Goal: Task Accomplishment & Management: Manage account settings

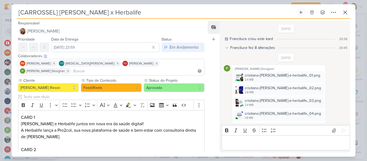
scroll to position [39, 0]
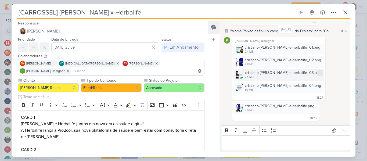
click at [318, 73] on icon at bounding box center [319, 73] width 3 height 0
click at [287, 91] on button "Baixar" at bounding box center [285, 91] width 43 height 8
click at [318, 84] on icon at bounding box center [320, 86] width 4 height 4
click at [294, 106] on button "Baixar" at bounding box center [285, 104] width 43 height 8
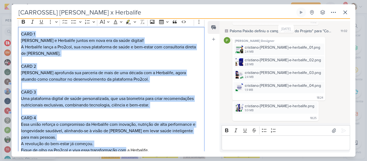
scroll to position [112, 0]
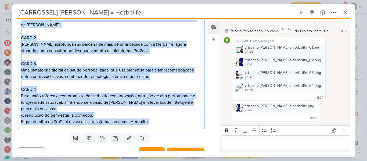
drag, startPoint x: 21, startPoint y: 26, endPoint x: 161, endPoint y: 145, distance: 183.6
click at [161, 145] on div "Responsável [PERSON_NAME] Nenhum contato encontrado create new contact Novo Con…" at bounding box center [109, 85] width 195 height 131
copy div "CARD 1 Cristiano Ronaldo e Herbalife juntos em nova era da saúde digital! A Her…"
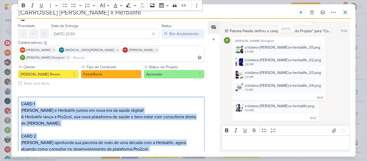
scroll to position [12, 0]
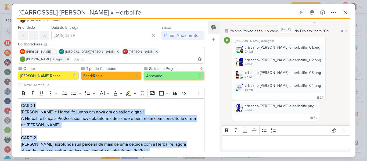
click at [179, 71] on button "Aprovado" at bounding box center [174, 75] width 61 height 9
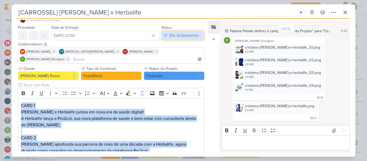
click at [196, 35] on div "Em Andamento" at bounding box center [183, 35] width 29 height 6
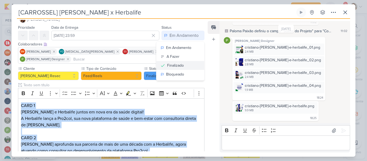
click at [178, 64] on div "Finalizado" at bounding box center [175, 66] width 17 height 6
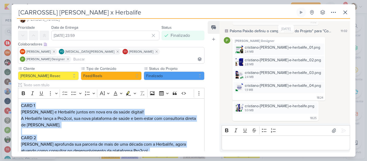
scroll to position [112, 0]
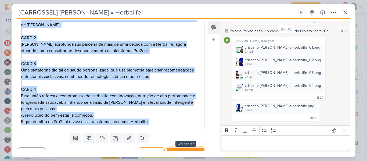
click at [180, 147] on button "Salvar e Fechar" at bounding box center [186, 152] width 38 height 10
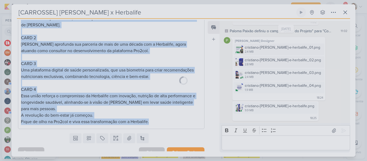
scroll to position [111, 0]
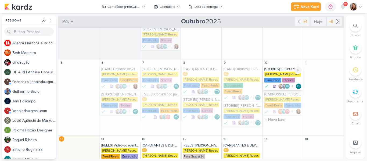
click at [278, 84] on div at bounding box center [280, 86] width 5 height 5
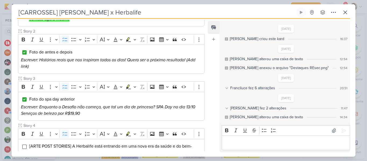
type input "[STORIES] SECPOINT"
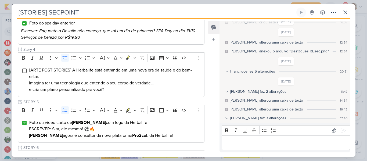
scroll to position [185, 0]
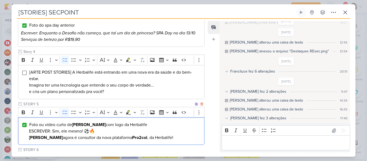
click at [27, 118] on div "Foto ou vídeo curto de Cristiano Ronaldo com logo da Herbalife ESCREVER: Sim, e…" at bounding box center [111, 131] width 186 height 28
click at [25, 123] on input "Editor editing area: main" at bounding box center [24, 125] width 4 height 4
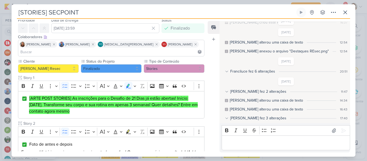
scroll to position [16, 0]
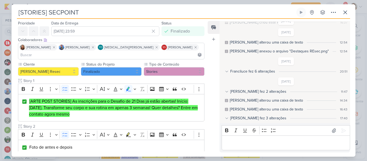
click at [114, 67] on button "Finalizado" at bounding box center [111, 71] width 61 height 9
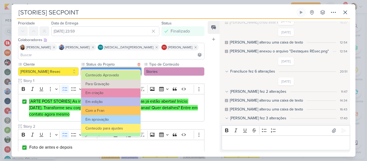
scroll to position [25, 0]
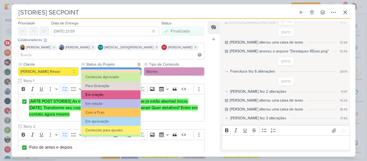
click at [117, 91] on button "Em criação" at bounding box center [110, 94] width 59 height 9
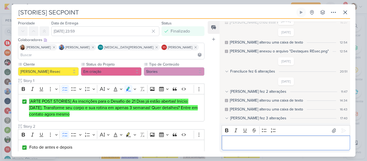
click at [257, 144] on p "Editor editing area: main" at bounding box center [285, 143] width 123 height 6
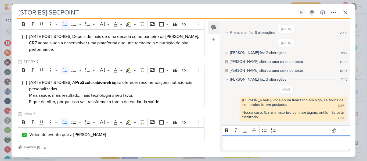
scroll to position [323, 0]
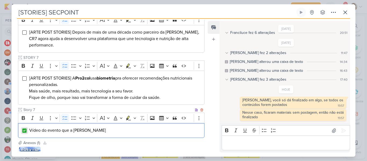
click at [25, 128] on input "Editor editing area: main" at bounding box center [24, 130] width 4 height 4
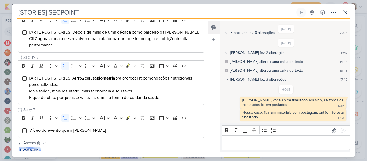
click at [206, 118] on div "Responsável YO Yasmin Oliveira Nenhum contato encontrado create new contact Nov…" at bounding box center [184, 88] width 344 height 138
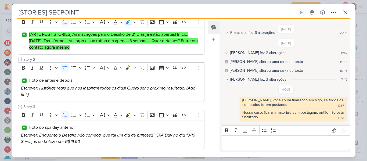
scroll to position [81, 0]
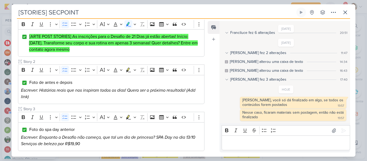
drag, startPoint x: 204, startPoint y: 60, endPoint x: 203, endPoint y: 48, distance: 12.4
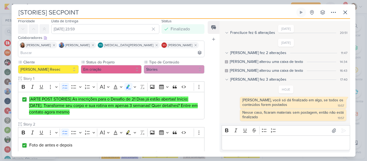
scroll to position [12, 0]
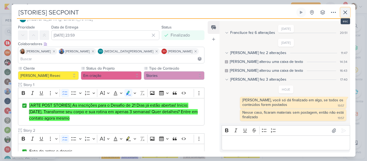
click at [343, 16] on button at bounding box center [345, 13] width 10 height 10
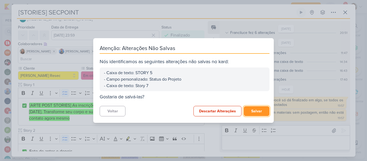
click at [259, 111] on button "Salvar" at bounding box center [257, 111] width 26 height 10
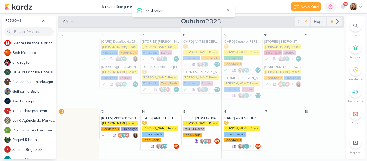
scroll to position [67, 0]
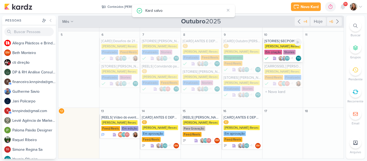
click at [280, 52] on div "Simone Regina Resec Em criação Stories" at bounding box center [283, 49] width 38 height 11
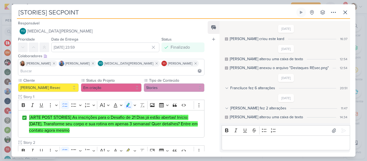
scroll to position [64, 0]
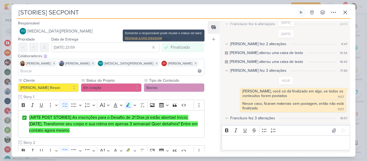
click at [156, 39] on div "Designar a mim mesmo(a)" at bounding box center [163, 37] width 77 height 5
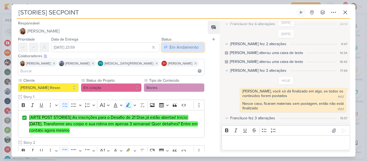
click at [177, 47] on div "Em Andamento" at bounding box center [183, 47] width 29 height 6
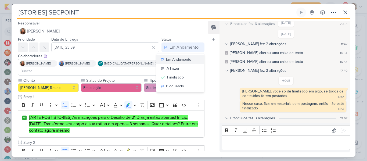
click at [176, 59] on div "Em Andamento" at bounding box center [178, 60] width 25 height 6
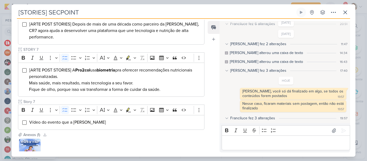
scroll to position [353, 0]
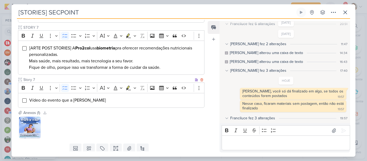
click at [71, 77] on input "Story 7" at bounding box center [107, 80] width 171 height 6
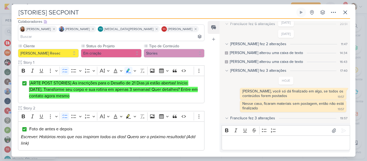
scroll to position [31, 0]
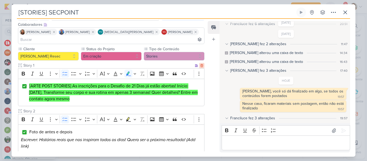
type input "Story 8"
click at [200, 64] on icon at bounding box center [202, 66] width 4 height 4
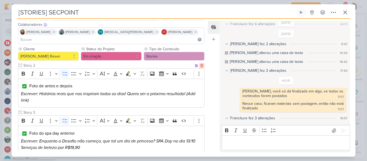
click at [200, 64] on icon at bounding box center [202, 66] width 4 height 4
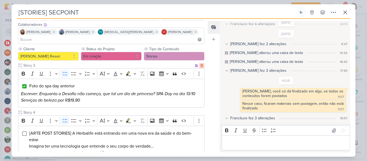
click at [200, 64] on icon at bounding box center [202, 66] width 4 height 4
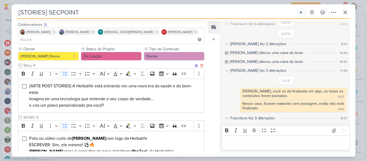
click at [37, 63] on input "Story 4" at bounding box center [107, 66] width 171 height 6
type input "Story 1"
click at [41, 115] on input "STORY 5" at bounding box center [107, 118] width 171 height 6
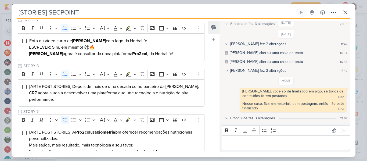
scroll to position [139, 0]
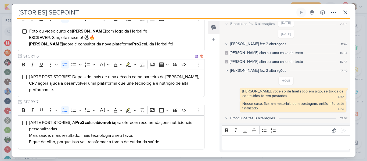
type input "STORY 2"
click at [68, 53] on input "STORY 6" at bounding box center [107, 56] width 171 height 6
type input "STORY 3"
click at [53, 99] on input "STORY 7" at bounding box center [107, 102] width 171 height 6
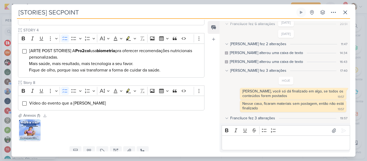
scroll to position [212, 0]
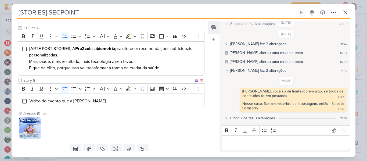
type input "STORY 4"
click at [36, 78] on input "Story 8" at bounding box center [107, 81] width 171 height 6
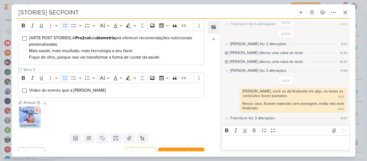
type input "Story 5"
click at [37, 109] on icon at bounding box center [36, 110] width 2 height 3
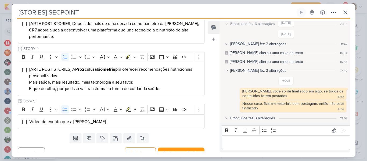
scroll to position [0, 0]
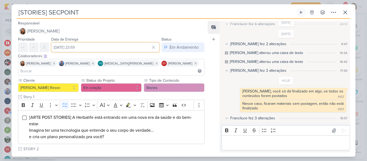
click at [105, 44] on input "[DATE] 23:59" at bounding box center [105, 47] width 108 height 10
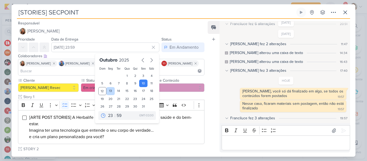
click at [109, 90] on div "13" at bounding box center [110, 91] width 8 height 8
type input "13 de outubro de 2025 às 23:59"
click at [215, 65] on div "Feed Atrelar email Solte o email para atrelar ao kard" at bounding box center [214, 86] width 12 height 131
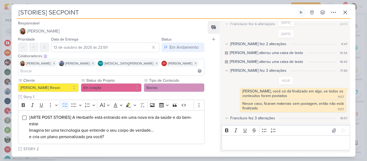
click at [252, 140] on p "Editor editing area: main" at bounding box center [285, 143] width 123 height 6
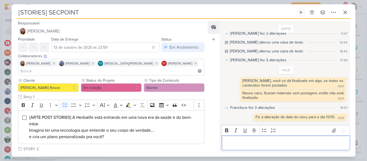
scroll to position [192, 0]
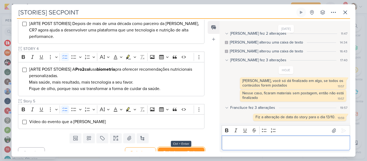
click at [190, 147] on button "Redesignar e Fechar" at bounding box center [181, 152] width 46 height 10
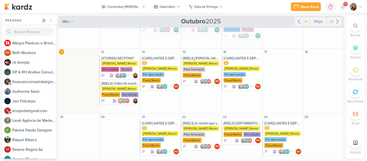
scroll to position [126, 0]
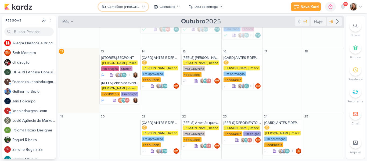
click at [139, 10] on button "Conteúdos [PERSON_NAME]" at bounding box center [123, 6] width 50 height 9
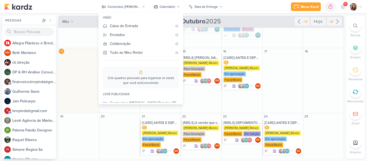
click at [245, 8] on div "Novo Kard Ctrl + k 0h0m Sessão desligada... Hoje 0h0m Semana 0h0m Mês 0h0m" at bounding box center [183, 6] width 358 height 13
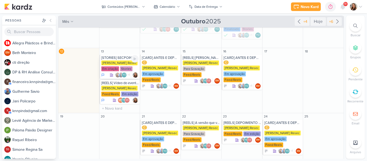
click at [111, 63] on div "[PERSON_NAME] Resec" at bounding box center [119, 62] width 36 height 5
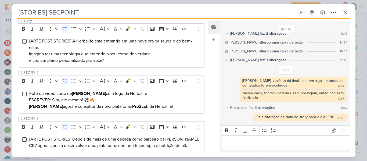
scroll to position [29, 0]
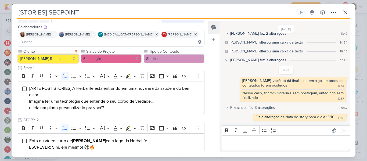
click at [68, 54] on button "[PERSON_NAME] Resec" at bounding box center [48, 58] width 61 height 9
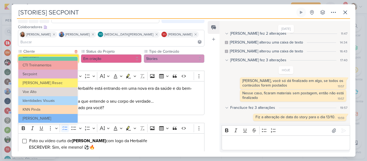
scroll to position [43, 0]
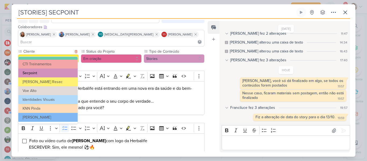
click at [42, 74] on button "Secpoint" at bounding box center [47, 72] width 59 height 9
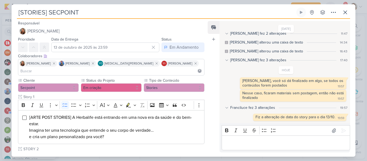
scroll to position [192, 0]
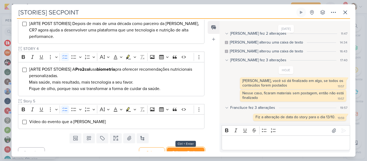
click at [185, 147] on button "Salvar e Fechar" at bounding box center [186, 152] width 38 height 10
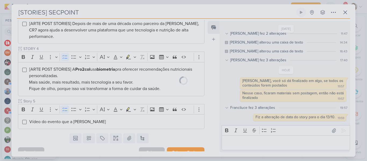
scroll to position [191, 0]
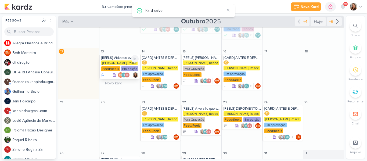
click at [118, 67] on div "Feed/Reels" at bounding box center [110, 68] width 19 height 5
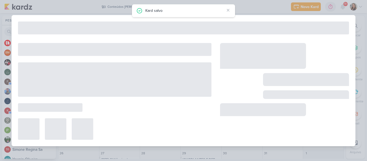
type input "[REELS] Vídeo do evento que a Simone mandoi com foco no lançamento"
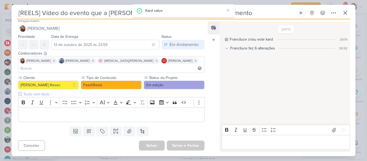
scroll to position [0, 0]
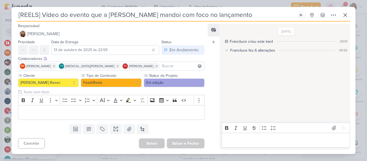
click at [249, 50] on div "Franciluce fez 6 alterações" at bounding box center [252, 51] width 45 height 6
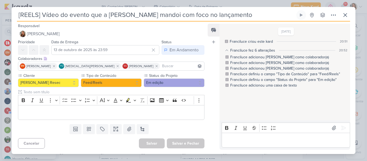
click at [249, 50] on div "Franciluce fez 6 alterações" at bounding box center [252, 51] width 45 height 6
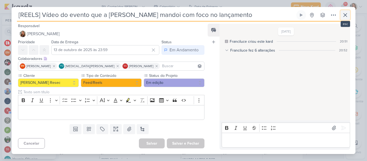
click at [348, 15] on icon at bounding box center [345, 15] width 6 height 6
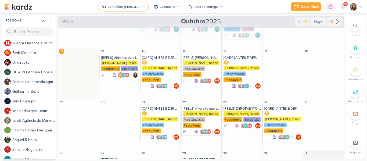
click at [110, 10] on button "Conteúdos Simone" at bounding box center [123, 6] width 50 height 9
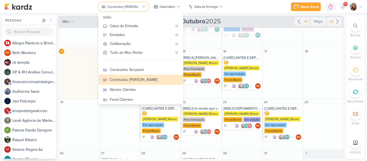
scroll to position [73, 0]
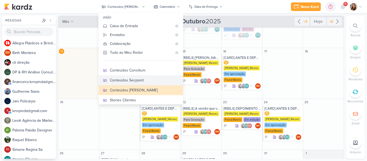
click at [155, 78] on div "Conteúdos Secpoint" at bounding box center [144, 80] width 69 height 6
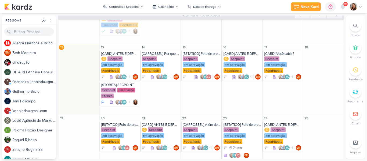
scroll to position [140, 0]
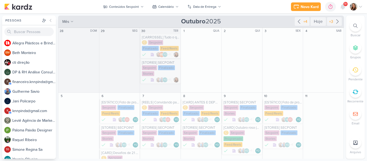
click at [125, 9] on div "Conteúdos Secpoint" at bounding box center [124, 6] width 30 height 5
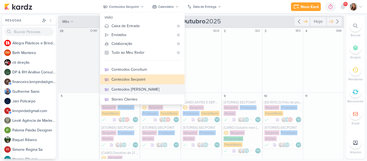
scroll to position [76, 0]
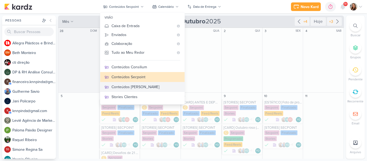
click at [163, 86] on div "Conteúdos [PERSON_NAME]" at bounding box center [145, 87] width 69 height 6
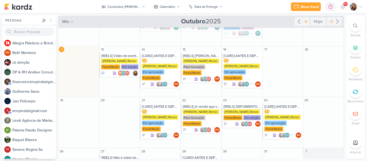
scroll to position [129, 0]
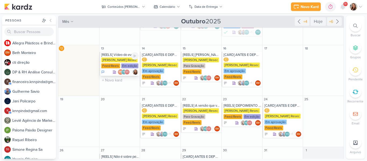
click at [128, 54] on div "[REELS] Vídeo do evento que a [PERSON_NAME] mandoi com foco no lançamento" at bounding box center [120, 55] width 38 height 4
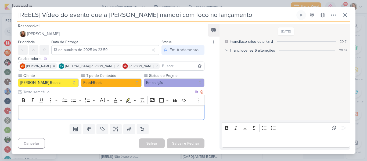
click at [156, 115] on p "Editor editing area: main" at bounding box center [111, 112] width 181 height 6
click at [136, 91] on input "text" at bounding box center [107, 92] width 171 height 6
type input "Brifieng"
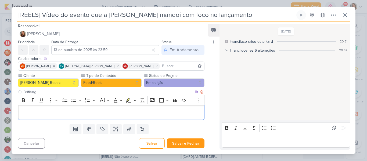
click at [137, 107] on div "Editor editing area: main" at bounding box center [111, 112] width 186 height 15
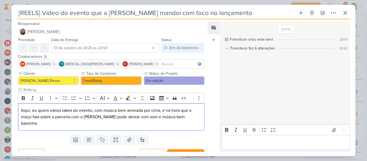
scroll to position [9, 0]
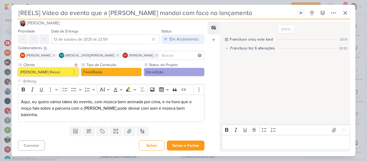
click at [70, 75] on button "[PERSON_NAME] Resec" at bounding box center [48, 72] width 61 height 9
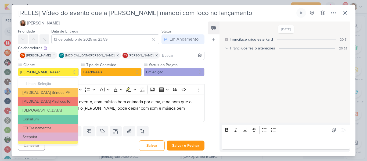
click at [221, 86] on div "8/10/25 Franciluce criou este kard 20:51 Franciluce fez 6 alterações 20:52 Fran…" at bounding box center [284, 72] width 130 height 100
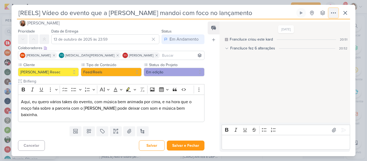
click at [333, 15] on icon at bounding box center [333, 13] width 6 height 6
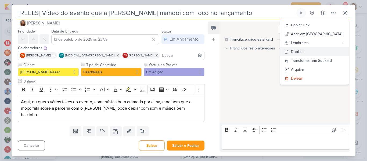
click at [305, 52] on div "Duplicar" at bounding box center [298, 52] width 14 height 6
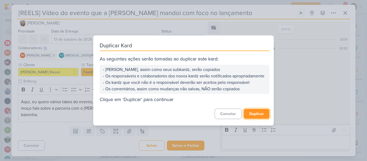
click at [262, 119] on button "Duplicar" at bounding box center [257, 114] width 26 height 10
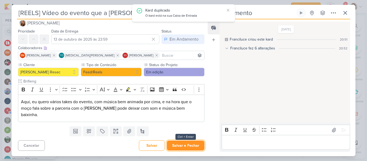
click at [178, 144] on button "Salvar e Fechar" at bounding box center [186, 145] width 38 height 10
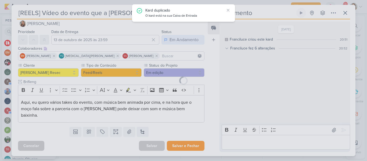
scroll to position [8, 0]
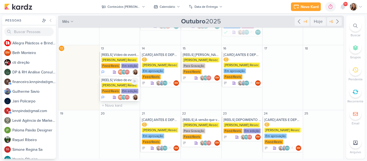
click at [113, 81] on div "[REELS] Vídeo do evento que a [PERSON_NAME] mandoi com foco no lançamento - cóp…" at bounding box center [120, 80] width 38 height 4
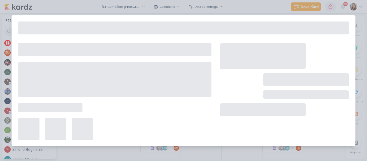
type input "[REELS] Vídeo do evento que a [PERSON_NAME] mandoi com foco no lançamento - cóp…"
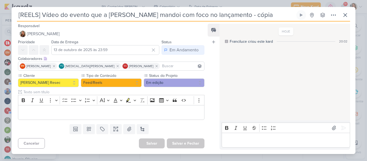
scroll to position [0, 0]
click at [341, 17] on button at bounding box center [345, 15] width 10 height 10
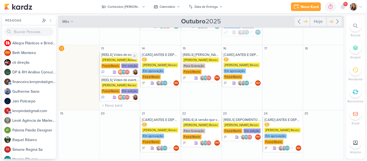
click at [116, 62] on div "[PERSON_NAME] Resec" at bounding box center [119, 59] width 36 height 5
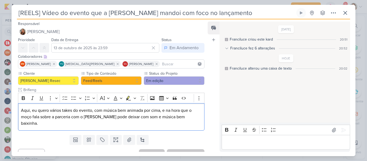
drag, startPoint x: 20, startPoint y: 112, endPoint x: 60, endPoint y: 133, distance: 45.1
click at [60, 133] on div "Responsável [PERSON_NAME] Nenhum contato encontrado create new contact Novo Con…" at bounding box center [109, 85] width 195 height 131
copy p "Aqui, eu quero vários takes do evento, com música bem animada por cima, e na ho…"
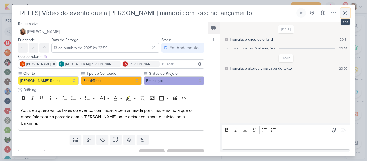
click at [348, 13] on icon at bounding box center [345, 13] width 6 height 6
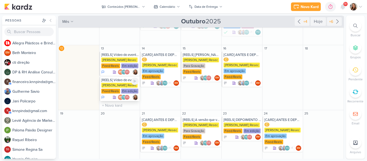
click at [113, 86] on div "[PERSON_NAME] Resec" at bounding box center [119, 85] width 36 height 5
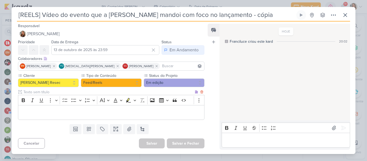
click at [66, 111] on p "Editor editing area: main" at bounding box center [111, 112] width 181 height 6
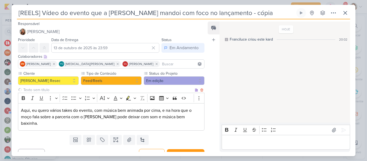
click at [50, 88] on input "text" at bounding box center [107, 90] width 171 height 6
type input "Brifieng"
click at [50, 79] on button "[PERSON_NAME] Resec" at bounding box center [48, 80] width 61 height 9
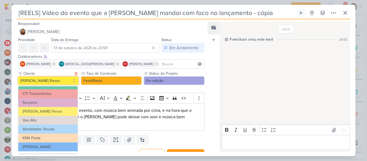
scroll to position [42, 0]
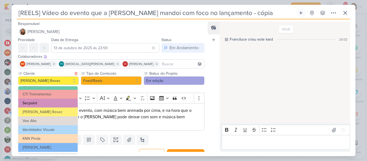
click at [60, 106] on button "Secpoint" at bounding box center [47, 103] width 59 height 9
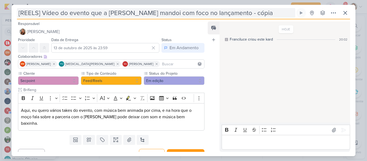
click at [245, 12] on input "[REELS] Vídeo do evento que a [PERSON_NAME] mandoi com foco no lançamento - cóp…" at bounding box center [156, 13] width 278 height 10
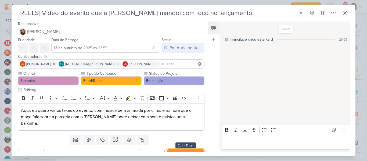
click at [185, 150] on button "Salvar e Fechar" at bounding box center [186, 154] width 38 height 10
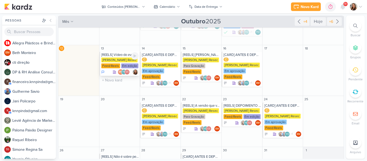
click at [113, 64] on div "Feed/Reels" at bounding box center [110, 65] width 19 height 5
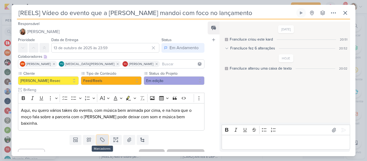
click at [103, 140] on icon at bounding box center [102, 140] width 4 height 4
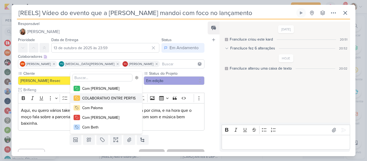
click at [95, 98] on div "COLABORATIVO ENTRE PERFIS" at bounding box center [108, 98] width 53 height 6
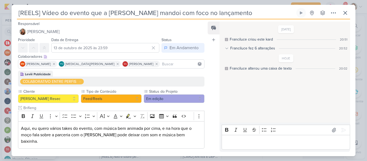
scroll to position [27, 0]
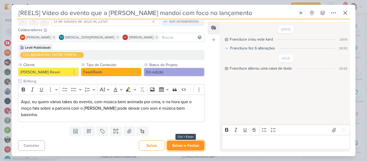
click at [199, 143] on button "Salvar e Fechar" at bounding box center [186, 145] width 38 height 10
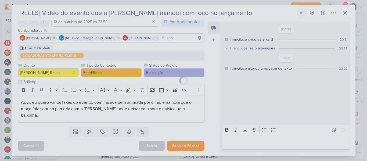
scroll to position [26, 0]
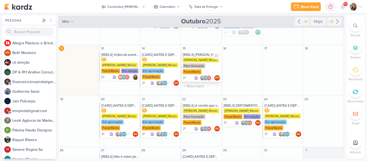
click at [198, 60] on div "[PERSON_NAME] Resec" at bounding box center [201, 59] width 36 height 5
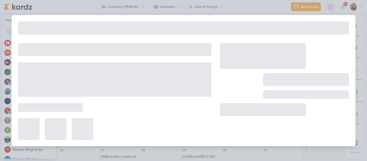
type input "[REELS] [PERSON_NAME] também pensava que não conseguia"
type input "15 de outubro de 2025 às 23:59"
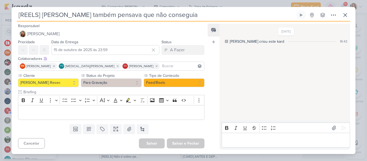
scroll to position [0, 0]
click at [341, 18] on button at bounding box center [345, 15] width 10 height 10
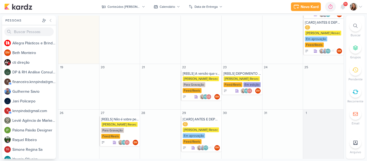
scroll to position [236, 0]
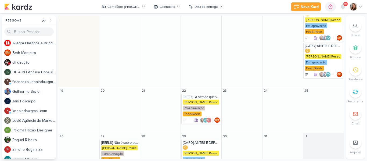
drag, startPoint x: 344, startPoint y: 105, endPoint x: 348, endPoint y: 128, distance: 22.9
click at [348, 128] on div "Pessoas [GEOGRAPHIC_DATA] A l l e g r a P l á s t i c o s e B r i n d e s P e r…" at bounding box center [183, 87] width 367 height 143
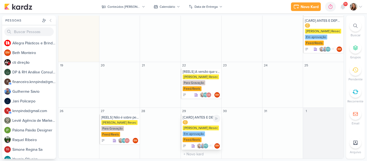
click at [200, 131] on div "Em aprovação" at bounding box center [194, 133] width 22 height 5
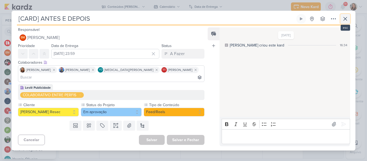
click at [342, 24] on button at bounding box center [345, 19] width 10 height 10
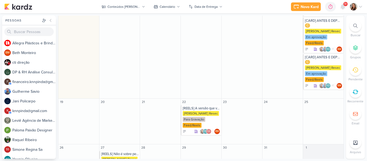
scroll to position [293, 0]
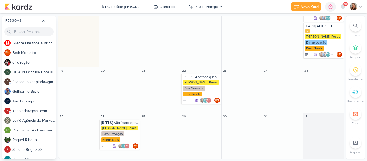
click at [248, 5] on div "Novo Kard Ctrl + k 0h0m Sessão desligada... Hoje 0h0m Semana 0h0m Mês 0h0m" at bounding box center [183, 6] width 358 height 13
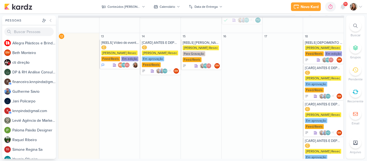
scroll to position [131, 0]
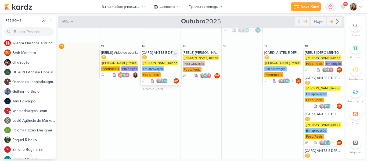
click at [147, 62] on div "[PERSON_NAME] Resec" at bounding box center [160, 62] width 36 height 5
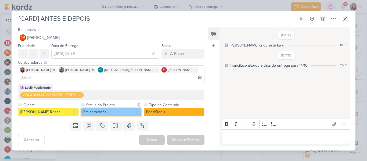
click at [114, 108] on button "Em aprovação" at bounding box center [111, 112] width 61 height 9
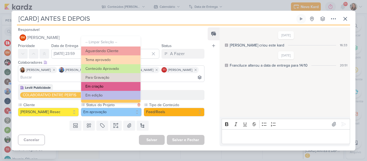
click at [108, 86] on button "Em criação" at bounding box center [110, 86] width 59 height 9
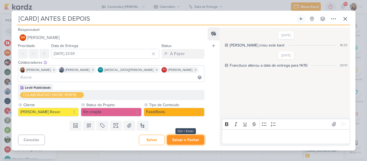
click at [179, 138] on button "Salvar e Fechar" at bounding box center [186, 140] width 38 height 10
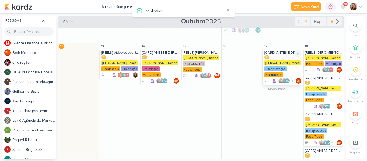
click at [284, 65] on div "[PERSON_NAME] Resec" at bounding box center [282, 62] width 36 height 5
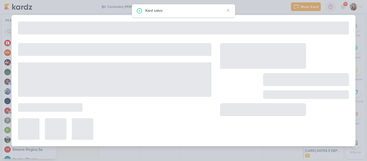
type input "[DATE] 23:59"
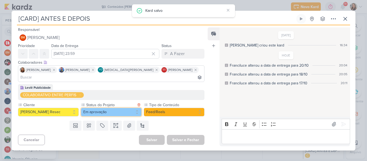
click at [113, 108] on button "Em aprovação" at bounding box center [111, 112] width 61 height 9
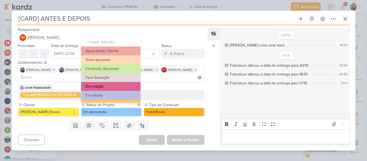
click at [111, 84] on button "Em criação" at bounding box center [110, 86] width 59 height 9
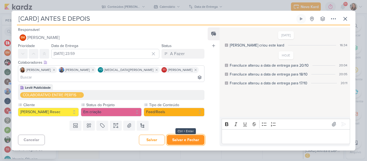
click at [175, 135] on button "Salvar e Fechar" at bounding box center [186, 140] width 38 height 10
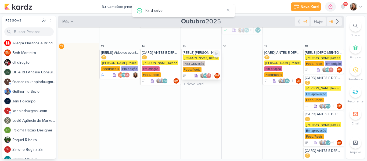
click at [207, 54] on div "[REELS] [PERSON_NAME] também pensava que não conseguia" at bounding box center [202, 52] width 38 height 4
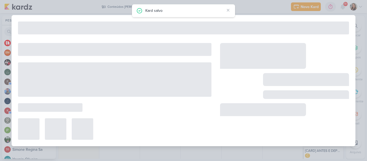
type input "[REELS] [PERSON_NAME] também pensava que não conseguia"
type input "15 de outubro de 2025 às 23:59"
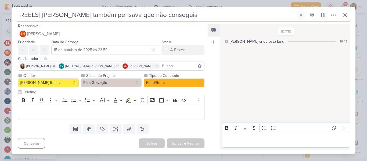
drag, startPoint x: 160, startPoint y: 13, endPoint x: 17, endPoint y: 16, distance: 142.4
click at [17, 16] on input "[REELS] [PERSON_NAME] também pensava que não conseguia" at bounding box center [156, 15] width 278 height 10
click at [89, 113] on p "Editor editing area: main" at bounding box center [111, 112] width 181 height 6
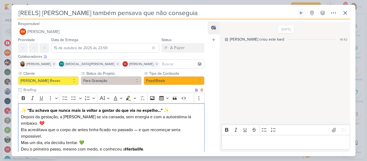
scroll to position [52, 0]
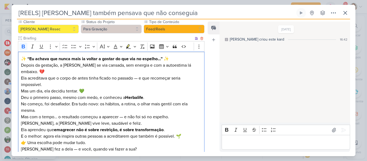
click at [30, 60] on strong "✨ “Eu achava que nunca mais ia voltar a gostar do que via no espelho...” ✨" at bounding box center [95, 58] width 148 height 5
drag, startPoint x: 153, startPoint y: 58, endPoint x: 169, endPoint y: 59, distance: 16.4
click at [169, 59] on p "Eu achava que nunca mais ia voltar a gostar do que via no espelho...” ✨" at bounding box center [111, 59] width 181 height 6
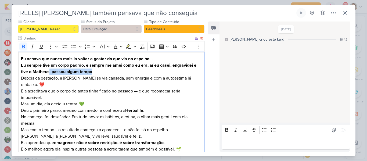
drag, startPoint x: 49, startPoint y: 72, endPoint x: 99, endPoint y: 74, distance: 50.3
click at [99, 74] on p "Eu sempre tive um corpo padrão, e sempre me amei como eu era, aí eu casei, engr…" at bounding box center [111, 68] width 181 height 13
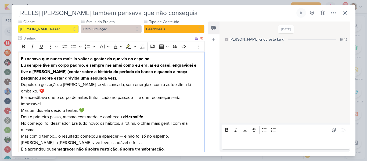
click at [22, 84] on p "Depois da gestação, a Simone se via cansada, sem energia e com a autoestima lá …" at bounding box center [111, 94] width 181 height 26
click at [59, 84] on p "Depois da gestação, a Simone se via cansada, sem energia e com a autoestima lá …" at bounding box center [111, 94] width 181 height 26
drag, startPoint x: 60, startPoint y: 85, endPoint x: 84, endPoint y: 85, distance: 23.6
click at [84, 85] on p "Depois da gestação, a Simone se via cansada, sem energia e com a autoestima lá …" at bounding box center [111, 94] width 181 height 26
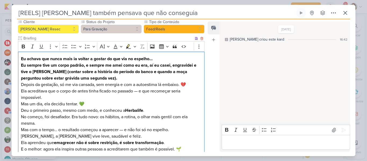
click at [99, 85] on p "Depois da gestação, só me via cansada, sem energia e com a autoestima lá embaix…" at bounding box center [111, 90] width 181 height 19
drag, startPoint x: 183, startPoint y: 84, endPoint x: 193, endPoint y: 85, distance: 9.8
click at [193, 85] on p "Depois da gestação, só me via cansada, sem energia e com a autoestima lá embaix…" at bounding box center [111, 90] width 181 height 19
click at [20, 91] on div "Eu achava que nunca mais ia voltar a gostar do que via no espelho… Eu sempre ti…" at bounding box center [111, 111] width 186 height 118
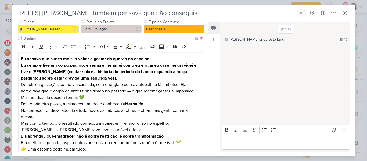
click at [187, 85] on p "Depois da gestação, só me via cansada, sem energia e com a autoestima lá embaix…" at bounding box center [111, 87] width 181 height 13
click at [53, 95] on p "Mas um dia, ela decidiu tentar. 💚 Deu o primeiro passo, mesmo com medo, e conhe…" at bounding box center [111, 110] width 181 height 32
click at [133, 92] on p "Depois da gestação, só me via cansada, sem energia e com a autoestima lá embaix…" at bounding box center [111, 87] width 181 height 13
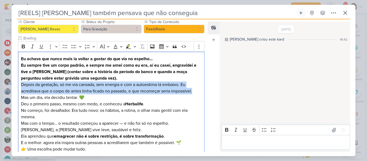
drag, startPoint x: 21, startPoint y: 84, endPoint x: 205, endPoint y: 91, distance: 184.4
click at [205, 91] on div "Responsável BM [GEOGRAPHIC_DATA] Nenhum contato encontrado create new contact N…" at bounding box center [109, 85] width 195 height 131
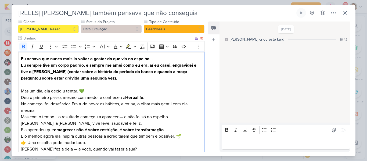
click at [50, 71] on strong "Eu sempre tive um corpo padrão, e sempre me amei como eu era, aí eu casei, engr…" at bounding box center [108, 72] width 175 height 18
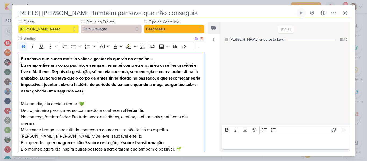
click at [111, 89] on p "Eu sempre tive um corpo padrão, e sempre me amei como eu era, aí eu casei, engr…" at bounding box center [111, 78] width 181 height 32
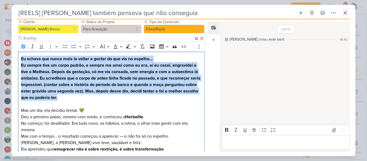
drag, startPoint x: 21, startPoint y: 58, endPoint x: 76, endPoint y: 99, distance: 68.7
click at [76, 99] on div "Eu achava que nunca mais ia voltar a gostar do que via no espelho… Eu sempre ti…" at bounding box center [111, 114] width 186 height 124
click at [24, 47] on icon "Editor toolbar" at bounding box center [23, 46] width 5 height 5
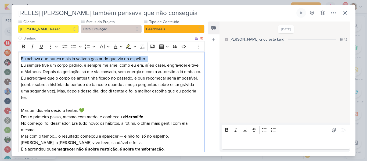
click at [56, 84] on p "Eu sempre tive um corpo padrão, e sempre me amei como eu era, aí eu casei, engr…" at bounding box center [111, 81] width 181 height 39
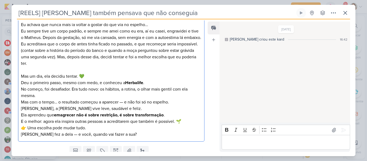
scroll to position [87, 0]
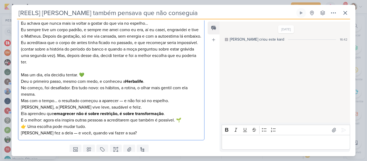
click at [21, 75] on p "Mas um dia, ela decidiu tentar. 💚 Deu o primeiro passo, mesmo com medo, e conhe…" at bounding box center [111, 88] width 181 height 32
drag, startPoint x: 20, startPoint y: 75, endPoint x: 90, endPoint y: 73, distance: 69.3
click at [90, 73] on div "Eu achava que nunca mais ia voltar a gostar do que via no espelho… Eu sempre ti…" at bounding box center [111, 78] width 186 height 124
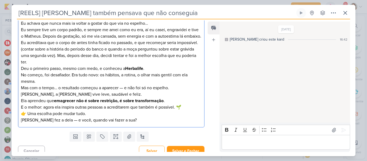
click at [29, 68] on p "Eu sempre tive um corpo padrão, e sempre me amei como eu era, aí eu casei, engr…" at bounding box center [111, 59] width 181 height 64
click at [87, 74] on p "Eu sempre tive um corpo padrão, e sempre me amei como eu era, aí eu casei, engr…" at bounding box center [111, 59] width 181 height 64
click at [121, 68] on p "Eu sempre tive um corpo padrão, e sempre me amei como eu era, aí eu casei, engr…" at bounding box center [111, 59] width 181 height 64
drag, startPoint x: 141, startPoint y: 69, endPoint x: 121, endPoint y: 68, distance: 20.2
click at [121, 68] on p "Eu sempre tive um corpo padrão, e sempre me amei como eu era, aí eu casei, engr…" at bounding box center [111, 59] width 181 height 64
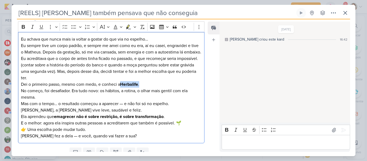
scroll to position [70, 0]
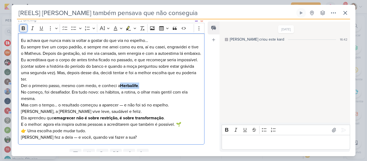
click at [26, 28] on button "Bold" at bounding box center [23, 28] width 8 height 8
click at [24, 29] on icon "Editor toolbar" at bounding box center [23, 28] width 5 height 5
click at [76, 96] on p "Eu sempre tive um corpo padrão, e sempre me amei como eu era, aí eu casei, engr…" at bounding box center [111, 76] width 181 height 64
drag, startPoint x: 183, startPoint y: 93, endPoint x: 188, endPoint y: 93, distance: 5.1
click at [188, 93] on p "Eu sempre tive um corpo padrão, e sempre me amei como eu era, aí eu casei, engr…" at bounding box center [111, 76] width 181 height 64
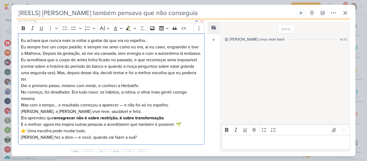
click at [21, 105] on p "Eu sempre tive um corpo padrão, e sempre me amei como eu era, aí eu casei, engr…" at bounding box center [111, 76] width 181 height 64
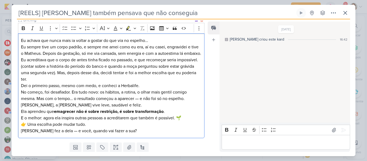
click at [142, 99] on p "Eu sempre tive um corpo padrão, e sempre me amei como eu era, aí eu casei, engr…" at bounding box center [111, 73] width 181 height 58
drag, startPoint x: 58, startPoint y: 105, endPoint x: 33, endPoint y: 105, distance: 25.2
click at [33, 105] on p "Hoje, a Simone vive leve, saudável e feliz. Ela aprendeu que emagrecer não é so…" at bounding box center [111, 111] width 181 height 19
click at [90, 103] on p "Hoje, vivo leve, saudável e feliz. Ela aprendeu que emagrecer não é sobre restr…" at bounding box center [111, 111] width 181 height 19
click at [30, 111] on p "Hoje, vivo leve, saudável e feliz. Com menos Xkg. Ela aprendeu que emagrecer nã…" at bounding box center [111, 111] width 181 height 19
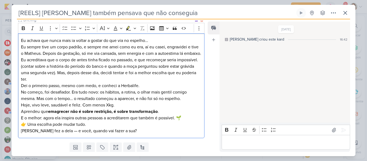
click at [40, 111] on p "Hoje, vivo leve, saudável e feliz. Com menos Xkg. Aprendeu que emagrecer não é …" at bounding box center [111, 111] width 181 height 19
click at [55, 113] on strong "emagrecer não é sobre restrição, é sobre transformação" at bounding box center [99, 111] width 110 height 5
click at [21, 117] on p "Hoje, vivo leve, saudável e feliz. Com menos Xkg. Aprendi que emagrecer não é s…" at bounding box center [111, 111] width 181 height 19
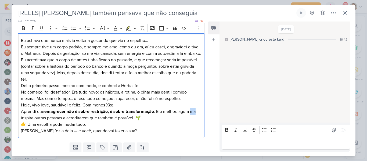
drag, startPoint x: 191, startPoint y: 111, endPoint x: 198, endPoint y: 112, distance: 6.8
click at [198, 112] on p "Hoje, vivo leve, saudável e feliz. Com menos Xkg. Aprendi que emagrecer não é s…" at bounding box center [111, 111] width 181 height 19
click at [33, 118] on p "Hoje, vivo leve, saudável e feliz. Com menos Xkg. Aprendi que emagrecer não é s…" at bounding box center [111, 111] width 181 height 19
click at [91, 112] on strong "emagrecer não é sobre restrição, é sobre transformação" at bounding box center [99, 111] width 110 height 5
click at [144, 118] on p "Hoje, vivo leve, saudável e feliz. Com menos Xkg. Aprendi que emagrecer não é s…" at bounding box center [111, 111] width 181 height 19
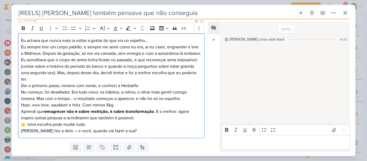
click at [28, 124] on p "👉 Uma escolha pode mudar tudo. Simone fez a dela — e você, quando vai fazer a s…" at bounding box center [111, 127] width 181 height 13
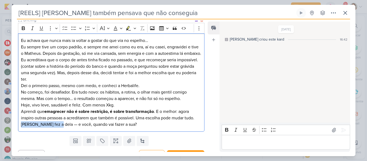
drag, startPoint x: 59, startPoint y: 124, endPoint x: 22, endPoint y: 125, distance: 37.6
click at [22, 125] on p "Hoje, vivo leve, saudável e feliz. Com menos Xkg. Aprendi que emagrecer não é s…" at bounding box center [111, 115] width 181 height 26
click at [115, 124] on p "Hoje, vivo leve, saudável e feliz. Com menos Xkg. Aprendi que emagrecer não é s…" at bounding box center [111, 115] width 181 height 26
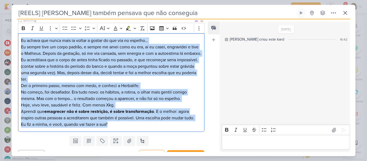
drag, startPoint x: 21, startPoint y: 43, endPoint x: 114, endPoint y: 123, distance: 122.4
click at [114, 123] on div "Eu achava que nunca mais ia voltar a gostar do que via no espelho… Eu sempre ti…" at bounding box center [111, 82] width 186 height 99
click at [24, 29] on icon "Editor toolbar" at bounding box center [23, 28] width 5 height 5
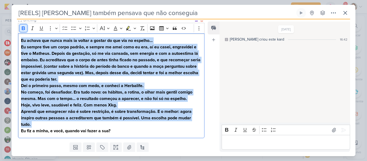
click at [24, 29] on icon "Editor toolbar" at bounding box center [23, 28] width 5 height 5
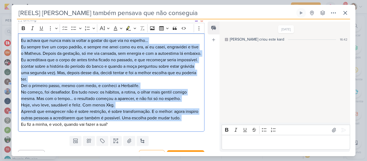
click at [127, 128] on div "Eu achava que nunca mais ia voltar a gostar do que via no espelho… Eu sempre ti…" at bounding box center [111, 82] width 186 height 99
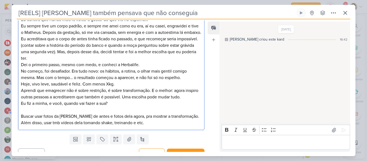
scroll to position [99, 0]
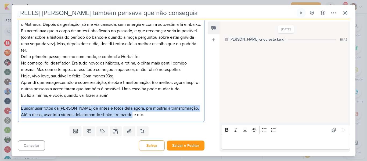
drag, startPoint x: 21, startPoint y: 107, endPoint x: 146, endPoint y: 118, distance: 125.9
click at [146, 118] on p "Buscar usar fotos da Simone de antes e fotos dela agora, pra mostrar a transfor…" at bounding box center [111, 111] width 181 height 13
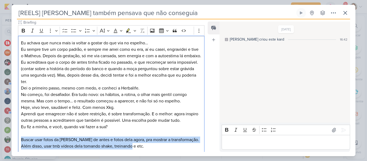
scroll to position [64, 0]
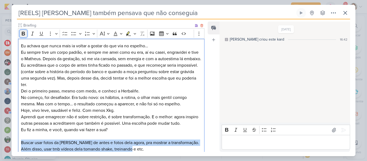
click at [19, 33] on button "Bold" at bounding box center [23, 34] width 8 height 8
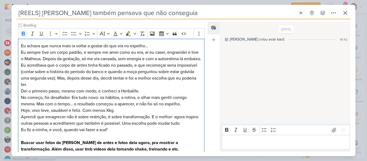
scroll to position [99, 0]
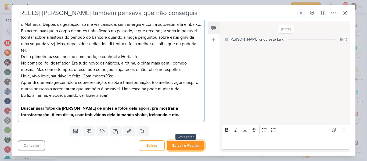
click at [184, 143] on button "Salvar e Fechar" at bounding box center [186, 145] width 38 height 10
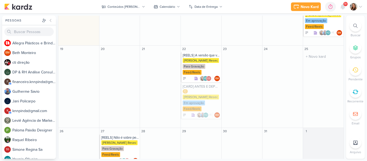
scroll to position [225, 0]
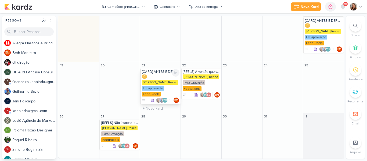
click at [162, 87] on div "Em aprovação" at bounding box center [153, 88] width 22 height 5
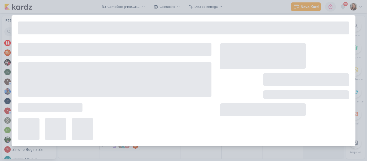
type input "[CARD] ANTES E DEPOIS"
type input "[DATE] 23:59"
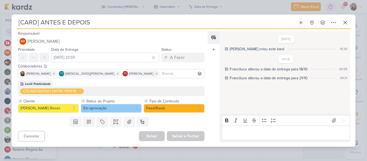
scroll to position [0, 0]
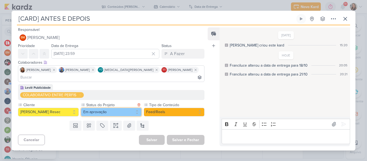
click at [113, 110] on button "Em aprovação" at bounding box center [111, 112] width 61 height 9
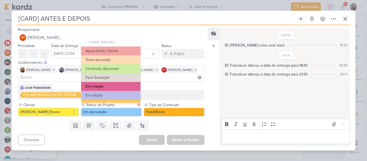
click at [122, 89] on button "Em criação" at bounding box center [110, 86] width 59 height 9
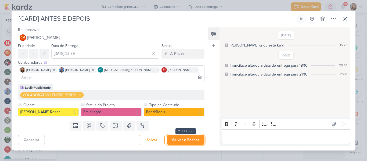
click at [181, 135] on button "Salvar e Fechar" at bounding box center [186, 140] width 38 height 10
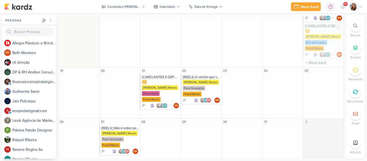
scroll to position [188, 0]
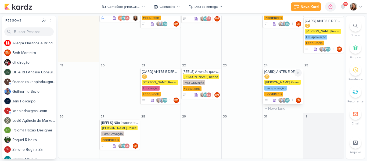
click at [289, 80] on div "[PERSON_NAME] Resec" at bounding box center [282, 82] width 36 height 5
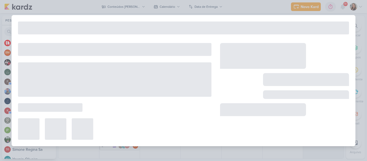
type input "[CARD] ANTES E DEPOIS"
type input "[DATE] 23:59"
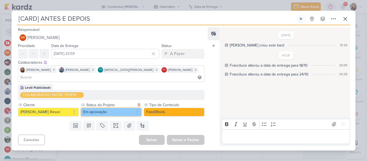
click at [101, 110] on button "Em aprovação" at bounding box center [111, 112] width 61 height 9
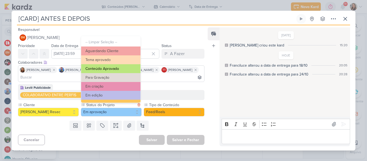
click at [115, 71] on button "Conteúdo Aprovado" at bounding box center [110, 68] width 59 height 9
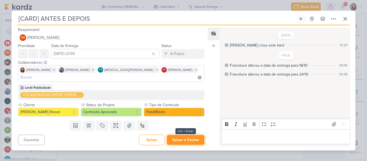
click at [181, 135] on button "Salvar e Fechar" at bounding box center [186, 140] width 38 height 10
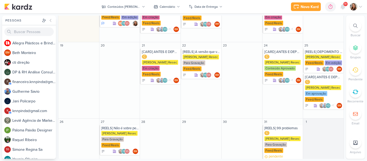
scroll to position [196, 0]
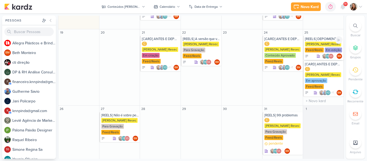
click at [320, 42] on div "[PERSON_NAME] Resec" at bounding box center [323, 44] width 36 height 5
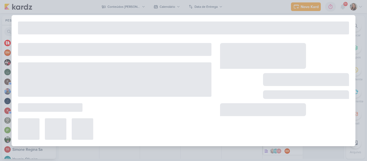
type input "[REELS] DEPOIMENTO DE CLIENTE"
type input "25 de outubro de 2025 às 23:59"
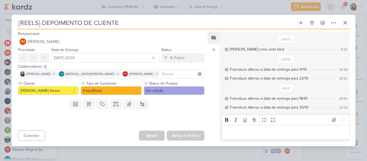
click at [230, 129] on p "Editor editing area: main" at bounding box center [285, 132] width 123 height 6
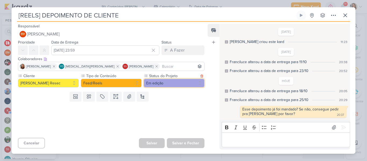
click at [177, 85] on button "Em edição" at bounding box center [174, 83] width 61 height 9
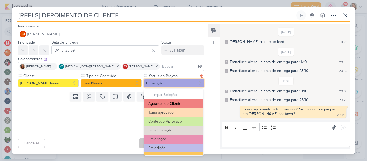
scroll to position [1, 0]
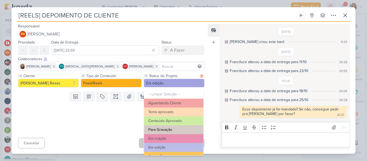
click at [176, 129] on button "Para Gravação" at bounding box center [173, 129] width 59 height 9
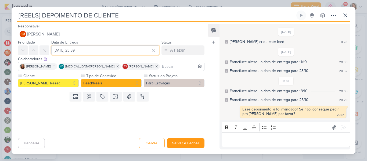
click at [111, 52] on input "25 de outubro de 2025 às 23:59" at bounding box center [105, 50] width 108 height 10
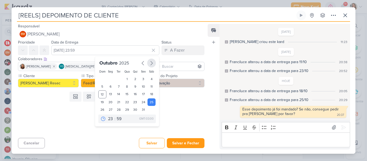
click at [151, 62] on icon "button" at bounding box center [152, 63] width 2 height 4
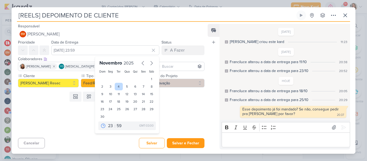
click at [118, 86] on div "4" at bounding box center [119, 87] width 8 height 8
type input "4 de novembro de 2025 às 23:59"
click at [185, 145] on button "Salvar e Fechar" at bounding box center [186, 143] width 38 height 10
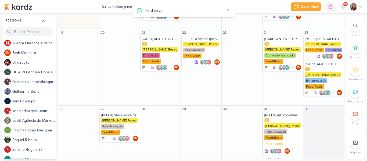
scroll to position [171, 0]
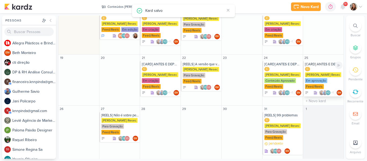
click at [309, 78] on div "Em aprovação" at bounding box center [316, 80] width 22 height 5
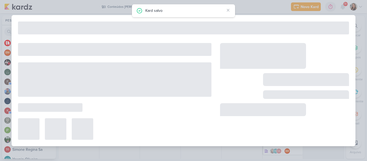
type input "[CARD] ANTES E DEPOIS"
type input "25 de outubro de 2025 às 23:59"
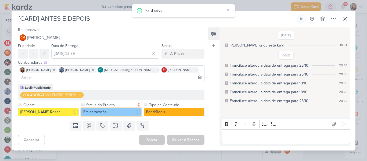
click at [115, 110] on button "Em aprovação" at bounding box center [111, 112] width 61 height 9
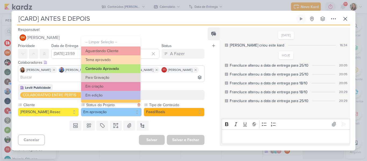
click at [112, 67] on button "Conteúdo Aprovado" at bounding box center [110, 68] width 59 height 9
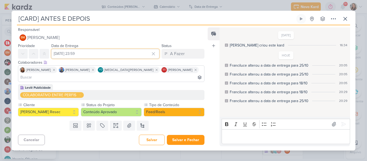
click at [99, 59] on input "25 de outubro de 2025 às 23:59" at bounding box center [105, 54] width 108 height 10
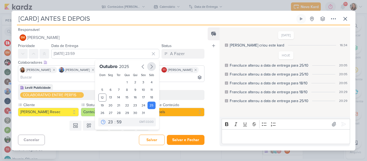
click at [148, 70] on icon "button" at bounding box center [151, 66] width 6 height 6
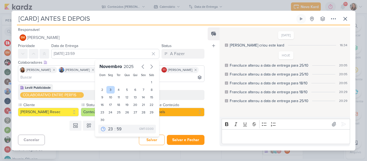
click at [108, 93] on div "3" at bounding box center [110, 90] width 8 height 8
type input "[DATE] 23:59"
click at [172, 123] on div "Templates Campos Personalizados Marcadores Caixa De Texto Anexo [GEOGRAPHIC_DAT…" at bounding box center [109, 125] width 195 height 14
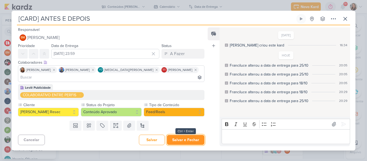
click at [180, 135] on button "Salvar e Fechar" at bounding box center [186, 140] width 38 height 10
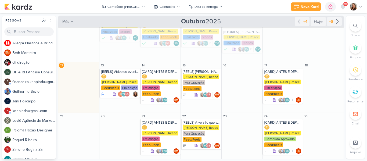
scroll to position [110, 0]
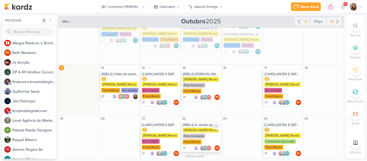
click at [206, 128] on div "Simone Regina Resec Para Gravação Feed/Reels" at bounding box center [202, 136] width 38 height 17
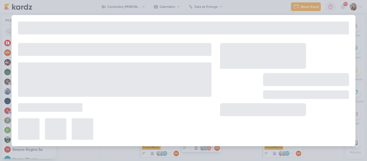
type input "[REELS] A versão que você quer já existe"
type input "22 de outubro de 2025 às 23:59"
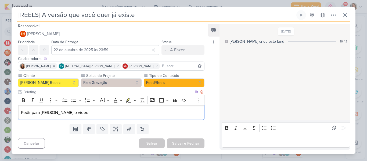
click at [155, 115] on p "Pedir para Simone o vídeo" at bounding box center [111, 112] width 181 height 6
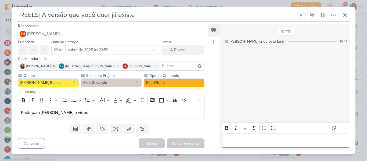
click at [229, 138] on p "Editor editing area: main" at bounding box center [285, 140] width 123 height 6
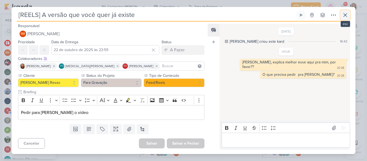
click at [345, 14] on icon at bounding box center [345, 15] width 6 height 6
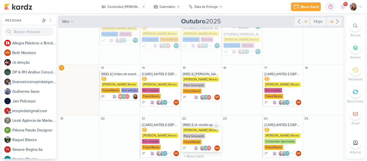
click at [189, 128] on div "Simone Regina Resec Para Gravação Feed/Reels" at bounding box center [202, 136] width 38 height 17
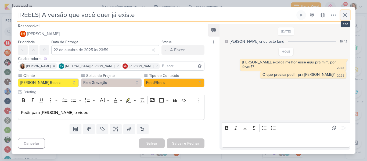
click at [344, 20] on button at bounding box center [345, 15] width 10 height 10
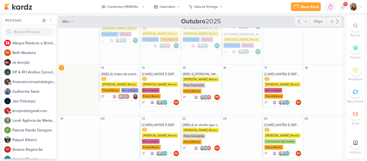
scroll to position [171, 0]
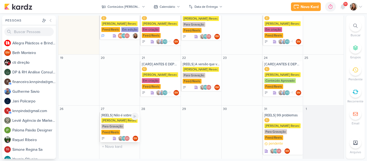
click at [122, 124] on div "Para Gravação" at bounding box center [112, 126] width 23 height 5
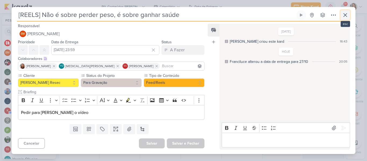
click at [344, 16] on icon at bounding box center [345, 15] width 6 height 6
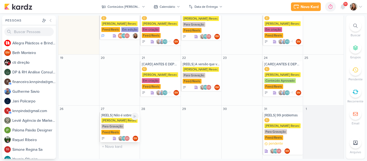
click at [119, 118] on div "Simone Regina Resec Para Gravação Feed/Reels" at bounding box center [120, 126] width 38 height 17
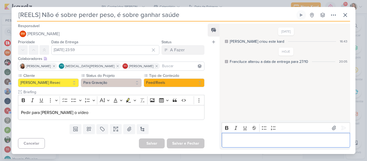
click at [247, 139] on p "Editor editing area: main" at bounding box center [285, 140] width 123 height 6
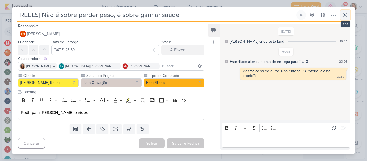
click at [344, 14] on icon at bounding box center [345, 15] width 6 height 6
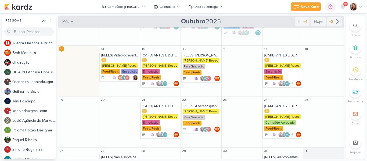
scroll to position [128, 0]
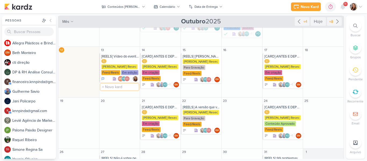
click at [116, 88] on input "text" at bounding box center [119, 87] width 38 height 7
type input "[STORIES] Simone"
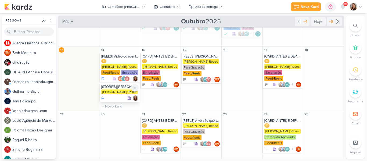
click at [118, 93] on div "[PERSON_NAME] Resec" at bounding box center [119, 91] width 36 height 5
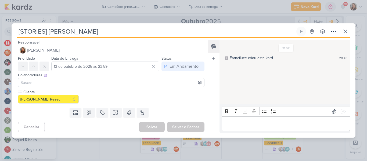
click at [75, 85] on input at bounding box center [111, 82] width 184 height 6
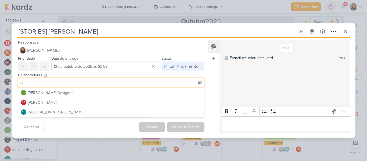
type input "s"
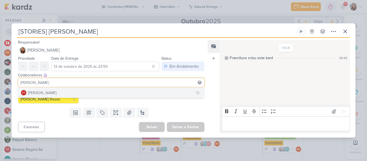
type input "simone"
click at [65, 97] on button "SS Simone Regina Sa" at bounding box center [111, 93] width 186 height 10
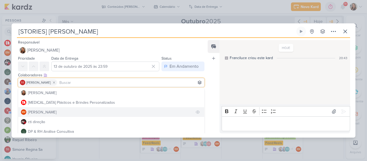
click at [73, 111] on button "BM Beth Monteiro" at bounding box center [111, 112] width 186 height 10
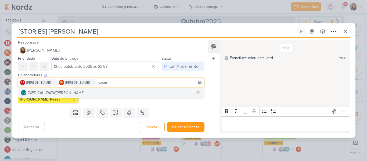
type input "yasm"
click at [58, 95] on button "YO Yasmin Oliveira" at bounding box center [111, 93] width 186 height 10
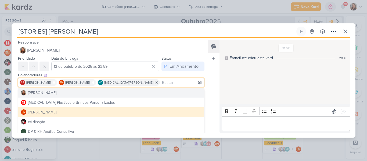
click at [215, 82] on div "Feed Atrelar email Solte o email para atrelar ao kard" at bounding box center [214, 86] width 12 height 93
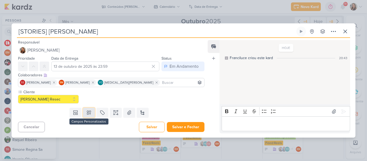
click at [91, 111] on button at bounding box center [89, 113] width 12 height 10
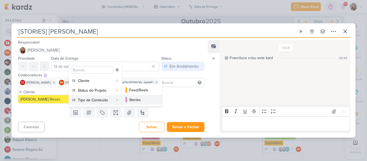
click at [127, 98] on div at bounding box center [126, 99] width 2 height 5
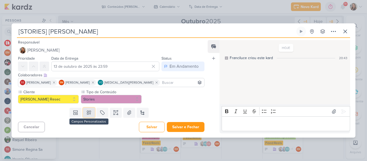
click at [89, 113] on icon at bounding box center [89, 113] width 4 height 4
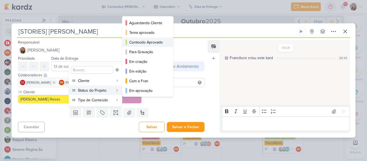
click at [144, 45] on div "Conteúdo Aprovado" at bounding box center [148, 42] width 38 height 6
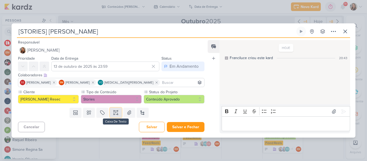
click at [116, 111] on icon at bounding box center [115, 112] width 5 height 5
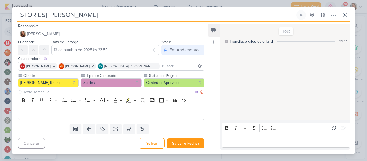
click at [92, 94] on input "text" at bounding box center [107, 92] width 171 height 6
type input "Story 1"
click at [90, 115] on p "Editor editing area: main" at bounding box center [111, 112] width 181 height 6
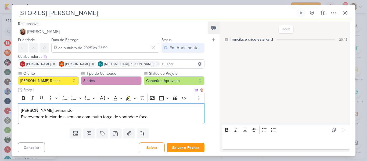
click at [77, 109] on p "Simone treinando" at bounding box center [111, 110] width 181 height 6
click at [68, 100] on button "To-do List" at bounding box center [65, 98] width 8 height 8
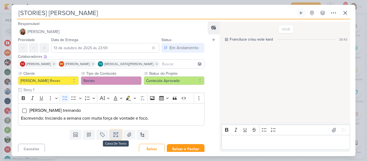
click at [115, 138] on button at bounding box center [116, 135] width 12 height 10
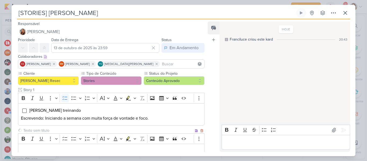
click at [99, 130] on input "text" at bounding box center [107, 131] width 171 height 6
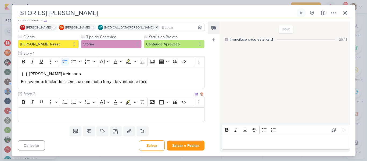
click at [28, 94] on input "Stpry 2" at bounding box center [107, 94] width 171 height 6
type input "Story 2"
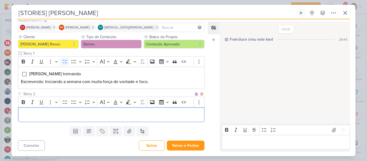
click at [40, 119] on div "Editor editing area: main" at bounding box center [111, 114] width 186 height 15
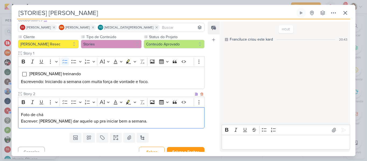
click at [50, 115] on p "Foto de chá" at bounding box center [111, 114] width 181 height 6
click at [67, 100] on icon "Editor toolbar" at bounding box center [64, 101] width 5 height 5
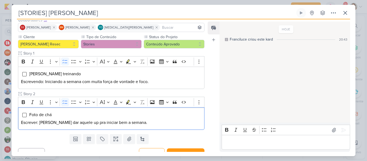
scroll to position [44, 0]
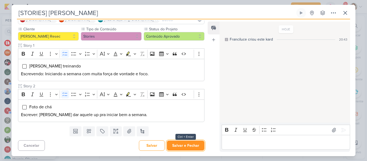
click at [183, 146] on button "Salvar e Fechar" at bounding box center [186, 145] width 38 height 10
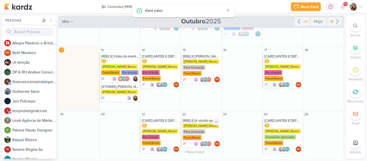
scroll to position [0, 0]
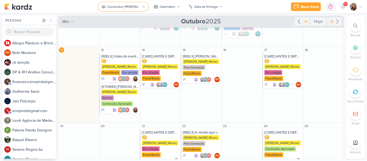
click at [116, 9] on button "Conteúdos [PERSON_NAME]" at bounding box center [123, 6] width 50 height 9
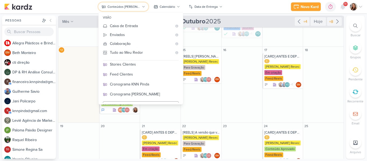
scroll to position [117, 0]
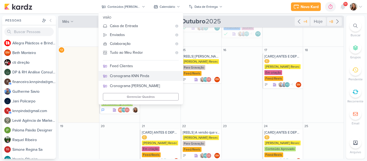
click at [151, 77] on div "Cronograma KNN Pinda" at bounding box center [144, 76] width 69 height 6
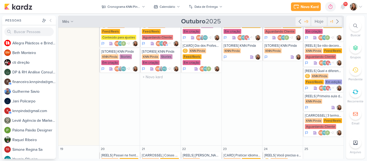
scroll to position [97, 0]
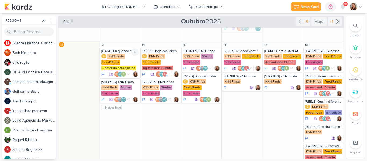
click at [118, 59] on div "C KNN Pinda Feed/Reels Conteúdo para ajustes" at bounding box center [120, 62] width 38 height 17
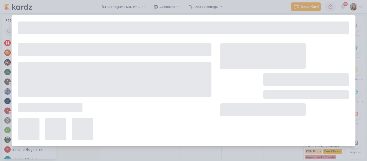
type input "[CARD] Eu quando meu professor não quer arredondar minha nota de 4,5 para 8"
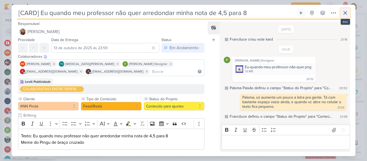
click at [347, 14] on icon at bounding box center [345, 13] width 6 height 6
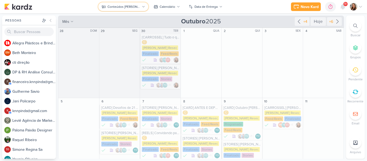
click at [126, 6] on div "Conteúdos [PERSON_NAME]" at bounding box center [123, 6] width 33 height 5
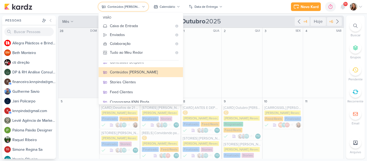
scroll to position [89, 0]
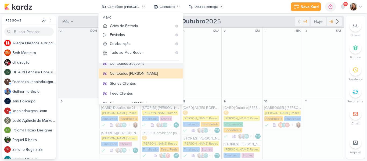
click at [149, 67] on button "Conteúdos Secpoint" at bounding box center [141, 64] width 84 height 10
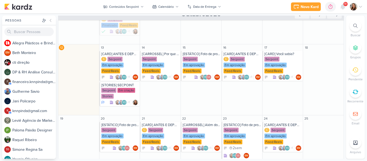
scroll to position [142, 0]
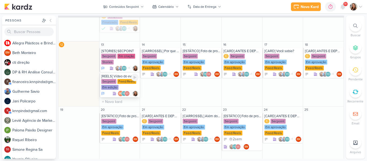
click at [110, 86] on div "Em edição" at bounding box center [109, 87] width 17 height 5
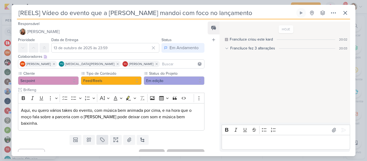
click at [104, 143] on div "Templates Campos Personalizados Marcadores Caixa De Texto Anexo [GEOGRAPHIC_DAT…" at bounding box center [109, 140] width 195 height 14
click at [104, 143] on button at bounding box center [102, 140] width 12 height 10
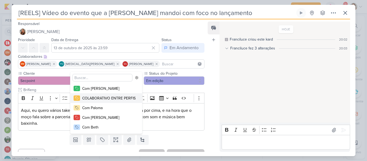
click at [97, 97] on div "COLABORATIVO ENTRE PERFIS" at bounding box center [108, 98] width 53 height 6
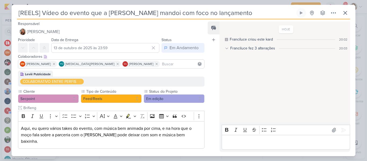
scroll to position [27, 0]
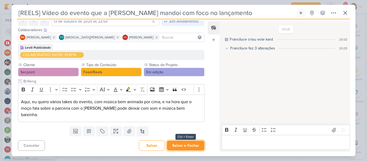
click at [193, 149] on button "Salvar e Fechar" at bounding box center [186, 145] width 38 height 10
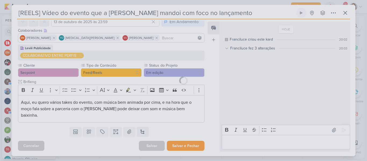
scroll to position [26, 0]
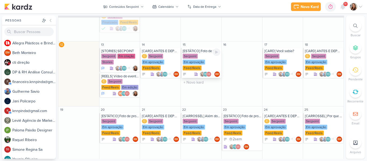
click at [199, 51] on div "[ESTÁTICO] Foto de produto" at bounding box center [202, 51] width 38 height 4
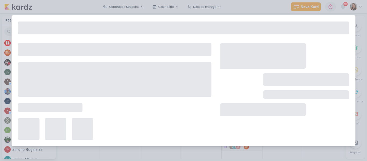
type input "[ESTÁTICO] Foto de produto"
type input "15 de outubro de 2025 às 23:59"
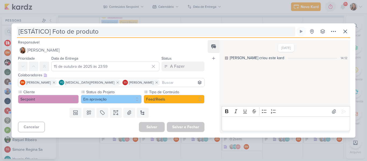
scroll to position [0, 0]
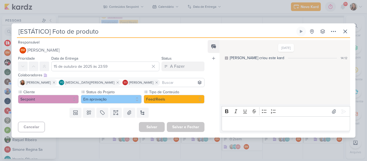
drag, startPoint x: 120, startPoint y: 31, endPoint x: 54, endPoint y: 31, distance: 65.5
click at [54, 31] on input "[ESTÁTICO] Foto de produto" at bounding box center [156, 32] width 278 height 10
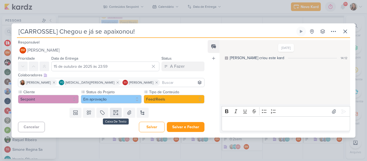
type input "[CARROSSEL] Chegou e já se apaixonou!"
click at [111, 112] on button at bounding box center [116, 113] width 12 height 10
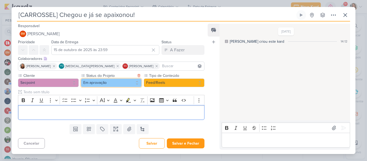
click at [101, 79] on button "Em aprovação" at bounding box center [111, 82] width 61 height 9
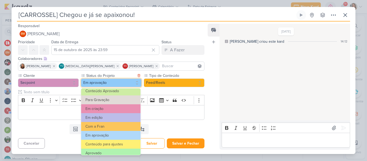
scroll to position [29, 0]
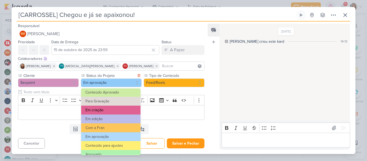
click at [128, 109] on button "Em criação" at bounding box center [110, 110] width 59 height 9
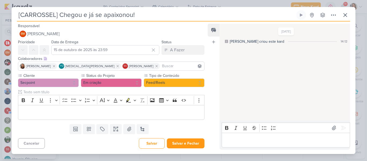
click at [161, 65] on input at bounding box center [182, 66] width 42 height 6
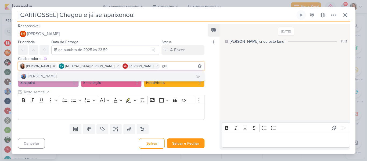
type input "gui"
click at [126, 75] on button "[PERSON_NAME]" at bounding box center [111, 76] width 186 height 10
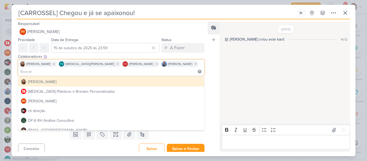
click at [245, 75] on div "[DATE] [PERSON_NAME] criou este kard 14:12" at bounding box center [284, 72] width 130 height 100
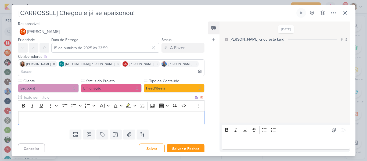
click at [168, 115] on p "Editor editing area: main" at bounding box center [111, 118] width 181 height 6
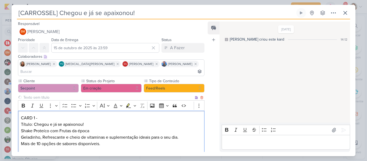
scroll to position [1, 0]
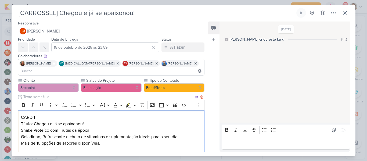
click at [109, 140] on p "Mais de 10 opções de sabores disponíveis." at bounding box center [111, 143] width 181 height 6
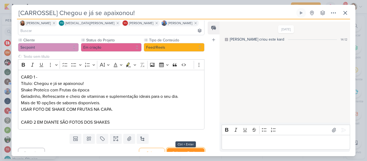
click at [186, 148] on button "Salvar e Fechar" at bounding box center [186, 153] width 38 height 10
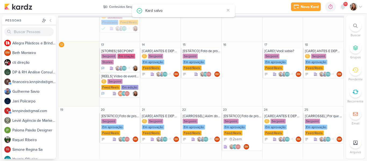
scroll to position [0, 0]
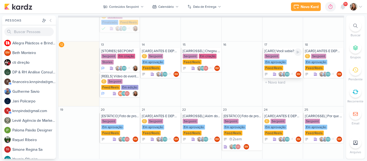
click at [279, 55] on div "Secpoint Em aprovação Feed/Reels" at bounding box center [283, 62] width 38 height 17
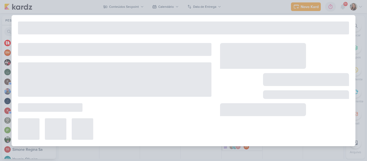
type input "[CARD] Você sabia?"
type input "[DATE] 23:59"
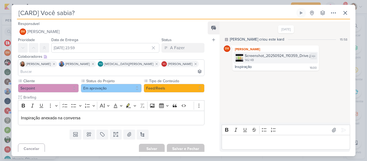
click at [257, 58] on div "Screenshot_20250924_110359_Drive.jpg" at bounding box center [280, 56] width 70 height 6
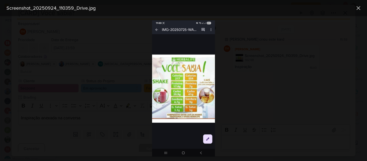
click at [209, 63] on img at bounding box center [183, 88] width 63 height 136
click at [160, 58] on img at bounding box center [183, 88] width 63 height 136
click at [173, 82] on img at bounding box center [183, 88] width 63 height 136
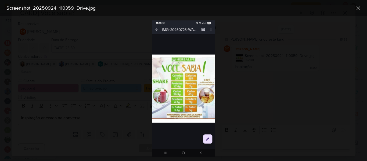
click at [77, 84] on div at bounding box center [183, 88] width 367 height 145
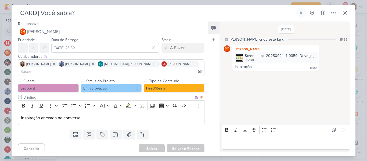
click at [21, 115] on p "Inspiração anexada na conversa" at bounding box center [111, 118] width 181 height 6
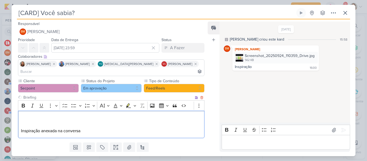
click at [26, 115] on p "Editor editing area: main" at bounding box center [111, 118] width 181 height 6
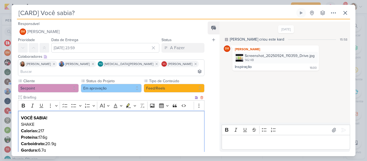
scroll to position [45, 0]
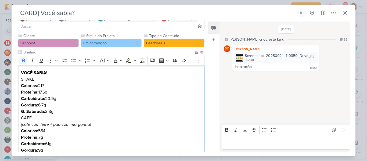
click at [52, 70] on p "VOCÊ SABIA!" at bounding box center [111, 73] width 181 height 6
click at [40, 76] on h4 "SHAKE" at bounding box center [111, 79] width 181 height 6
click at [21, 115] on h4 "CAFÉ" at bounding box center [111, 118] width 181 height 6
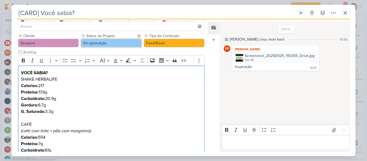
click at [129, 39] on button "Em aprovação" at bounding box center [111, 43] width 61 height 9
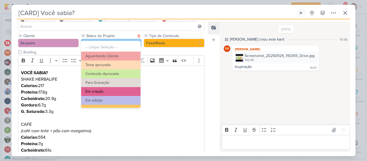
click at [124, 88] on button "Em criação" at bounding box center [110, 91] width 59 height 9
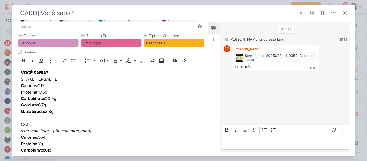
scroll to position [99, 0]
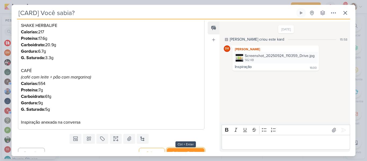
click at [182, 148] on button "Salvar e Fechar" at bounding box center [186, 153] width 38 height 10
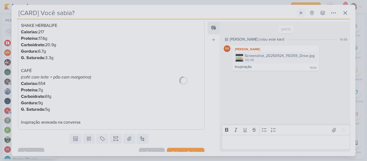
scroll to position [98, 0]
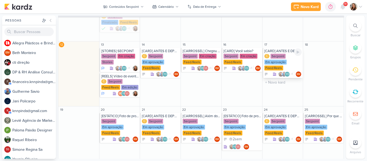
click at [272, 59] on div "C Secpoint Em aprovação Feed/Reels" at bounding box center [283, 62] width 38 height 17
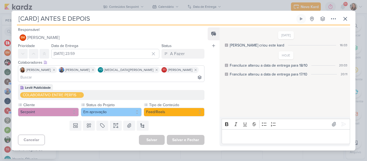
scroll to position [0, 0]
click at [101, 109] on button "Em aprovação" at bounding box center [111, 112] width 61 height 9
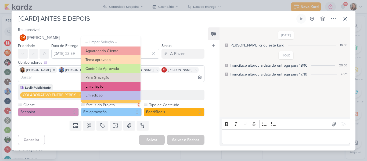
click at [113, 85] on button "Em criação" at bounding box center [110, 86] width 59 height 9
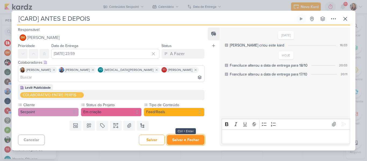
click at [179, 135] on button "Salvar e Fechar" at bounding box center [186, 140] width 38 height 10
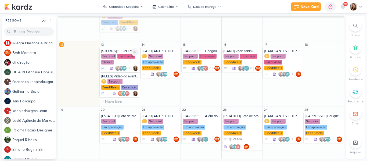
click at [114, 54] on div "Secpoint" at bounding box center [108, 56] width 15 height 5
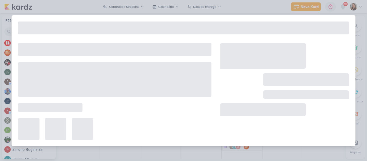
type input "[STORIES] SECPOINT"
type input "13 de outubro de 2025 às 23:59"
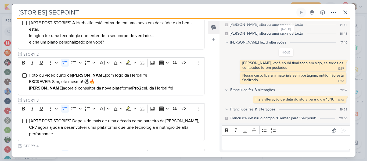
scroll to position [93, 0]
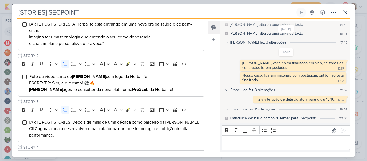
drag, startPoint x: 204, startPoint y: 80, endPoint x: 205, endPoint y: 71, distance: 8.3
click at [205, 71] on div "Responsável [PERSON_NAME] Nenhum contato encontrado create new contact Novo Con…" at bounding box center [109, 85] width 195 height 131
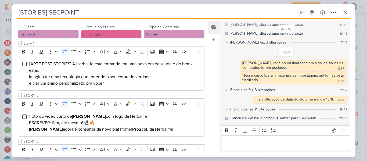
scroll to position [52, 0]
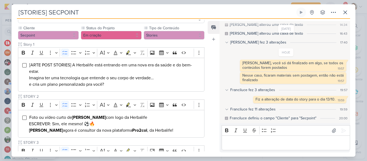
click at [232, 43] on div "[PERSON_NAME] fez 3 alterações" at bounding box center [258, 42] width 56 height 6
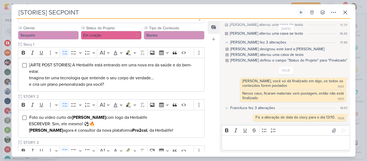
click at [232, 43] on div "[PERSON_NAME] fez 3 alterações" at bounding box center [258, 42] width 56 height 6
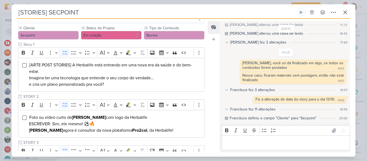
click at [232, 43] on div "[PERSON_NAME] fez 3 alterações" at bounding box center [258, 42] width 56 height 6
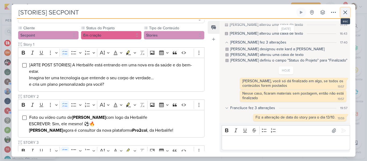
click at [344, 11] on icon at bounding box center [345, 12] width 3 height 3
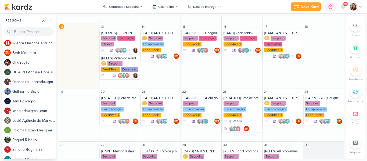
scroll to position [160, 0]
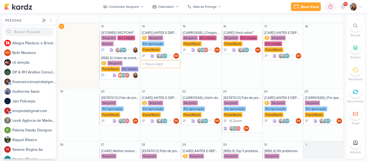
click at [161, 66] on input "text" at bounding box center [160, 64] width 38 height 7
type input "["
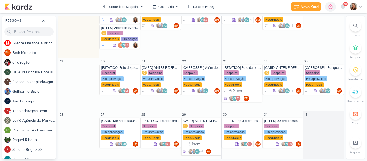
scroll to position [196, 0]
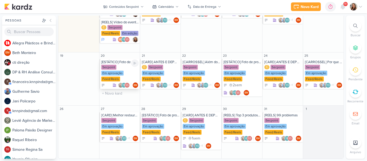
click at [117, 70] on div "Secpoint Em aprovação Feed/Reels" at bounding box center [120, 73] width 38 height 17
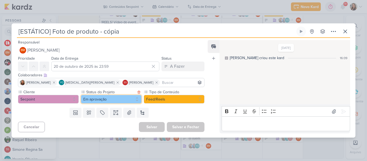
click at [108, 100] on button "Em aprovação" at bounding box center [111, 99] width 61 height 9
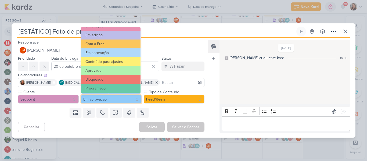
scroll to position [55, 0]
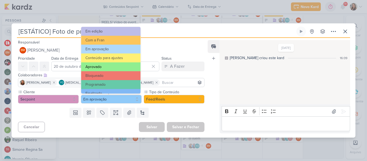
click at [122, 66] on button "Aprovado" at bounding box center [110, 66] width 59 height 9
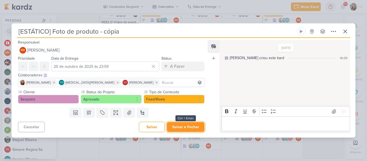
click at [170, 124] on button "Salvar e Fechar" at bounding box center [186, 127] width 38 height 10
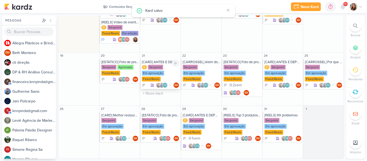
click at [155, 72] on div "Em aprovação" at bounding box center [153, 73] width 22 height 5
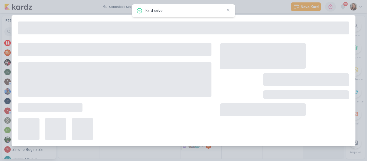
type input "[CARD] ANTES E DEPOIS"
type input "21 de outubro de 2025 às 23:59"
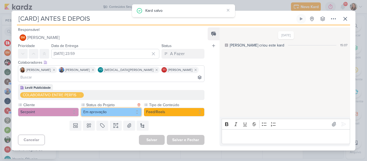
click at [132, 108] on button "Em aprovação" at bounding box center [111, 112] width 61 height 9
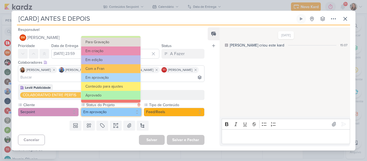
scroll to position [33, 0]
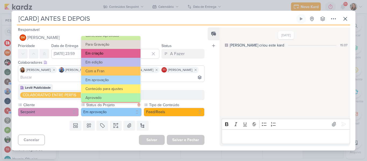
click at [114, 55] on button "Em criação" at bounding box center [110, 53] width 59 height 9
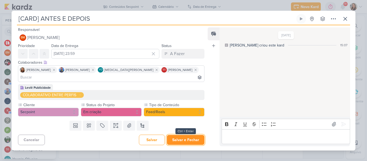
click at [181, 135] on button "Salvar e Fechar" at bounding box center [186, 140] width 38 height 10
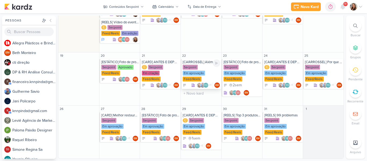
click at [197, 73] on div "Em aprovação" at bounding box center [194, 73] width 22 height 5
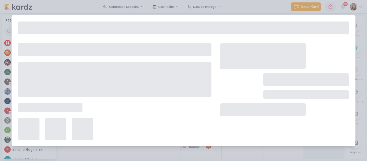
type input "[CARROSSEL] Além do Shake: tudo que a Herbalife oferece"
type input "22 de outubro de 2025 às 23:59"
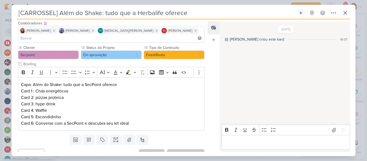
scroll to position [34, 0]
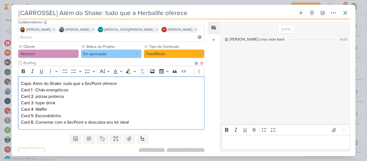
click at [128, 93] on p "Card 2: pizzas proteica" at bounding box center [111, 96] width 181 height 6
click at [20, 76] on div "Capa: Além do Shake: tudo que a SecPoint oferece Card 1 : Chás energéticos Card…" at bounding box center [111, 102] width 186 height 53
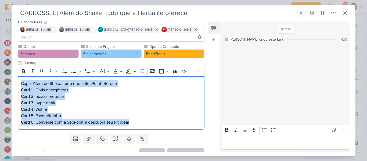
drag, startPoint x: 20, startPoint y: 74, endPoint x: 157, endPoint y: 125, distance: 145.3
click at [157, 125] on div "Responsável BM Beth Monteiro Nenhum contato encontrado create new contact Novo …" at bounding box center [109, 85] width 195 height 131
copy div "Capa: Além do Shake: tudo que a SecPoint oferece Card 1 : Chás energéticos Card…"
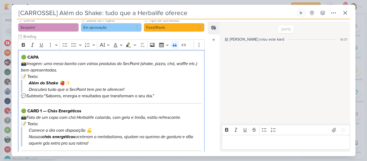
scroll to position [62, 0]
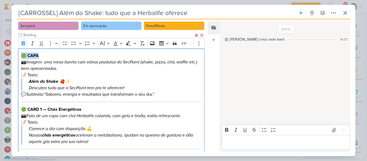
drag, startPoint x: 21, startPoint y: 49, endPoint x: 60, endPoint y: 48, distance: 39.0
click at [60, 52] on p "🟢 CAPA 📸 Imagem: uma mesa bonita com vários produtos da SecPoint (shake, pizza,…" at bounding box center [111, 65] width 181 height 26
click at [27, 56] on p "⁠⁠⁠⁠⁠⁠⁠CARD 1 📸 Imagem: uma mesa bonita com vários produtos da SecPoint (shake,…" at bounding box center [111, 65] width 181 height 26
click at [88, 63] on p "CARD 1 Imagem: uma mesa bonita com vários produtos da SecPoint (shake, pizza, c…" at bounding box center [111, 65] width 181 height 26
click at [28, 67] on p "CARD 1 Imagem: uma mesa bonita com vários produtos da SecPoint (shake, pizza, c…" at bounding box center [111, 65] width 181 height 26
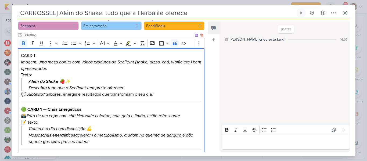
click at [29, 79] on strong "Além do Shake 🍓✨" at bounding box center [49, 81] width 41 height 5
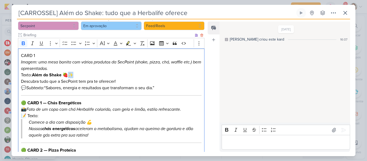
drag, startPoint x: 80, startPoint y: 68, endPoint x: 66, endPoint y: 68, distance: 14.0
click at [66, 68] on p "CARD 1 Imagem: uma mesa bonita com vários produtos da SecPoint (shake, pizza, c…" at bounding box center [111, 68] width 181 height 32
click at [21, 75] on p "CARD 1 Imagem: uma mesa bonita com vários produtos da SecPoint (shake, pizza, c…" at bounding box center [111, 68] width 181 height 32
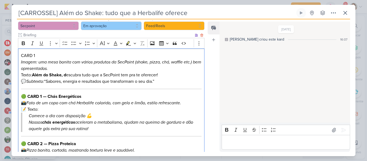
click at [102, 78] on p "💬 Subtexto: “Sabores, energia e resultados que transformam o seu dia.”" at bounding box center [111, 81] width 181 height 6
drag, startPoint x: 49, startPoint y: 73, endPoint x: 20, endPoint y: 73, distance: 28.5
click at [133, 78] on p "Sabores, energia e resultados que transformam o seu dia.”" at bounding box center [111, 81] width 181 height 6
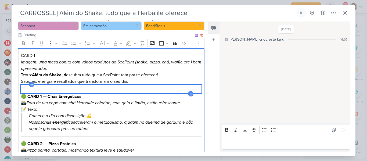
click at [134, 85] on div "Editor editing area: main" at bounding box center [111, 89] width 181 height 9
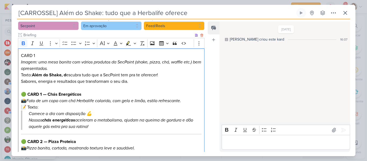
click at [28, 92] on strong "🟢 CARD 1 — Chás Energéticos" at bounding box center [51, 94] width 60 height 5
click at [37, 92] on strong "CARD 1 — Chás Energéticos" at bounding box center [48, 94] width 54 height 5
click at [44, 92] on strong "CARD 2 — Chás Energéticos" at bounding box center [48, 94] width 55 height 5
click at [42, 92] on strong "CARD 2 — Chás Energéticos" at bounding box center [48, 94] width 55 height 5
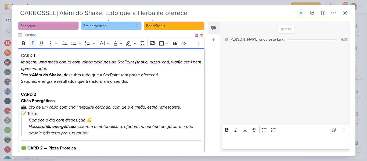
click at [33, 104] on icon "Foto de um copo com chá Herbalife colorido, com gelo e limão, estilo refrescant…" at bounding box center [103, 106] width 155 height 5
click at [30, 104] on icon "Foto de um copo com chá Herbalife colorido, com gelo e limão, estilo refrescant…" at bounding box center [103, 106] width 155 height 5
click at [27, 101] on p "Chás Energéticos 📸 Foto de um copo com chá Herbalife colorido, com gelo e limão…" at bounding box center [111, 107] width 181 height 19
click at [28, 107] on p "⁠⁠⁠⁠⁠⁠⁠ Foto de um copo com chá Herbalife colorido, com gelo e limão, estilo re…" at bounding box center [111, 110] width 181 height 13
click at [29, 117] on p "Comece o dia com disposição 💪 Nossos chás energéticos aceleram o metabolismo, a…" at bounding box center [112, 126] width 166 height 19
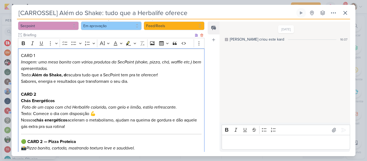
click at [95, 105] on p "Foto de um copo com chá Herbalife colorido, com gelo e limão, estilo refrescant…" at bounding box center [111, 117] width 181 height 26
drag, startPoint x: 21, startPoint y: 93, endPoint x: 57, endPoint y: 94, distance: 36.3
click at [57, 98] on p "Chás Energéticos" at bounding box center [111, 101] width 181 height 6
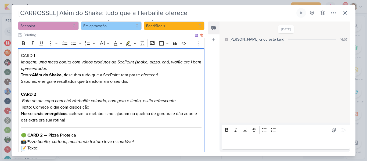
click at [22, 98] on icon "Foto de um copo com chá Herbalife colorido, com gelo e limão, estilo refrescant…" at bounding box center [99, 100] width 155 height 5
click at [34, 99] on p "Foto de um copo com chá Herbalife colorido, com gelo e limão, estilo refrescant…" at bounding box center [111, 111] width 181 height 26
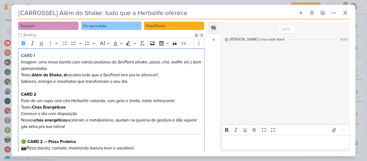
click at [59, 110] on p "⁠⁠⁠⁠⁠⁠⁠ Comece o dia com disposição Nossos chás energéticos aceleram o metaboli…" at bounding box center [111, 119] width 181 height 19
click at [82, 110] on p "Comece o dia com disposição Nossos chás energéticos aceleram o metabolismo, aju…" at bounding box center [111, 119] width 181 height 19
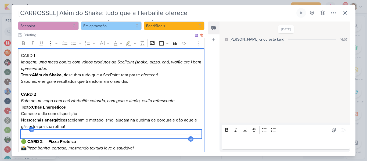
click at [106, 130] on div "Editor editing area: main" at bounding box center [111, 134] width 181 height 9
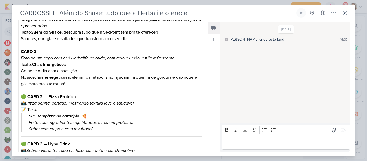
scroll to position [103, 0]
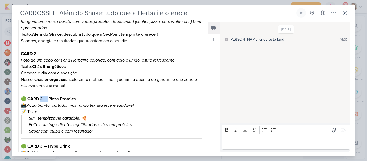
drag, startPoint x: 50, startPoint y: 92, endPoint x: 41, endPoint y: 91, distance: 8.4
click at [41, 96] on strong "🟢 CARD 2 — Pizza Proteica" at bounding box center [48, 98] width 55 height 5
click at [29, 96] on strong "🟢 CARD 3Pizza Proteica" at bounding box center [45, 98] width 49 height 5
click at [37, 96] on strong "CARD 3Pizza Proteica" at bounding box center [42, 98] width 43 height 5
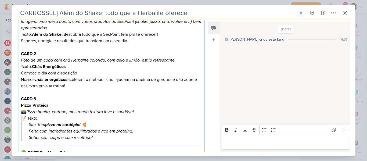
click at [28, 109] on icon "Pizza bonita, cortada, mostrando textura leve e saudável." at bounding box center [80, 111] width 109 height 5
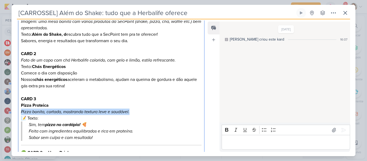
drag, startPoint x: 22, startPoint y: 104, endPoint x: 142, endPoint y: 103, distance: 120.1
click at [142, 103] on p "Pizza Proteica Pizza bonita, cortada, mostrando textura leve e saudável. 📝 Text…" at bounding box center [111, 111] width 181 height 19
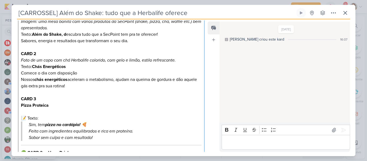
click at [38, 96] on p "CARD 3" at bounding box center [111, 99] width 181 height 6
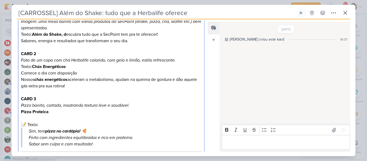
click at [29, 116] on p "Pizza Proteica 📝 Texto:" at bounding box center [111, 118] width 181 height 19
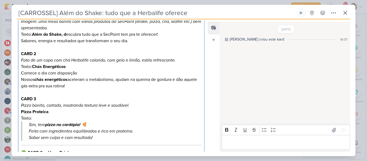
click at [30, 121] on p "Sim, tem pizza no cardápio! 🍕 Feita com ingredientes equilibrados e rica em pro…" at bounding box center [112, 130] width 166 height 19
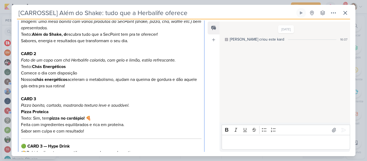
click at [95, 110] on p "Pizza Proteica Texto: Sim, tem pizza no cardápio! 🍕 Feita com ingredientes equi…" at bounding box center [111, 122] width 181 height 26
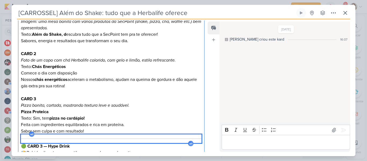
click at [74, 138] on hr "Editor editing area: main" at bounding box center [111, 138] width 181 height 1
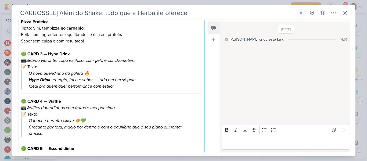
scroll to position [194, 0]
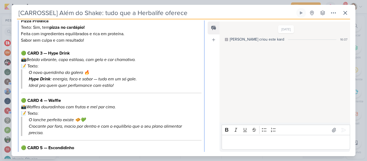
click at [44, 50] on strong "🟢 CARD 3 — Hype Drink" at bounding box center [45, 52] width 49 height 5
click at [48, 50] on strong "🟢 CARD 4 — Hype Drink" at bounding box center [45, 52] width 49 height 5
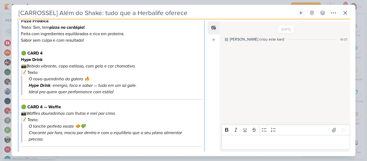
click at [28, 63] on icon "Bebida vibrante, copo estiloso, com gelo e cor chamativa." at bounding box center [80, 65] width 109 height 5
drag, startPoint x: 20, startPoint y: 52, endPoint x: 58, endPoint y: 53, distance: 38.2
click at [58, 53] on div "CARD 1 Imagem: uma mesa bonita com vários produtos da SecPoint (shake, pizza, c…" at bounding box center [111, 82] width 186 height 331
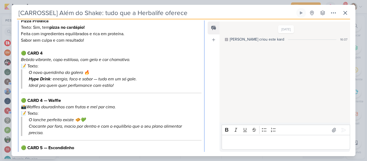
click at [43, 59] on p "🟢 CARD 4 Bebida vibrante, copo estiloso, com gelo e cor chamativa. 📝 Texto:" at bounding box center [111, 59] width 181 height 19
click at [29, 59] on p "🟢 CARD 4 Bebida vibrante, copo estiloso, com gelo e cor chamativa. 📝 Texto: Hyp…" at bounding box center [111, 59] width 181 height 19
click at [28, 50] on strong "🟢 CARD 4" at bounding box center [32, 52] width 22 height 5
click at [30, 69] on p "O novo queridinho da galera 🔥 Hype Drink : energia, foco e sabor — tudo em um s…" at bounding box center [112, 78] width 166 height 19
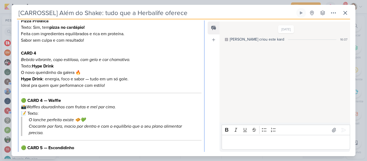
click at [40, 76] on strong "Hype Drink" at bounding box center [32, 78] width 22 height 5
click at [90, 72] on p "O novo queridinho da galera 🔥 Hype Drink : energia, foco e sabor — tudo em um s…" at bounding box center [111, 78] width 181 height 19
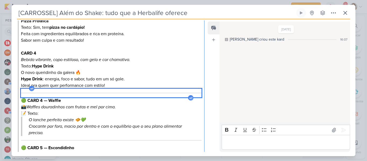
click at [113, 89] on div "Editor editing area: main" at bounding box center [111, 93] width 181 height 9
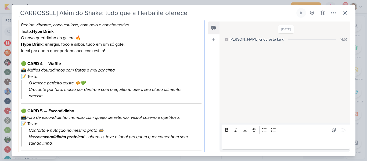
scroll to position [234, 0]
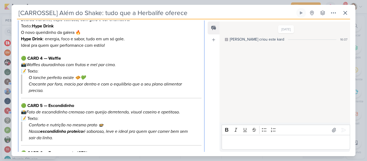
click at [28, 56] on strong "🟢 CARD 4 — Waffle" at bounding box center [41, 58] width 40 height 5
click at [36, 56] on strong "CARD 4 — Waffle" at bounding box center [38, 58] width 34 height 5
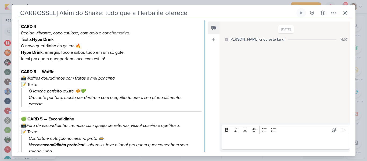
scroll to position [219, 0]
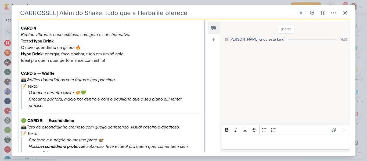
click at [43, 71] on strong "CARD 5 — Waffle" at bounding box center [38, 73] width 34 height 5
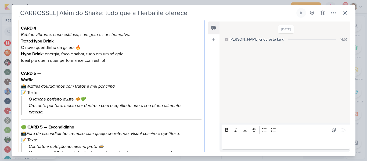
click at [42, 70] on p "CARD 5 —" at bounding box center [111, 73] width 181 height 6
click at [29, 85] on p "Waffle 📸 Waffles douradinhos com frutas e mel por cima. 📝 Texto:" at bounding box center [111, 86] width 181 height 19
click at [29, 84] on icon "Waffles douradinhos com frutas e mel por cima." at bounding box center [70, 86] width 89 height 5
drag, startPoint x: 21, startPoint y: 72, endPoint x: 39, endPoint y: 74, distance: 18.1
click at [39, 77] on p "Waffle Waffles douradinhos com frutas e mel por cima. Texto:" at bounding box center [111, 86] width 181 height 19
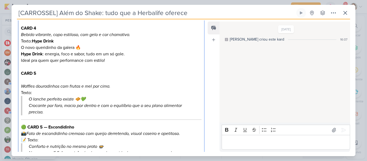
click at [41, 84] on p "⁠⁠⁠⁠⁠⁠⁠ Waffles douradinhos com frutas e mel por cima. Texto:" at bounding box center [111, 86] width 181 height 19
click at [31, 85] on p "Waffles douradinhos com frutas e mel por cima. Texto: Waffle" at bounding box center [111, 86] width 181 height 19
click at [26, 77] on p "Waffles douradinhos com frutas e mel por cima. Texto: Waffle" at bounding box center [111, 86] width 181 height 19
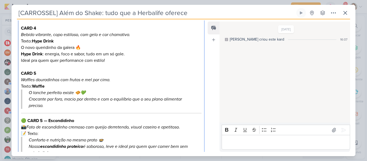
click at [28, 89] on blockquote "O lanche perfeito existe 🧇💚 Crocante por fora, macio por dentro e com o equilíb…" at bounding box center [111, 98] width 181 height 19
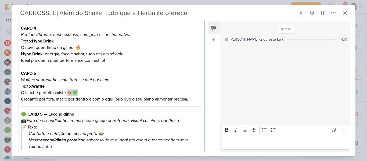
drag, startPoint x: 77, startPoint y: 86, endPoint x: 67, endPoint y: 86, distance: 9.7
click at [67, 89] on p "O lanche perfeito existe 🧇💚 Crocante por fora, macio por dentro e com o equilíb…" at bounding box center [111, 95] width 181 height 13
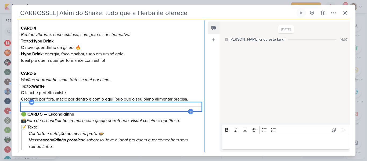
click at [74, 106] on hr "Editor editing area: main" at bounding box center [111, 106] width 181 height 1
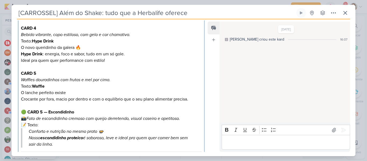
click at [29, 109] on strong "🟢 CARD 5 — Escondidinho" at bounding box center [47, 111] width 53 height 5
drag, startPoint x: 35, startPoint y: 105, endPoint x: 37, endPoint y: 105, distance: 2.7
click at [37, 109] on strong "CARD 5 — Escondidinho" at bounding box center [44, 111] width 47 height 5
click at [42, 109] on strong "CARD 6 — Escondidinho" at bounding box center [44, 111] width 47 height 5
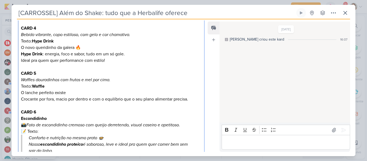
click at [28, 122] on icon "Foto de escondidinho cremoso com queijo derretendo, visual caseiro e apetitoso." at bounding box center [103, 124] width 154 height 5
click at [29, 124] on p "Escondidinho Foto de escondidinho cremoso com queijo derretendo, visual caseiro…" at bounding box center [111, 124] width 181 height 19
drag, startPoint x: 49, startPoint y: 110, endPoint x: 14, endPoint y: 109, distance: 35.5
click at [14, 109] on div "Cliente Secpoint Status do Projeto" at bounding box center [109, 37] width 195 height 354
click at [39, 122] on p "⁠⁠⁠⁠⁠⁠⁠ Foto de escondidinho cremoso com queijo derretendo, visual caseiro e ap…" at bounding box center [111, 124] width 181 height 19
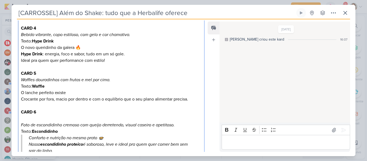
click at [30, 115] on p "Foto de escondidinho cremoso com queijo derretendo, visual caseiro e apetitoso.…" at bounding box center [111, 124] width 181 height 19
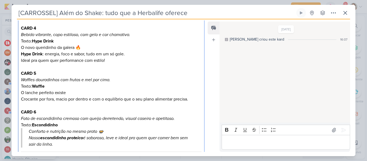
click at [29, 128] on p "Conforto e nutrição no mesmo prato 🍲 Nosso escondidinho proteico é saboroso, le…" at bounding box center [112, 137] width 166 height 19
click at [109, 128] on p "⁠⁠⁠⁠⁠⁠⁠ Conforto e nutrição no mesmo prato 🍲 Nosso escondidinho proteico é sabo…" at bounding box center [111, 137] width 181 height 19
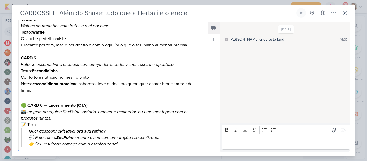
scroll to position [280, 0]
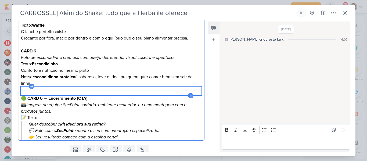
click at [139, 91] on hr "Editor editing area: main" at bounding box center [111, 91] width 181 height 1
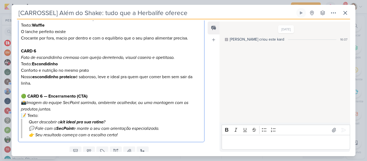
click at [28, 93] on strong "🟢 CARD 6 — Encerramento (CTA)" at bounding box center [54, 95] width 67 height 5
click at [37, 93] on strong "CARD 6 — Encerramento (CTA)" at bounding box center [51, 95] width 60 height 5
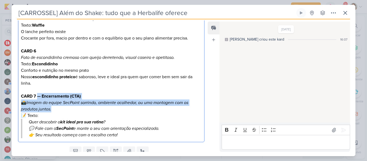
drag, startPoint x: 37, startPoint y: 89, endPoint x: 195, endPoint y: 102, distance: 158.0
click at [195, 102] on p "CARD 7 — Encerramento (CTA) 📸 Imagem da equipe SecPoint sorrindo, ambiente acol…" at bounding box center [111, 106] width 181 height 26
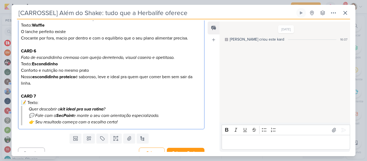
scroll to position [279, 0]
click at [28, 95] on p "CARD 7 📝 Texto:" at bounding box center [111, 99] width 181 height 13
click at [30, 106] on p "Quer descobrir o kit ideal pra sua rotina ? 💬 Fale com a SecPoint e monte o seu…" at bounding box center [112, 112] width 166 height 13
click at [28, 108] on p "Quer descobrir o kit ideal pra sua rotina ? 💬 Fale com a SecPoint e monte o seu…" at bounding box center [111, 112] width 181 height 13
click at [35, 119] on p "👉 Seu resultado começa com a escolha certa!" at bounding box center [112, 122] width 166 height 6
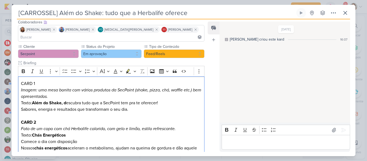
scroll to position [35, 0]
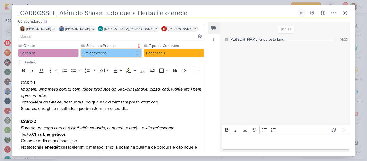
click at [126, 49] on button "Em aprovação" at bounding box center [111, 53] width 61 height 9
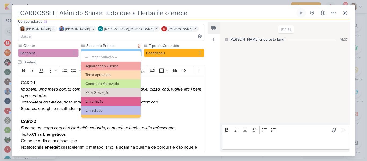
click at [115, 100] on button "Em criação" at bounding box center [110, 101] width 59 height 9
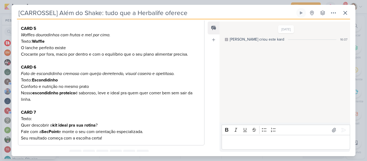
scroll to position [279, 0]
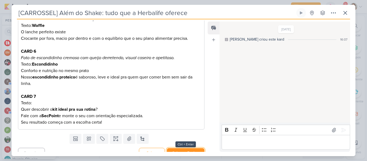
click at [188, 148] on button "Salvar e Fechar" at bounding box center [186, 153] width 38 height 10
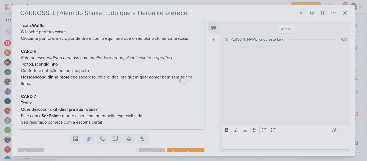
scroll to position [279, 0]
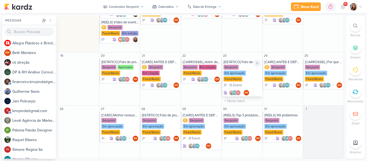
click at [237, 67] on div "Secpoint Em aprovação Feed/Reels" at bounding box center [242, 73] width 38 height 17
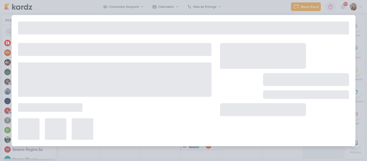
type input "[ESTÁTICO] Foto de produto - cópia - cópia"
type input "23 de outubro de 2025 às 23:59"
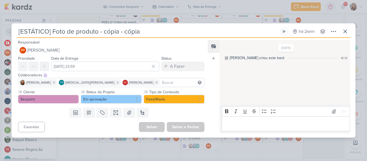
drag, startPoint x: 142, startPoint y: 31, endPoint x: 99, endPoint y: 30, distance: 42.5
click at [99, 30] on input "[ESTÁTICO] Foto de produto - cópia - cópia" at bounding box center [147, 32] width 261 height 10
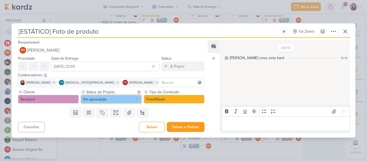
click at [95, 100] on button "Em aprovação" at bounding box center [111, 99] width 61 height 9
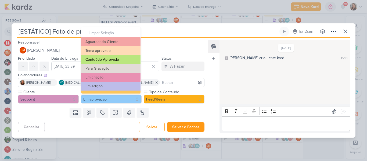
click at [125, 61] on button "Conteúdo Aprovado" at bounding box center [110, 59] width 59 height 9
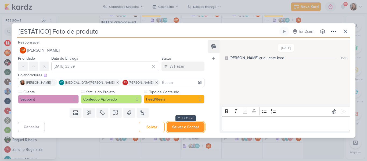
click at [174, 126] on button "Salvar e Fechar" at bounding box center [186, 127] width 38 height 10
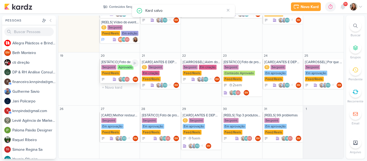
click at [120, 71] on div "Secpoint Aprovado Feed/Reels" at bounding box center [120, 70] width 38 height 11
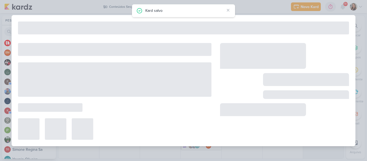
type input "[ESTÁTICO] Foto de produto - cópia"
type input "20 de outubro de 2025 às 23:59"
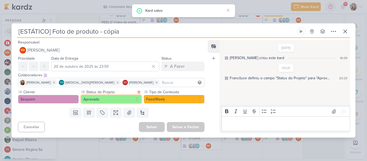
click at [113, 95] on button "Aprovado" at bounding box center [111, 99] width 61 height 9
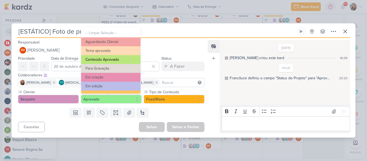
click at [112, 63] on button "Conteúdo Aprovado" at bounding box center [110, 59] width 59 height 9
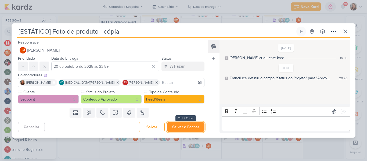
click at [179, 131] on button "Salvar e Fechar" at bounding box center [186, 127] width 38 height 10
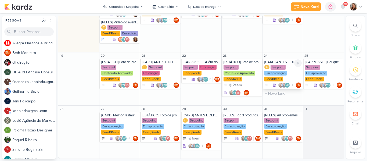
click at [279, 68] on div "Secpoint" at bounding box center [277, 67] width 15 height 5
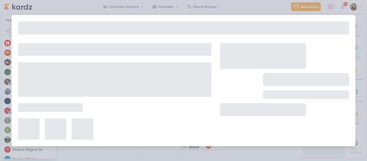
type input "[CARD] ANTES E DEPOIS - cópia - cópia"
type input "24 de outubro de 2025 às 23:59"
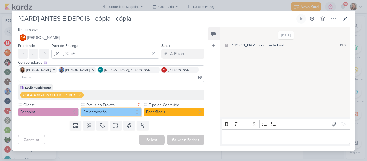
click at [115, 108] on button "Em aprovação" at bounding box center [111, 112] width 61 height 9
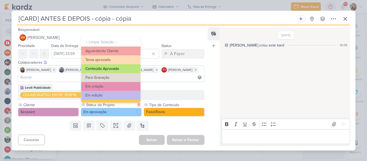
click at [132, 69] on button "Conteúdo Aprovado" at bounding box center [110, 68] width 59 height 9
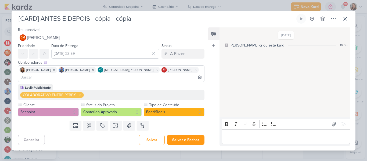
drag, startPoint x: 137, startPoint y: 25, endPoint x: 91, endPoint y: 25, distance: 46.5
click at [91, 24] on input "[CARD] ANTES E DEPOIS - cópia - cópia" at bounding box center [156, 19] width 278 height 10
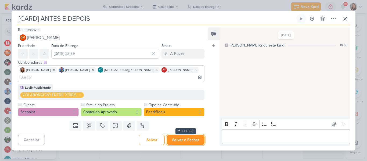
click at [176, 136] on button "Salvar e Fechar" at bounding box center [186, 140] width 38 height 10
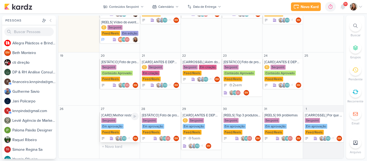
click at [119, 116] on div "[CARD] Melhor restaurante saudável em pinda" at bounding box center [120, 115] width 38 height 4
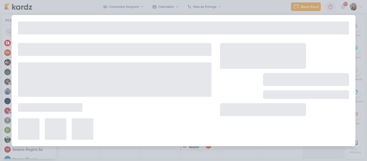
type input "[CARD] Melhor restaurante saudável em pinda"
type input "[DATE] 23:59"
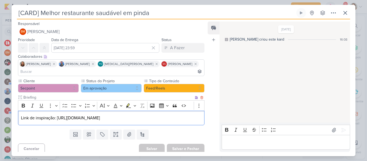
click at [103, 115] on p "Link de inspiração: https://pin.it/1TDibiNPc" at bounding box center [111, 118] width 181 height 6
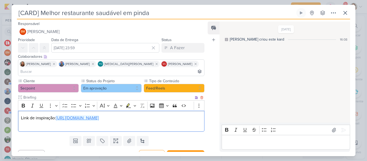
click at [95, 115] on link "https://pin.it/1TDibiNPc" at bounding box center [77, 117] width 43 height 5
click at [124, 115] on p "Link de inspiração: https://pin.it/1TDibiNPc" at bounding box center [111, 118] width 181 height 6
click at [105, 121] on p "Editor editing area: main" at bounding box center [111, 124] width 181 height 6
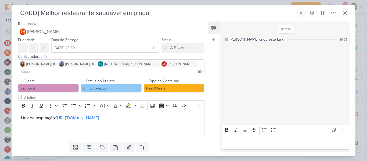
drag, startPoint x: 154, startPoint y: 16, endPoint x: 61, endPoint y: 17, distance: 93.0
click at [61, 17] on input "[CARD] Melhor restaurante saudável em pinda" at bounding box center [156, 13] width 278 height 10
click at [60, 14] on input "[CARD] Melhor espaço de vida saudável de Pinda" at bounding box center [156, 13] width 278 height 10
click at [183, 15] on input "[CARD] Melhor espaço de vida saudável de Pinda" at bounding box center [156, 13] width 278 height 10
drag, startPoint x: 183, startPoint y: 15, endPoint x: 44, endPoint y: 12, distance: 139.4
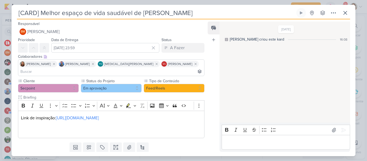
click at [44, 12] on input "[CARD] Melhor espaço de vida saudável de Pinda" at bounding box center [156, 13] width 278 height 10
click at [23, 121] on p "Editor editing area: main" at bounding box center [111, 124] width 181 height 6
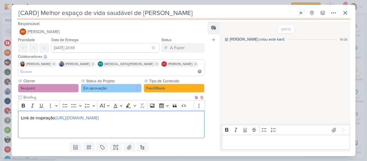
click at [27, 128] on div "Link de inspiração: https://pin.it/1TDibiNPc" at bounding box center [111, 125] width 186 height 28
click at [21, 128] on p "Melhor espaço de vida saudável de Pinda" at bounding box center [111, 131] width 181 height 6
click at [109, 128] on p "[Melhor espaço de vida saudável de Pinda" at bounding box center [111, 131] width 181 height 6
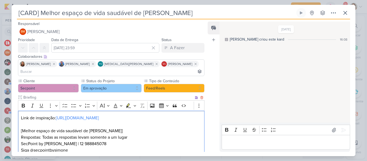
click at [39, 147] on p "Siga @secpointbysimone" at bounding box center [111, 150] width 181 height 6
click at [73, 147] on p "Siga @sec_pointbysimone" at bounding box center [111, 150] width 181 height 6
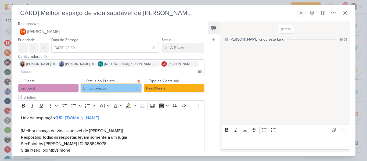
click at [124, 84] on button "Em aprovação" at bounding box center [111, 88] width 61 height 9
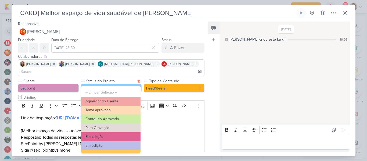
click at [128, 135] on button "Em criação" at bounding box center [110, 136] width 59 height 9
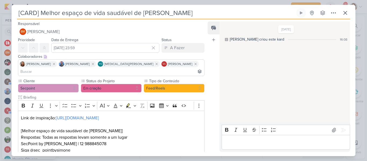
scroll to position [28, 0]
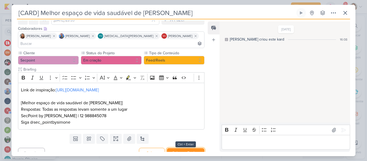
click at [187, 148] on button "Salvar e Fechar" at bounding box center [186, 153] width 38 height 10
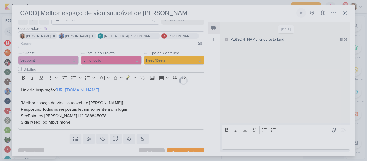
scroll to position [27, 0]
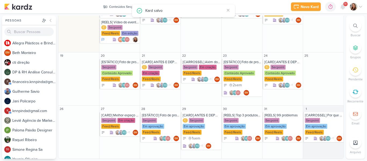
drag, startPoint x: 345, startPoint y: 104, endPoint x: 345, endPoint y: 121, distance: 16.7
click at [345, 121] on div "Pessoas Pessoas A l l e g r a P l á s t i c o s e B r i n d e s P e r s o n a l…" at bounding box center [183, 87] width 367 height 143
click at [250, 4] on div "Novo Kard Ctrl + k 0h0m Sessão desligada... Hoje 0h0m Semana 0h0m Mês 0h0m" at bounding box center [183, 6] width 358 height 13
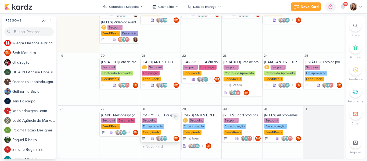
click at [157, 122] on div "Secpoint Em aprovação Feed/Reels" at bounding box center [161, 126] width 38 height 17
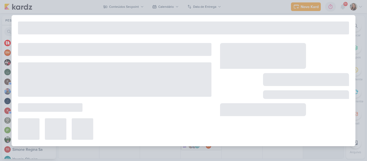
type input "[CARROSSEL] Por que tanta gente ama o Shake Herbalife?"
type input "28 de outubro de 2025 às 23:59"
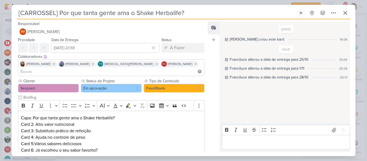
scroll to position [28, 0]
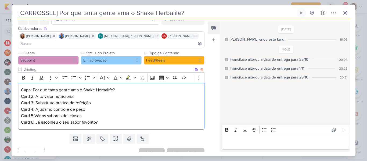
click at [109, 106] on p "Card 4: Ajuda no controle de peso" at bounding box center [111, 109] width 181 height 6
click at [36, 93] on p "Card 2: Alto valor nutricional" at bounding box center [111, 96] width 181 height 6
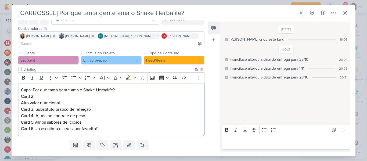
click at [36, 106] on p "Card 3: Substituto prático de refeição" at bounding box center [111, 109] width 181 height 6
click at [35, 113] on p "Card 4: Ajuda no controle de peso" at bounding box center [111, 116] width 181 height 6
click at [35, 119] on p "Card 5:Vários sabores deliciosos" at bounding box center [111, 122] width 181 height 6
click at [55, 119] on p "Mais de 10 Vários sabores deliciosos" at bounding box center [111, 122] width 181 height 6
click at [34, 125] on p "Card 6: Já escolheu o seu sabor favorito?" at bounding box center [111, 128] width 181 height 6
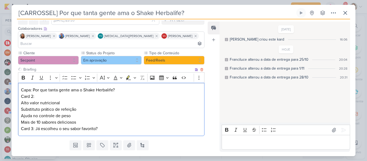
click at [94, 113] on p "Ajuda no controle de peso" at bounding box center [111, 116] width 181 height 6
click at [20, 83] on div "Capa: Por que tanta gente ama o Shake Herbalife? Card 2: Alto valor nutricional…" at bounding box center [111, 109] width 186 height 53
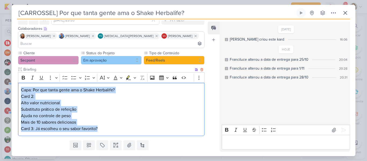
drag, startPoint x: 20, startPoint y: 82, endPoint x: 115, endPoint y: 120, distance: 101.7
click at [115, 120] on div "Capa: Por que tanta gente ama o Shake Herbalife? Card 2: Alto valor nutricional…" at bounding box center [111, 109] width 186 height 53
copy div "Capa: Por que tanta gente ama o Shake Herbalife? Card 2: Alto valor nutricional…"
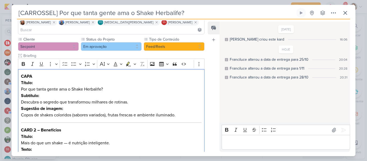
scroll to position [53, 0]
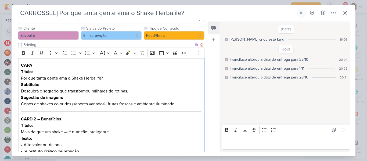
click at [28, 69] on p "CAPA Título: Por que tanta gente ama o Shake Herbalife?" at bounding box center [111, 71] width 181 height 19
click at [29, 85] on p "Subtítulo: Descubra o segredo que transformou milhares de rotinas." at bounding box center [111, 87] width 181 height 13
drag, startPoint x: 20, startPoint y: 77, endPoint x: 59, endPoint y: 75, distance: 39.5
click at [59, 75] on div "CAPA Título: Por que tanta gente ama o Shake Herbalife? Subtítulo: Descubra o s…" at bounding box center [111, 161] width 186 height 206
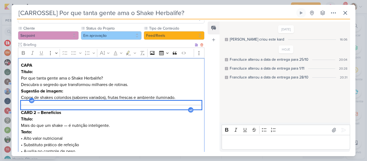
click at [36, 101] on div "Editor editing area: main" at bounding box center [111, 105] width 181 height 9
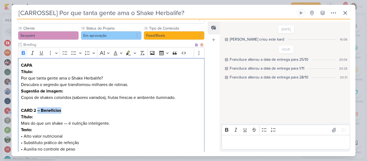
drag, startPoint x: 37, startPoint y: 103, endPoint x: 82, endPoint y: 105, distance: 45.2
click at [82, 107] on p "CARD 2 – Benefícios Título: Mais do que um shake — é nutrição inteligente." at bounding box center [111, 116] width 181 height 19
click at [68, 117] on p "CARD 2 Título: Mais do que um shake — é nutrição inteligente." at bounding box center [111, 116] width 181 height 19
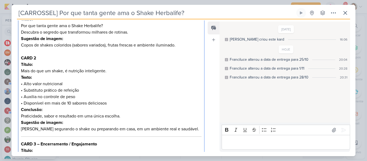
scroll to position [110, 0]
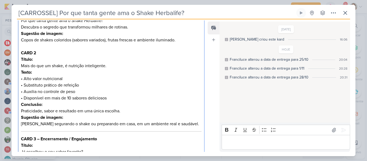
click at [21, 102] on strong "Conclusão:" at bounding box center [31, 104] width 21 height 5
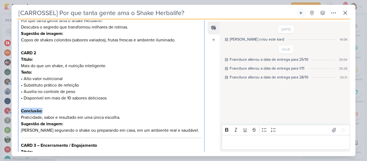
drag, startPoint x: 22, startPoint y: 104, endPoint x: 64, endPoint y: 104, distance: 41.9
click at [64, 108] on p "Conclusão: Praticidade, sabor e resultado em uma única escolha." at bounding box center [111, 114] width 181 height 13
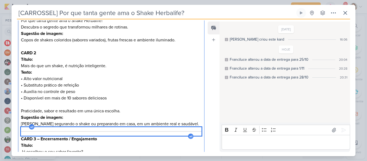
click at [32, 127] on div "Editor editing area: main" at bounding box center [111, 131] width 181 height 9
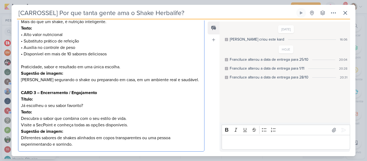
scroll to position [162, 0]
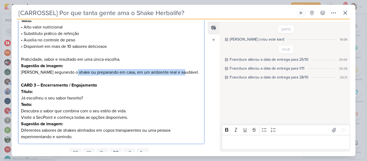
drag, startPoint x: 73, startPoint y: 65, endPoint x: 188, endPoint y: 65, distance: 115.5
click at [188, 65] on p "Sugestão de imagem: Pessoa segurando o shake ou preparando em casa, em um ambie…" at bounding box center [111, 69] width 181 height 13
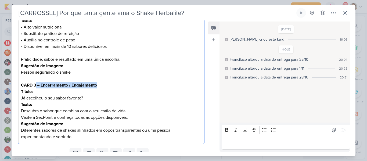
drag, startPoint x: 36, startPoint y: 77, endPoint x: 123, endPoint y: 76, distance: 86.5
click at [123, 82] on p "CARD 3 – Encerramento / Engajamento Título: Já escolheu o seu sabor favorito?" at bounding box center [111, 91] width 181 height 19
click at [32, 103] on p "Texto: Descubra o sabor que combina com o seu estilo de vida. Visite a SecPoint…" at bounding box center [111, 110] width 181 height 19
click at [37, 121] on p "Sugestão de imagem: Diferentes sabores de shakes alinhados em copos transparent…" at bounding box center [111, 130] width 181 height 19
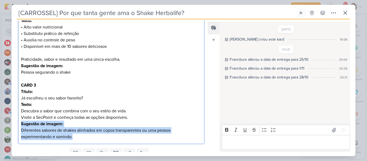
drag, startPoint x: 21, startPoint y: 117, endPoint x: 84, endPoint y: 140, distance: 67.9
click at [84, 140] on div "Responsável BM Beth Monteiro Nenhum contato encontrado create new contact Novo …" at bounding box center [109, 85] width 195 height 131
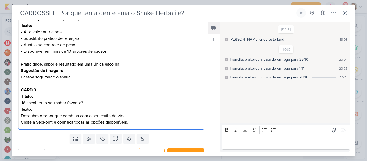
scroll to position [16, 0]
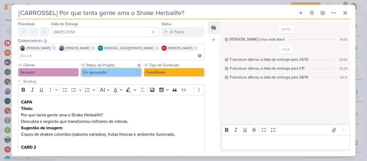
click at [116, 68] on button "Em aprovação" at bounding box center [111, 72] width 61 height 9
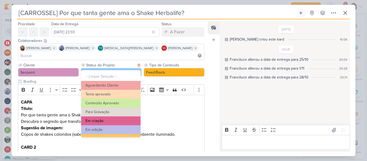
click at [114, 120] on button "Em criação" at bounding box center [110, 120] width 59 height 9
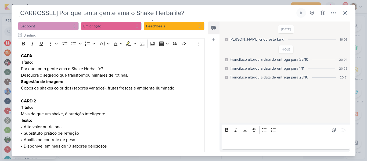
scroll to position [157, 0]
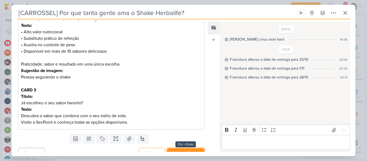
click at [189, 148] on button "Salvar e Fechar" at bounding box center [186, 153] width 38 height 10
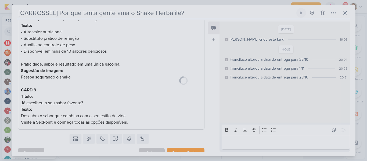
scroll to position [156, 0]
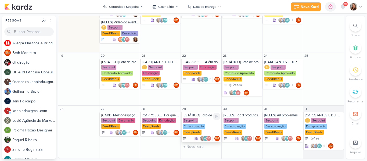
click at [197, 118] on div "Secpoint Em aprovação Feed/Reels" at bounding box center [202, 126] width 38 height 17
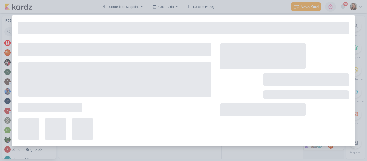
type input "[ESTÁTICO] Foto de produto - cópia - cópia - cópia"
type input "[DATE] 23:59"
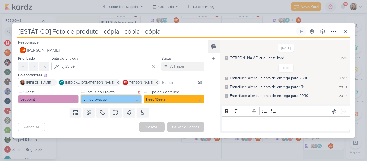
click at [115, 97] on button "Em aprovação" at bounding box center [111, 99] width 61 height 9
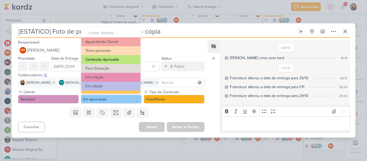
click at [112, 59] on button "Conteúdo Aprovado" at bounding box center [110, 59] width 59 height 9
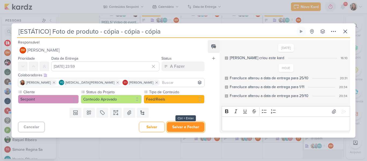
click at [190, 126] on button "Salvar e Fechar" at bounding box center [186, 127] width 38 height 10
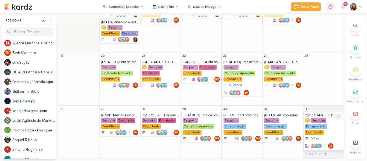
click at [311, 121] on div "Secpoint" at bounding box center [318, 120] width 15 height 5
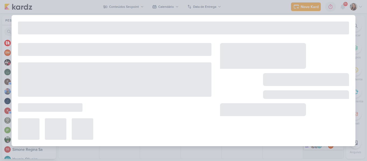
type input "[CARD] ANTES E DEPOIS"
type input "1 de novembro de 2025 às 23:59"
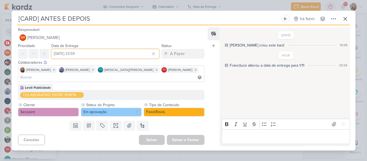
click at [100, 59] on input "1 de novembro de 2025 às 23:59" at bounding box center [105, 54] width 108 height 10
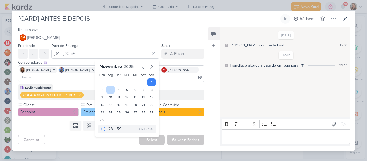
click at [108, 93] on div "3" at bounding box center [110, 90] width 8 height 8
type input "3 de novembro de 2025 às 23:59"
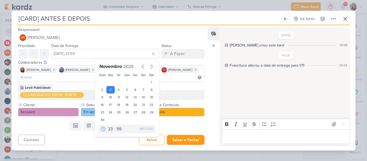
click at [232, 101] on div "1/10/25 Beth criou este kard 15:09 HOJE Franciluce alterou a data de entrega pa…" at bounding box center [284, 72] width 130 height 89
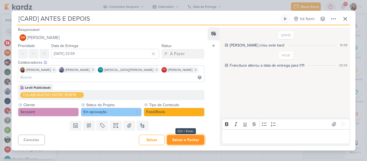
click at [186, 139] on button "Salvar e Fechar" at bounding box center [186, 140] width 38 height 10
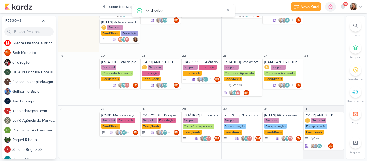
scroll to position [188, 0]
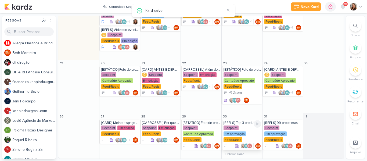
click at [248, 137] on div "Secpoint Em aprovação Feed/Reels" at bounding box center [242, 133] width 38 height 17
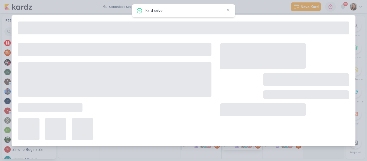
type input "[REELS] Top 3 produtos que mais saem da SecPoint"
type input "[DATE] 23:59"
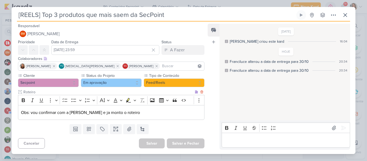
click at [156, 113] on p "Obs: vou confirmar com a Simone e ja monto o roteiro" at bounding box center [111, 112] width 181 height 6
click at [110, 82] on button "Em aprovação" at bounding box center [111, 82] width 61 height 9
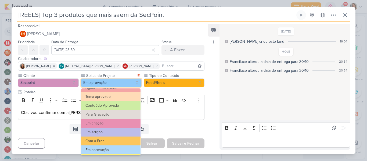
scroll to position [7, 0]
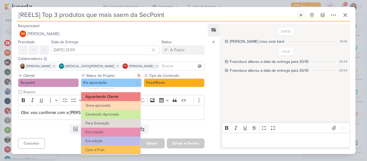
click at [127, 100] on button "Aguardando Cliente" at bounding box center [110, 96] width 59 height 9
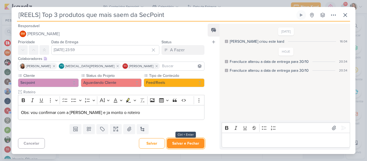
click at [182, 143] on button "Salvar e Fechar" at bounding box center [186, 143] width 38 height 10
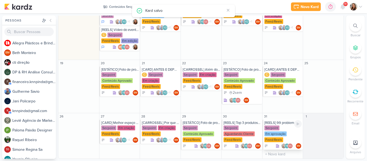
click at [276, 129] on div "Secpoint" at bounding box center [271, 127] width 15 height 5
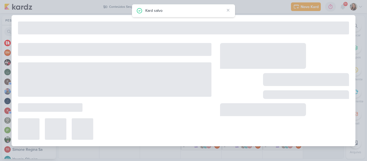
type input "[REELS] 99 problemas"
type input "[DATE] 23:59"
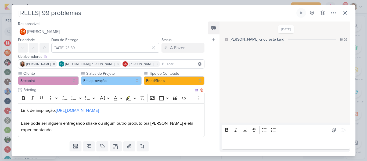
click at [99, 111] on link "https://vm.tiktok.com/ZMHWjjyMy1sPp-PaPXw/" at bounding box center [77, 110] width 43 height 5
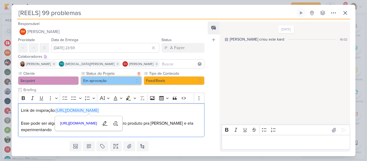
click at [109, 84] on button "Em aprovação" at bounding box center [111, 80] width 61 height 9
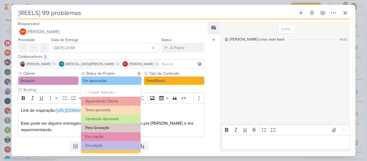
click at [118, 129] on button "Para Gravação" at bounding box center [110, 127] width 59 height 9
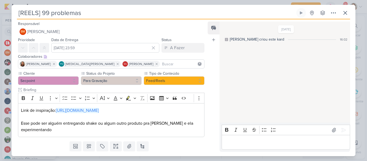
scroll to position [15, 0]
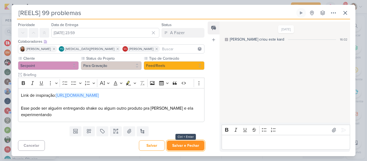
click at [180, 145] on button "Salvar e Fechar" at bounding box center [186, 145] width 38 height 10
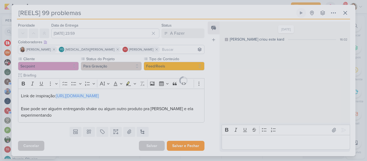
scroll to position [15, 0]
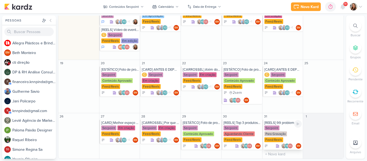
click at [269, 123] on div "[REELS] 99 problemas" at bounding box center [283, 123] width 38 height 4
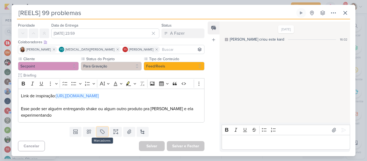
click at [102, 130] on icon at bounding box center [102, 131] width 5 height 5
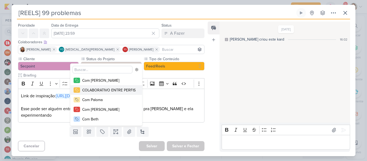
click at [89, 92] on div "COLABORATIVO ENTRE PERFIS" at bounding box center [108, 90] width 53 height 6
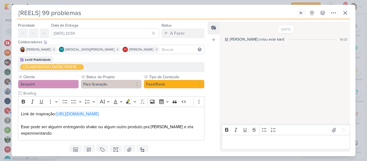
scroll to position [33, 0]
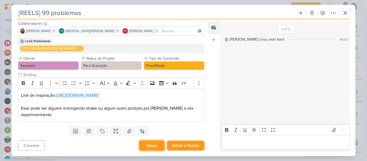
click at [155, 143] on button "Salvar" at bounding box center [152, 145] width 26 height 10
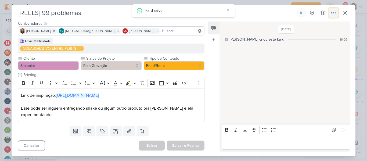
click at [336, 11] on icon at bounding box center [333, 13] width 6 height 6
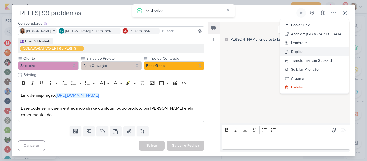
click at [305, 52] on div "Duplicar" at bounding box center [298, 52] width 14 height 6
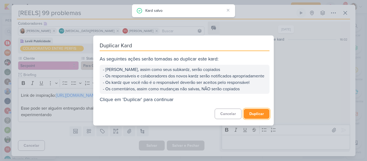
click at [256, 114] on button "Duplicar" at bounding box center [257, 114] width 26 height 10
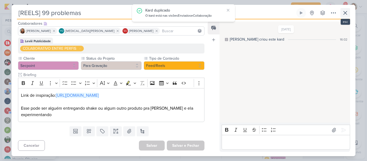
scroll to position [196, 0]
click at [345, 13] on icon at bounding box center [345, 13] width 6 height 6
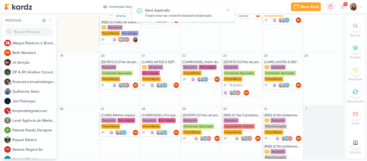
scroll to position [227, 0]
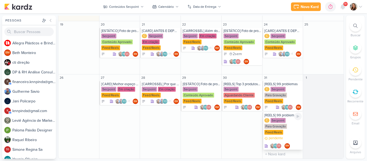
click at [283, 126] on div "Para Gravação" at bounding box center [275, 126] width 23 height 5
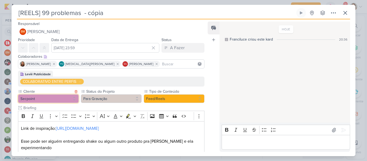
click at [70, 100] on button "Secpoint" at bounding box center [48, 98] width 61 height 9
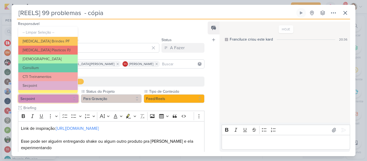
scroll to position [33, 0]
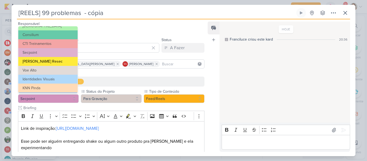
click at [61, 61] on button "[PERSON_NAME] Resec" at bounding box center [47, 61] width 59 height 9
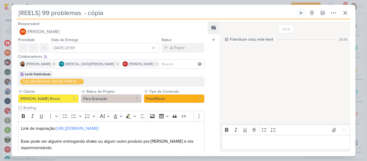
drag, startPoint x: 107, startPoint y: 14, endPoint x: 80, endPoint y: 14, distance: 26.9
click at [80, 14] on input "[REELS] 99 problemas - cópia" at bounding box center [156, 13] width 278 height 10
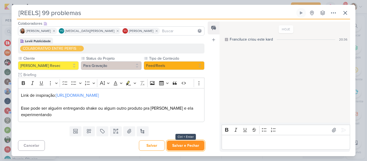
click at [178, 148] on button "Salvar e Fechar" at bounding box center [186, 145] width 38 height 10
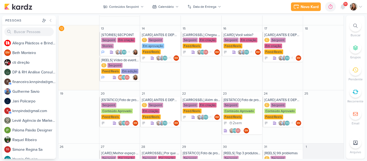
scroll to position [158, 0]
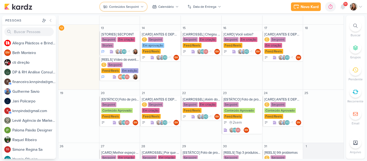
click at [115, 4] on button "Conteúdos Secpoint" at bounding box center [123, 6] width 47 height 9
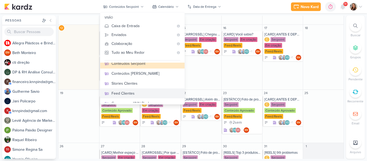
click at [157, 93] on div "Feed Clientes" at bounding box center [145, 94] width 69 height 6
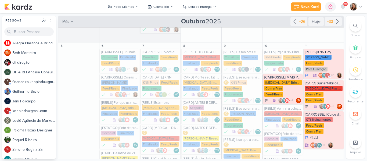
scroll to position [116, 0]
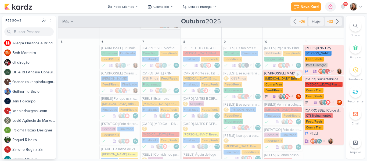
click at [283, 76] on div "Allegra Brindes PF Com a Fran Feed/Reels" at bounding box center [283, 84] width 38 height 17
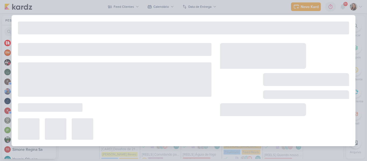
type input "[CARROSSEL] MAIS PRATICIDADE COM A ALLEGRA"
type input "10 de outubro de 2025 às 23:59"
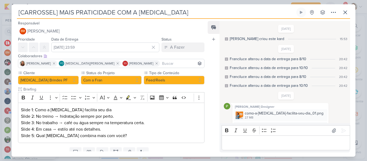
scroll to position [87, 0]
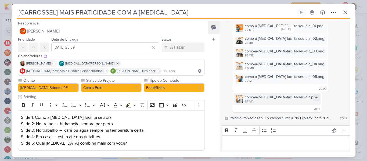
click at [246, 99] on div "como-a-allegra-facilita-seu-dia.png" at bounding box center [281, 97] width 73 height 6
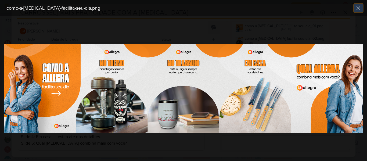
click at [358, 9] on icon at bounding box center [358, 7] width 3 height 3
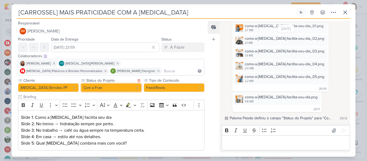
click at [135, 86] on button "Com a Fran" at bounding box center [111, 87] width 61 height 9
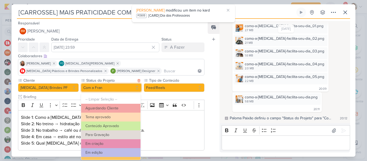
scroll to position [61, 0]
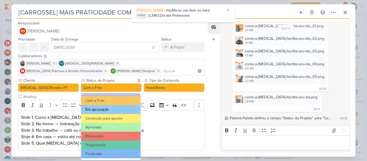
click at [115, 112] on button "Em aprovação" at bounding box center [110, 109] width 59 height 9
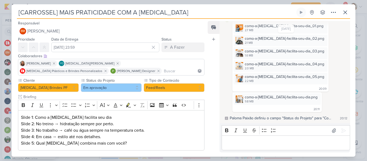
scroll to position [29, 0]
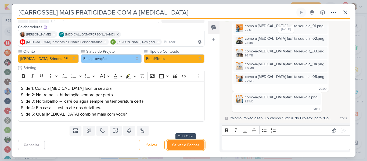
click at [187, 143] on button "Salvar e Fechar" at bounding box center [186, 145] width 38 height 10
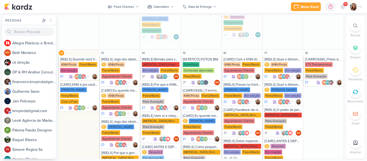
scroll to position [340, 0]
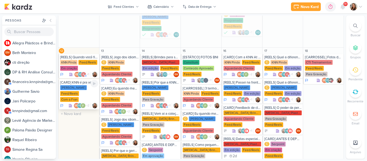
click at [82, 85] on div "KNN Moreira Feed/Reels Com a Fran" at bounding box center [79, 93] width 38 height 17
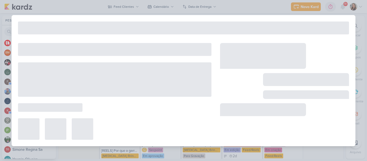
type input "[CARD] KNN é pra você que quer..."
type input "12 de outubro de 2025 às 23:59"
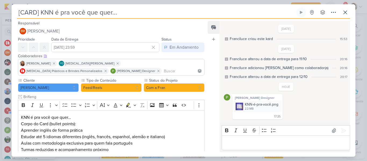
scroll to position [7, 0]
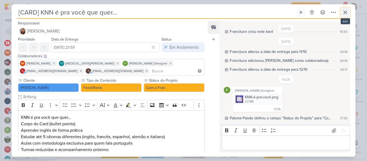
click at [346, 16] on button at bounding box center [345, 13] width 10 height 10
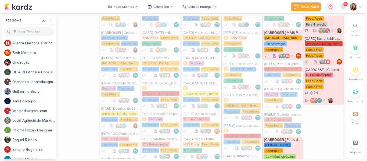
scroll to position [142, 0]
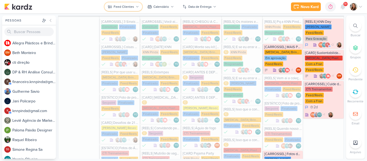
click at [134, 5] on div "Feed Clientes" at bounding box center [124, 6] width 20 height 5
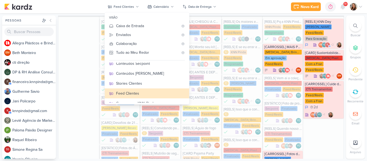
click at [241, 3] on div "Novo Kard Ctrl + k 0h0m Sessão desligada... Hoje 0h0m Semana 0h0m Mês 0h0m" at bounding box center [183, 6] width 358 height 13
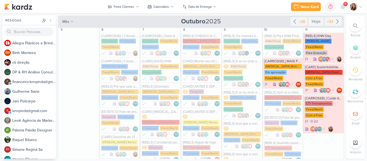
scroll to position [122, 0]
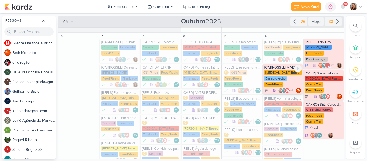
click at [286, 70] on div "[MEDICAL_DATA] Brindes PF" at bounding box center [283, 72] width 38 height 5
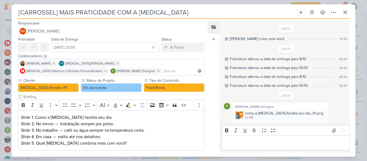
scroll to position [107, 0]
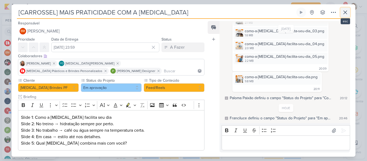
click at [345, 14] on icon at bounding box center [345, 12] width 6 height 6
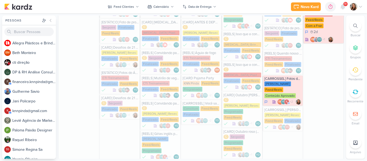
scroll to position [220, 0]
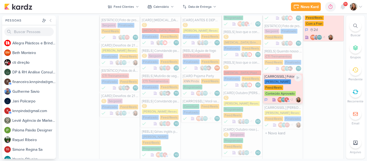
click at [291, 79] on div "KNN Moreira Feed/Reels Conteúdo Aprovado" at bounding box center [283, 87] width 38 height 17
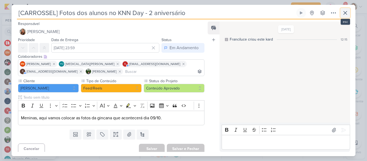
click at [345, 15] on icon at bounding box center [345, 13] width 6 height 6
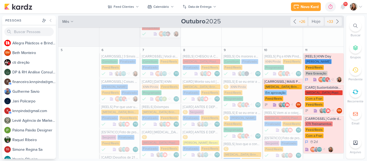
scroll to position [110, 0]
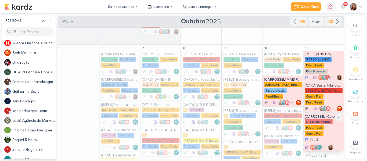
click at [324, 119] on div "CTI Treinamentos" at bounding box center [319, 121] width 28 height 5
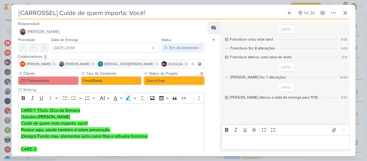
click at [150, 83] on button "Com a Fran" at bounding box center [174, 80] width 61 height 9
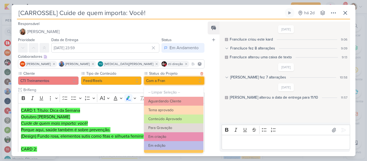
scroll to position [61, 0]
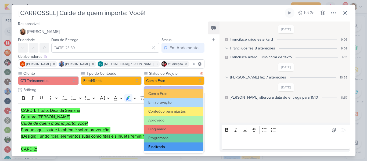
click at [160, 144] on button "Finalizado" at bounding box center [173, 146] width 59 height 9
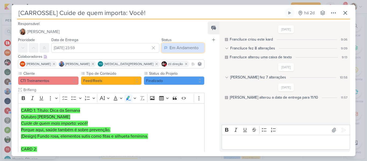
click at [184, 43] on button "Em Andamento" at bounding box center [182, 48] width 43 height 10
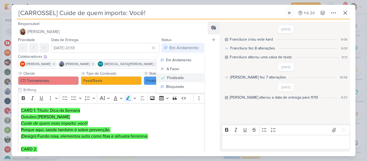
click at [175, 76] on div "Finalizado" at bounding box center [175, 78] width 17 height 6
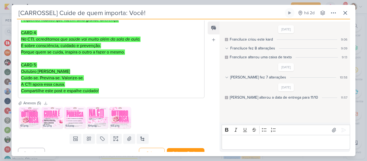
scroll to position [201, 0]
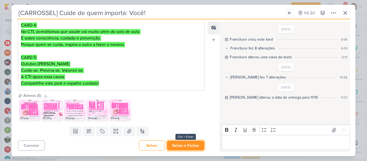
click at [192, 145] on button "Salvar e Fechar" at bounding box center [186, 145] width 38 height 10
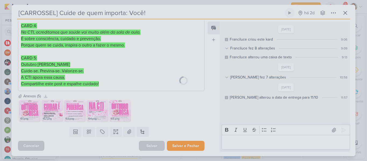
scroll to position [201, 0]
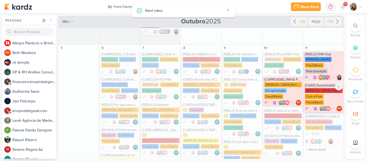
click at [323, 92] on div "Allegra Plasticos PJ Com a Fran Feed/Reels" at bounding box center [324, 96] width 38 height 17
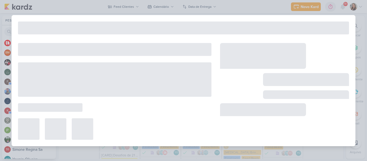
type input "[CARD] Sustentabilidade: redução de descartáveis com produtos reutilizáveis All…"
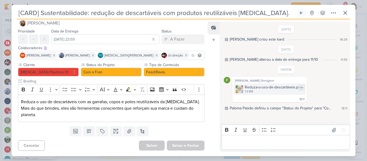
scroll to position [0, 0]
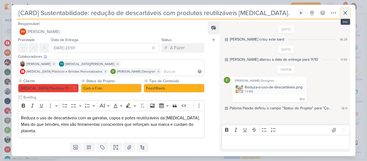
click at [345, 16] on icon at bounding box center [345, 13] width 6 height 6
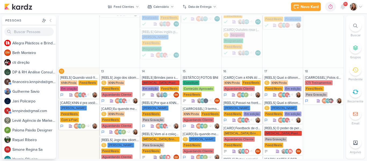
scroll to position [334, 0]
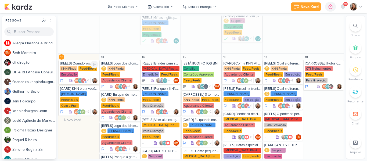
click at [80, 66] on div "KNN Pinda Feed/Reels Em criação" at bounding box center [79, 71] width 38 height 11
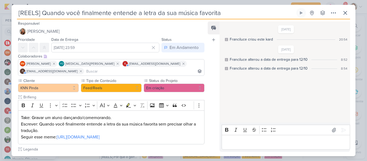
scroll to position [0, 0]
click at [342, 12] on icon at bounding box center [345, 13] width 6 height 6
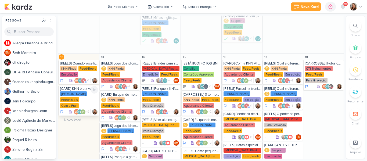
click at [73, 103] on div "Com a Fran" at bounding box center [69, 105] width 19 height 5
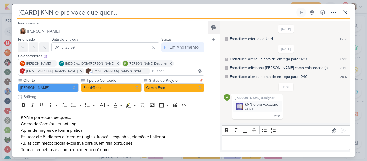
scroll to position [7, 0]
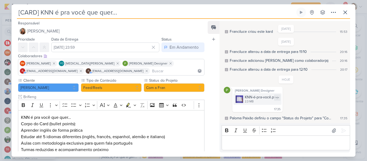
click at [237, 95] on img at bounding box center [240, 99] width 8 height 8
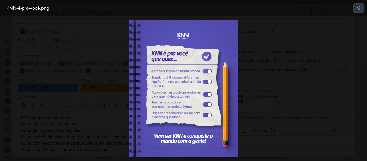
click at [357, 8] on icon at bounding box center [358, 8] width 6 height 6
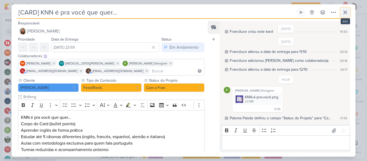
click at [344, 12] on icon at bounding box center [345, 12] width 6 height 6
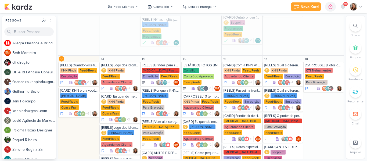
scroll to position [299, 0]
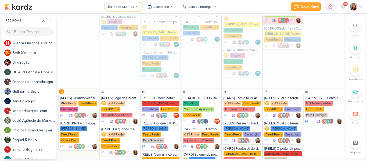
click at [132, 6] on div "Feed Clientes" at bounding box center [124, 6] width 20 height 5
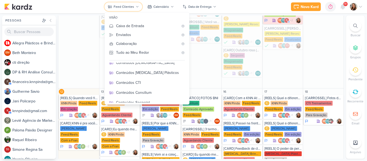
scroll to position [47, 0]
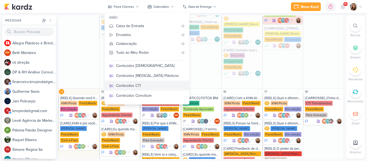
click at [147, 84] on div "Conteúdos CTI" at bounding box center [150, 86] width 69 height 6
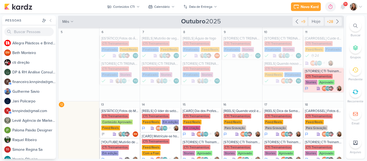
scroll to position [76, 0]
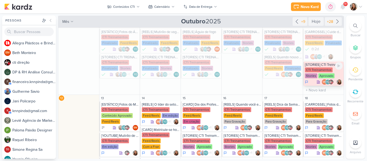
click at [326, 63] on div "[STORIES] CTI Treinamentos" at bounding box center [324, 65] width 38 height 4
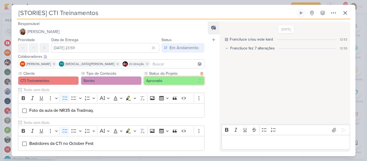
click at [181, 83] on button "Aprovado" at bounding box center [174, 80] width 61 height 9
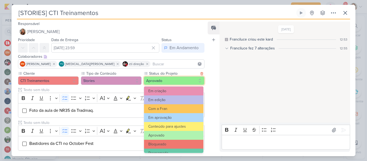
scroll to position [55, 0]
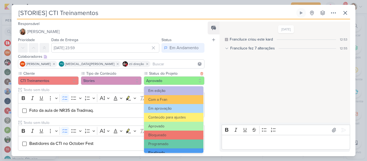
click at [184, 151] on button "Finalizado" at bounding box center [173, 152] width 59 height 9
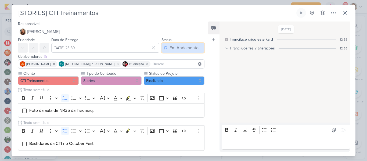
click at [178, 50] on div "Em Andamento" at bounding box center [183, 48] width 29 height 6
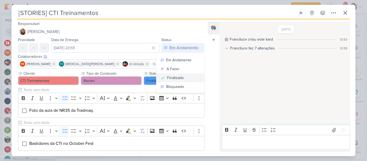
click at [172, 76] on div "Finalizado" at bounding box center [175, 78] width 17 height 6
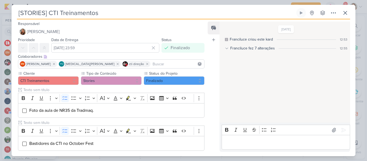
scroll to position [29, 0]
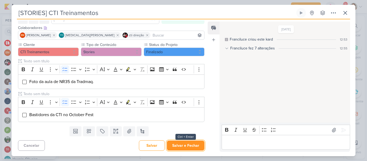
click at [185, 144] on button "Salvar e Fechar" at bounding box center [186, 145] width 38 height 10
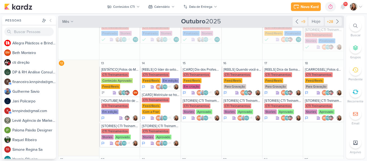
scroll to position [118, 0]
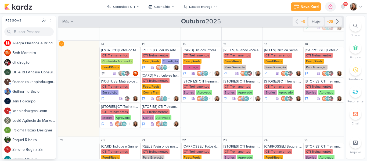
scroll to position [128, 0]
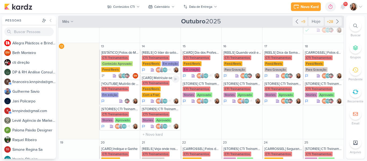
click at [164, 82] on div "CTI Treinamentos Feed/Reels Com a Fran" at bounding box center [161, 89] width 38 height 17
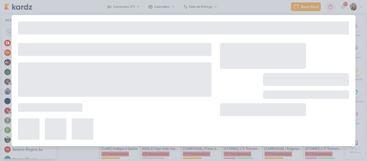
type input "[CARD] Matrícule-se hoje e comece a pagar em janeiro"
type input "14 de outubro de 2025 às 23:59"
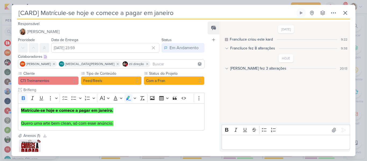
scroll to position [2, 0]
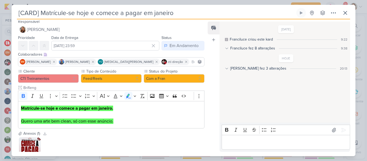
click at [233, 67] on div "Guilherme fez 3 alterações" at bounding box center [258, 69] width 56 height 6
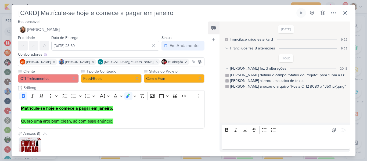
click at [233, 67] on div "Guilherme fez 3 alterações" at bounding box center [258, 69] width 56 height 6
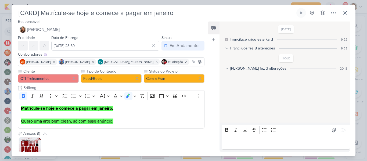
click at [23, 148] on img at bounding box center [29, 147] width 21 height 21
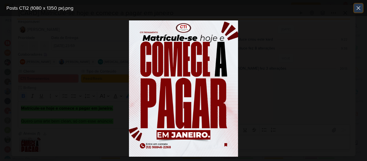
click at [359, 10] on icon at bounding box center [358, 8] width 6 height 6
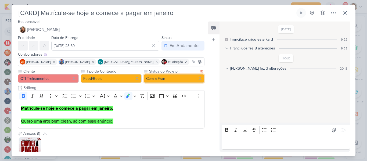
click at [156, 79] on button "Com a Fran" at bounding box center [174, 78] width 61 height 9
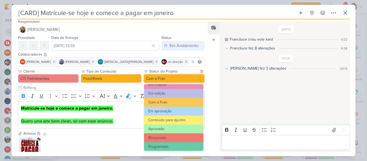
scroll to position [60, 0]
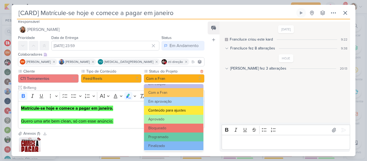
click at [180, 112] on button "Conteúdo para ajustes" at bounding box center [173, 110] width 59 height 9
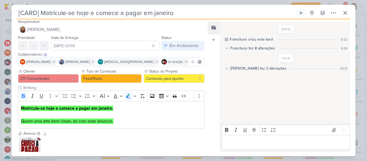
scroll to position [40, 0]
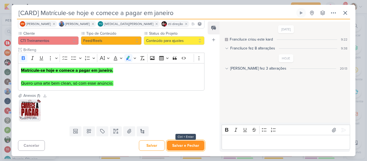
click at [189, 144] on button "Salvar e Fechar" at bounding box center [186, 145] width 38 height 10
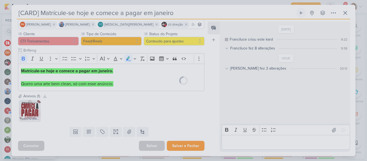
scroll to position [39, 0]
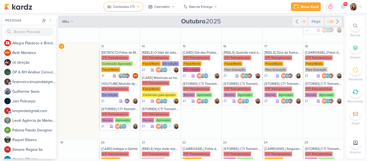
click at [126, 10] on button "Conteúdos CTI" at bounding box center [123, 6] width 39 height 9
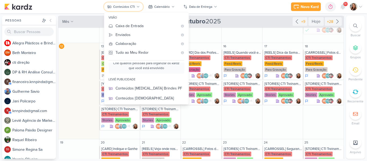
scroll to position [20, 0]
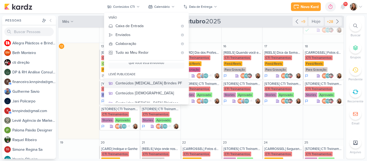
click at [165, 80] on div "Conteúdos [MEDICAL_DATA] Brindes PF" at bounding box center [150, 83] width 69 height 6
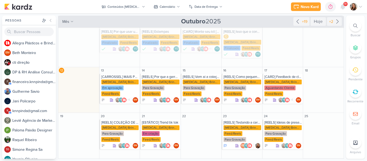
scroll to position [52, 0]
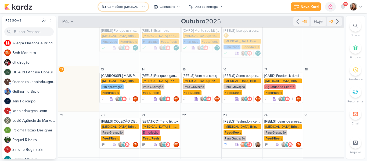
click at [126, 6] on div "Conteúdos [MEDICAL_DATA] Brindes PF" at bounding box center [123, 6] width 33 height 5
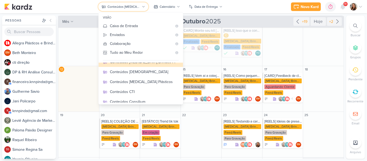
scroll to position [43, 0]
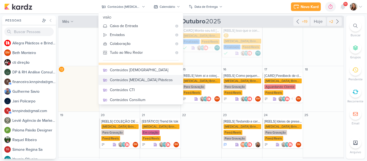
click at [154, 83] on button "Conteúdos [MEDICAL_DATA] Plásticos" at bounding box center [141, 80] width 84 height 10
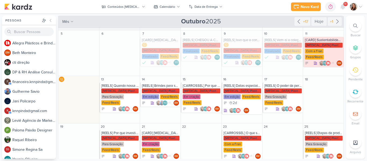
scroll to position [63, 0]
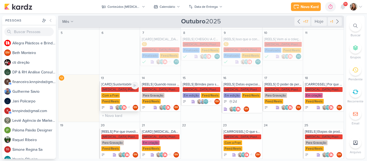
click at [121, 87] on div "[MEDICAL_DATA] Plasticos PJ" at bounding box center [120, 89] width 38 height 5
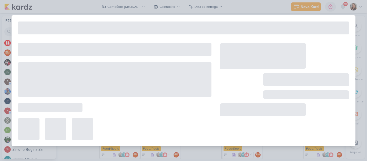
type input "[CARD] Sustentabilidade: redução de descartáveis com produtos reutilizáveis [ME…"
type input "13 de outubro de 2025 às 23:59"
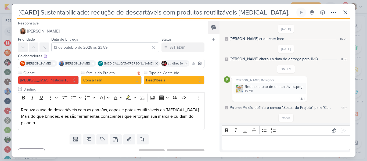
scroll to position [10, 0]
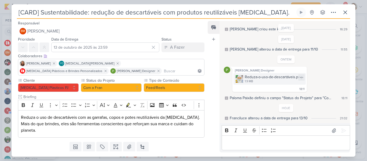
click at [243, 76] on div "Reduza-o-uso-de-descartáveis.png 1.9 MB" at bounding box center [269, 79] width 72 height 12
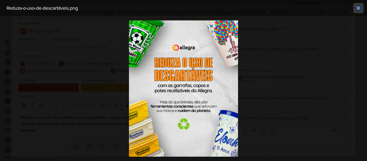
click at [358, 7] on icon at bounding box center [358, 8] width 6 height 6
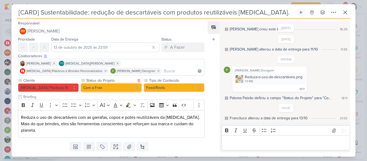
click at [127, 89] on button "Com a Fran" at bounding box center [111, 87] width 61 height 9
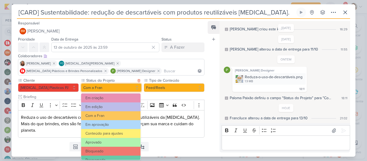
scroll to position [47, 0]
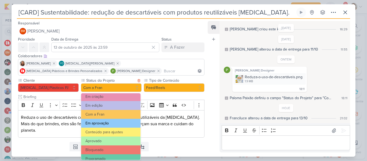
click at [121, 126] on button "Em aprovação" at bounding box center [110, 123] width 59 height 9
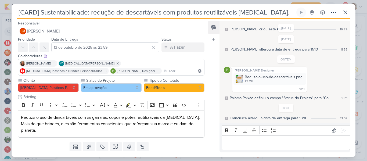
scroll to position [16, 0]
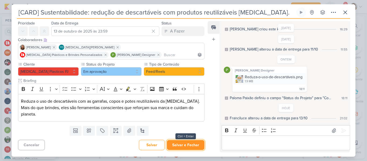
click at [192, 142] on button "Salvar e Fechar" at bounding box center [186, 145] width 38 height 10
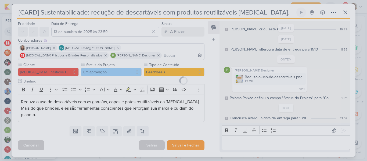
scroll to position [16, 0]
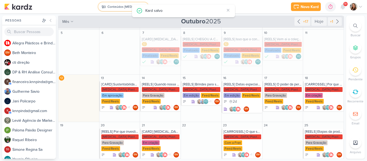
click at [116, 5] on div "Conteúdos [MEDICAL_DATA] Plásticos" at bounding box center [123, 6] width 33 height 5
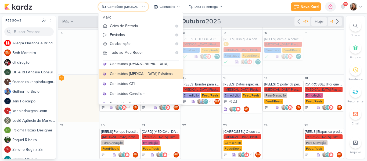
scroll to position [52, 0]
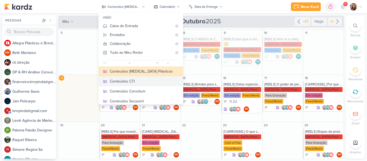
click at [139, 83] on div "Conteúdos CTI" at bounding box center [144, 81] width 69 height 6
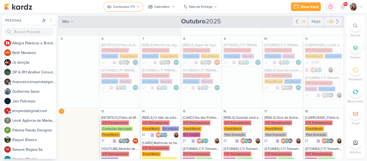
click at [116, 8] on div "Conteúdos CTI" at bounding box center [124, 6] width 22 height 5
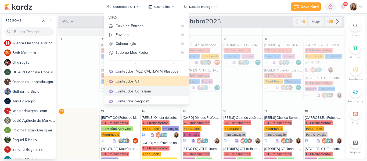
click at [136, 88] on div "Conteúdos Consilium" at bounding box center [150, 91] width 69 height 6
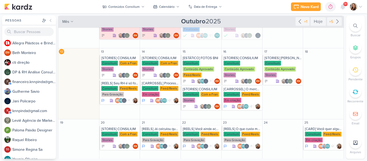
scroll to position [98, 0]
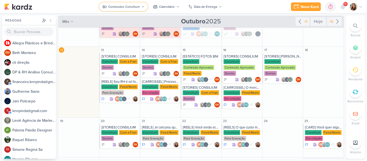
click at [121, 9] on div "Conteúdos Consilium" at bounding box center [123, 6] width 31 height 5
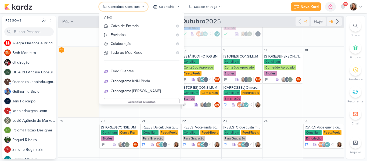
scroll to position [117, 0]
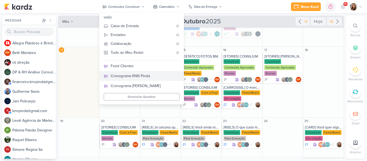
click at [147, 78] on div "Cronograma KNN Pinda" at bounding box center [145, 76] width 69 height 6
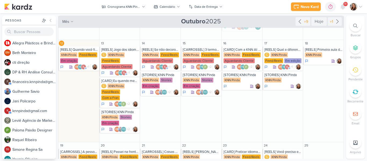
scroll to position [93, 0]
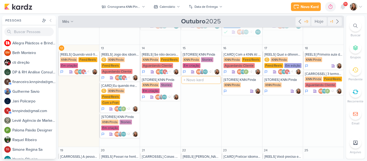
click at [191, 79] on input "text" at bounding box center [201, 80] width 38 height 7
type input "[CARD] Dia dos Professores"
click at [204, 82] on div "[CARD] Dia dos Professores" at bounding box center [202, 80] width 38 height 4
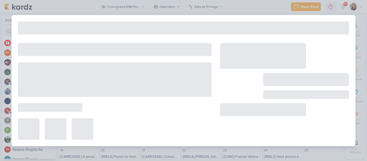
type input "[CARD] Dia dos Professores"
type input "15 de outubro de 2025 às 23:59"
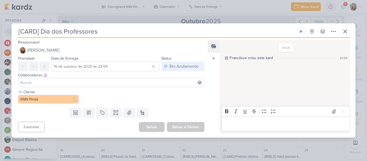
click at [130, 84] on input at bounding box center [111, 82] width 184 height 6
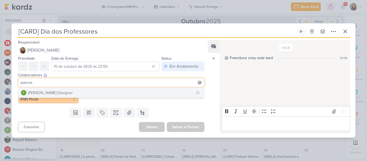
type input "paloma"
click at [108, 92] on button "[PERSON_NAME] Designer" at bounding box center [111, 93] width 186 height 10
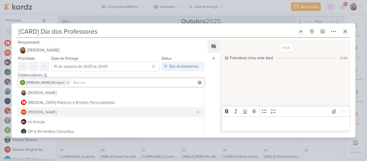
click at [96, 112] on button "BM Beth Monteiro" at bounding box center [111, 112] width 186 height 10
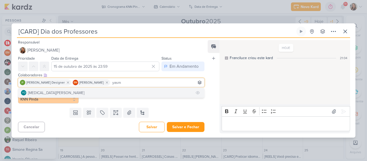
type input "yasm"
click at [80, 97] on button "YO Yasmin Oliveira" at bounding box center [111, 93] width 186 height 10
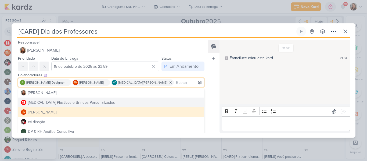
click at [251, 91] on div "HOJE Franciluce criou este kard 21:04" at bounding box center [284, 72] width 130 height 63
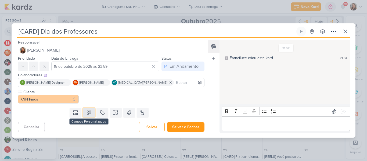
click at [91, 117] on button at bounding box center [89, 113] width 12 height 10
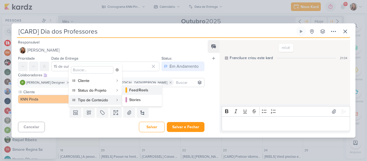
click at [146, 90] on div "Feed/Reels" at bounding box center [142, 90] width 26 height 6
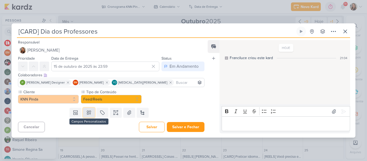
click at [91, 113] on button at bounding box center [89, 113] width 12 height 10
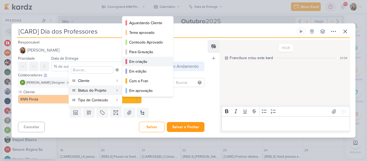
click at [138, 65] on button "Em criação" at bounding box center [147, 62] width 51 height 10
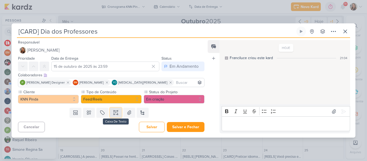
click at [114, 116] on button at bounding box center [116, 113] width 12 height 10
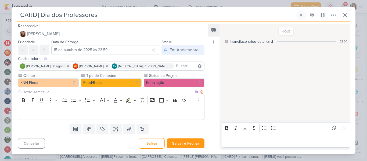
click at [88, 92] on input "text" at bounding box center [107, 92] width 171 height 6
type input "Brifieng"
click at [84, 109] on div "Editor editing area: main" at bounding box center [111, 112] width 186 height 15
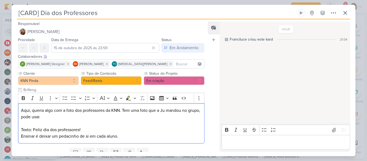
scroll to position [21, 0]
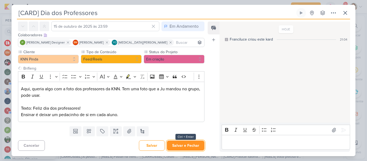
click at [185, 144] on button "Salvar e Fechar" at bounding box center [186, 145] width 38 height 10
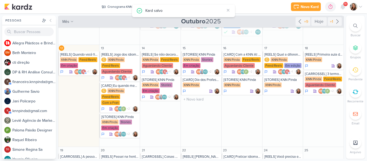
scroll to position [0, 0]
click at [193, 89] on div "Em criação" at bounding box center [192, 90] width 18 height 5
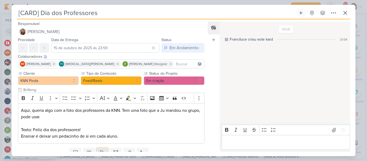
click at [100, 151] on icon at bounding box center [102, 153] width 4 height 4
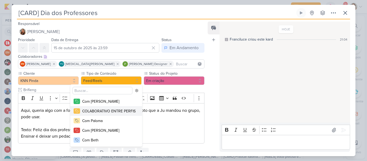
click at [86, 114] on div "COLABORATIVO ENTRE PERFIS" at bounding box center [108, 111] width 53 height 6
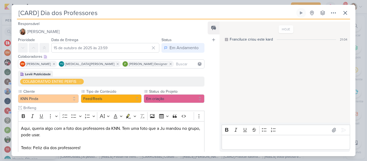
scroll to position [39, 0]
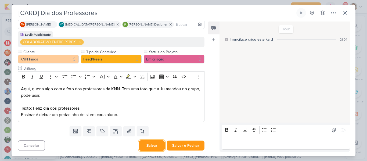
click at [151, 143] on button "Salvar" at bounding box center [152, 145] width 26 height 10
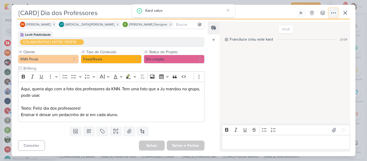
click at [333, 16] on button at bounding box center [334, 13] width 10 height 10
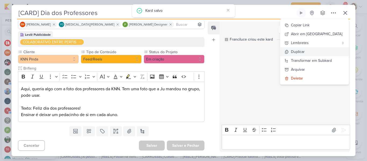
click at [317, 53] on button "Duplicar" at bounding box center [314, 51] width 68 height 9
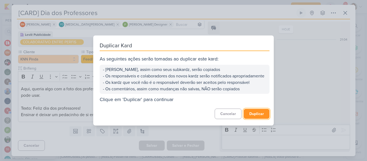
click at [258, 116] on button "Duplicar" at bounding box center [257, 114] width 26 height 10
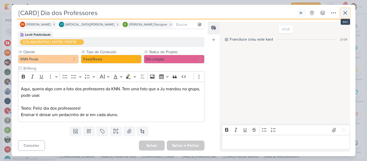
click at [347, 12] on icon at bounding box center [345, 13] width 6 height 6
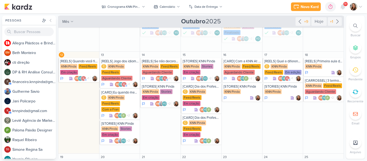
scroll to position [85, 0]
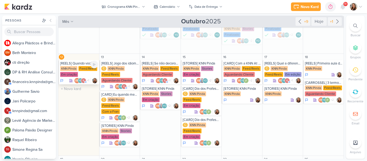
click at [81, 64] on div "[REELS] Quando você finalmente entende a letra da sua música favorita" at bounding box center [79, 63] width 38 height 4
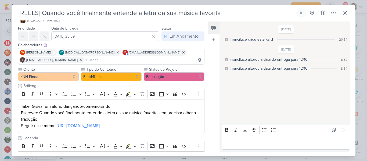
scroll to position [0, 0]
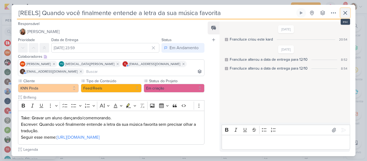
click at [349, 11] on button at bounding box center [345, 13] width 10 height 10
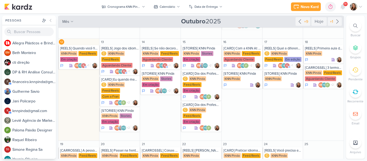
scroll to position [100, 0]
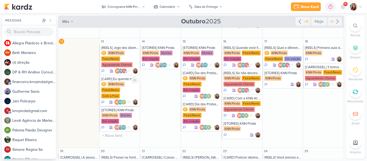
click at [117, 84] on div "KNN Pinda" at bounding box center [115, 84] width 17 height 5
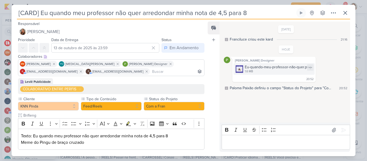
click at [257, 67] on div "Eu-quando-meu-professor-não-quer.png" at bounding box center [278, 67] width 67 height 6
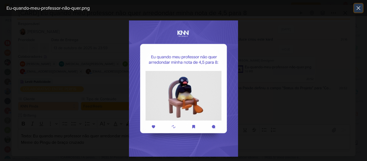
click at [357, 10] on icon at bounding box center [358, 8] width 6 height 6
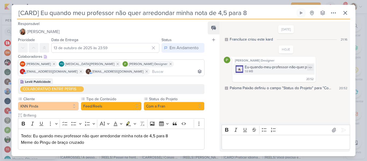
click at [250, 68] on div "Eu-quando-meu-professor-não-quer.png" at bounding box center [278, 67] width 67 height 6
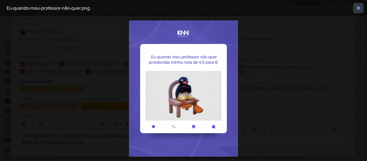
click at [355, 9] on button at bounding box center [358, 8] width 9 height 9
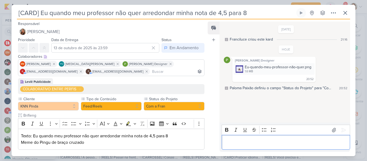
click at [260, 147] on div "Editor editing area: main" at bounding box center [286, 142] width 128 height 15
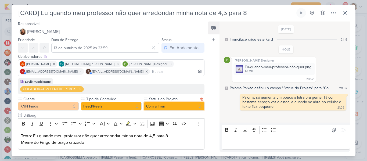
click at [182, 107] on button "Com a Fran" at bounding box center [174, 106] width 61 height 9
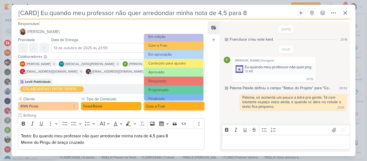
scroll to position [61, 0]
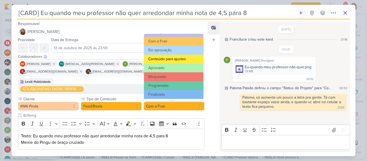
click at [187, 60] on button "Conteúdo para ajustes" at bounding box center [173, 59] width 59 height 9
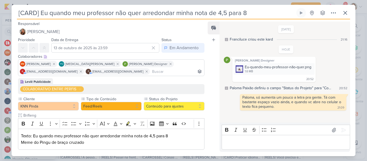
scroll to position [93, 0]
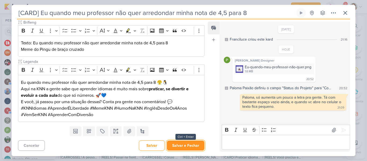
click at [185, 143] on button "Salvar e Fechar" at bounding box center [186, 145] width 38 height 10
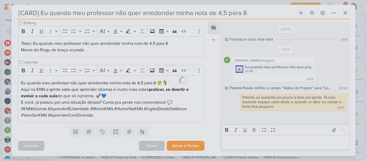
scroll to position [92, 0]
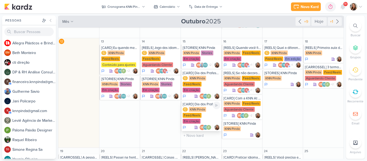
click at [199, 102] on div "[CARD] Dia dos Professores - cópia" at bounding box center [202, 104] width 38 height 4
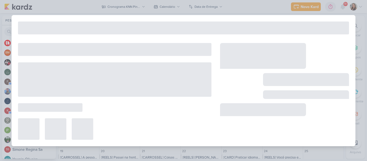
type input "[CARD] Dia dos Professores - cópia"
type input "15 de outubro de 2025 às 23:59"
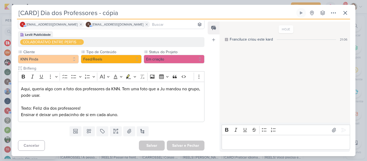
scroll to position [0, 0]
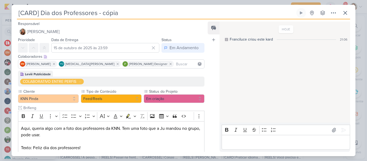
drag, startPoint x: 124, startPoint y: 10, endPoint x: 98, endPoint y: 13, distance: 26.0
click at [98, 13] on input "[CARD] Dia dos Professores - cópia" at bounding box center [156, 13] width 278 height 10
click at [68, 97] on button "KNN Pinda" at bounding box center [48, 98] width 61 height 9
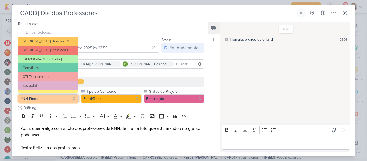
scroll to position [43, 0]
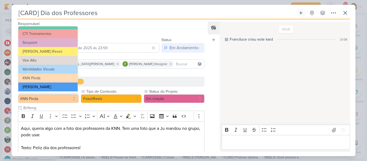
click at [59, 87] on button "[PERSON_NAME]" at bounding box center [47, 86] width 59 height 9
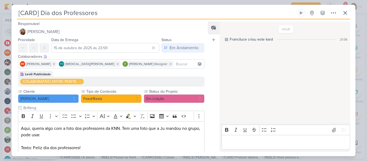
scroll to position [39, 0]
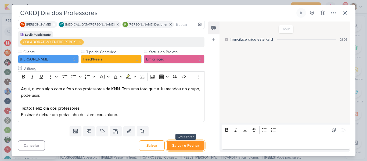
click at [182, 148] on button "Salvar e Fechar" at bounding box center [186, 145] width 38 height 10
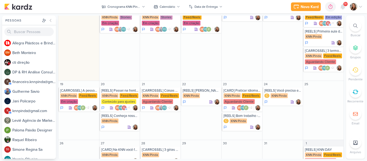
scroll to position [188, 0]
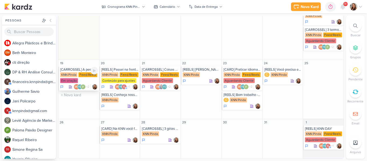
click at [80, 77] on div "Feed/Reels" at bounding box center [87, 74] width 19 height 5
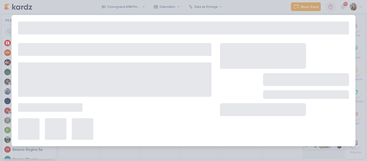
type input "[CARROSSEL] A pessoa diz que fala inglês, mas..."
type input "19 de outubro de 2025 às 23:59"
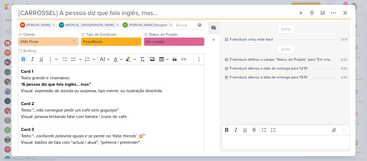
scroll to position [0, 0]
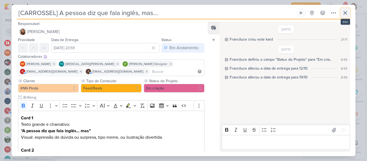
click at [344, 17] on button at bounding box center [345, 13] width 10 height 10
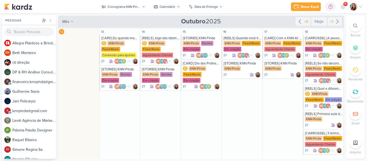
scroll to position [112, 0]
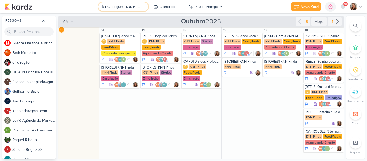
click at [130, 7] on div "Cronograma KNN Pinda" at bounding box center [123, 6] width 33 height 5
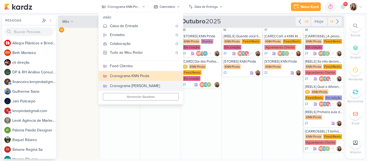
click at [152, 84] on div "Cronograma [PERSON_NAME]" at bounding box center [144, 86] width 69 height 6
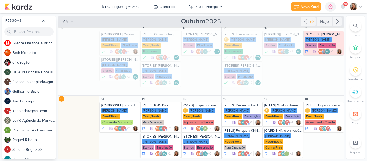
scroll to position [43, 0]
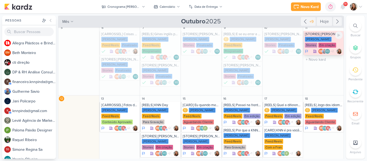
click at [326, 43] on div "KNN Moreira Stories Em criação" at bounding box center [324, 42] width 38 height 11
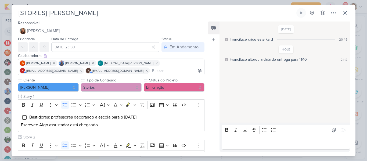
scroll to position [0, 0]
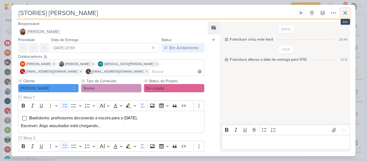
click at [342, 13] on icon at bounding box center [345, 13] width 6 height 6
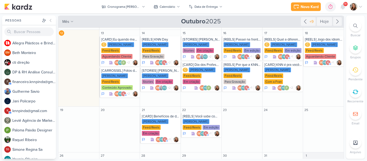
scroll to position [109, 0]
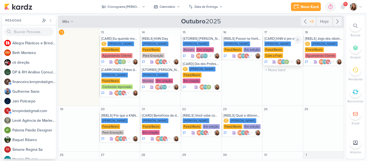
click at [277, 47] on div "KNN Moreira Feed/Reels Com a Fran" at bounding box center [283, 49] width 38 height 17
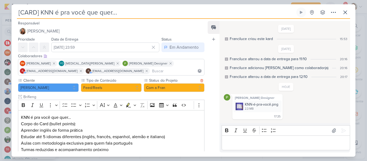
scroll to position [16, 0]
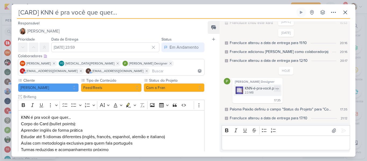
click at [247, 91] on div "2.3 MB" at bounding box center [262, 93] width 34 height 4
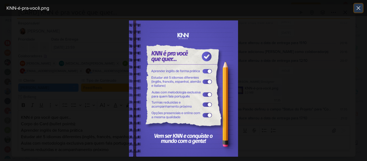
click at [359, 5] on icon at bounding box center [358, 8] width 6 height 6
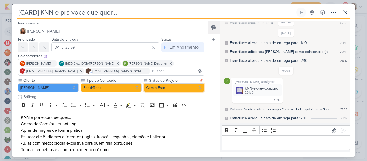
click at [164, 89] on button "Com a Fran" at bounding box center [174, 87] width 61 height 9
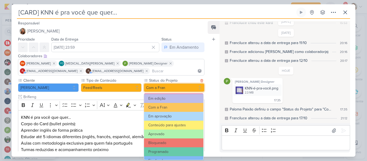
scroll to position [56, 0]
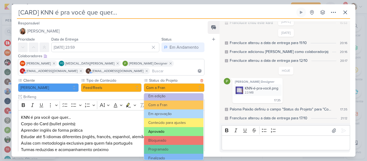
click at [186, 133] on button "Aprovado" at bounding box center [173, 131] width 59 height 9
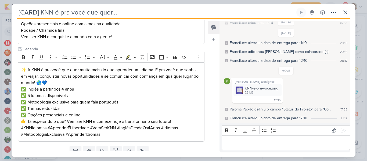
scroll to position [152, 0]
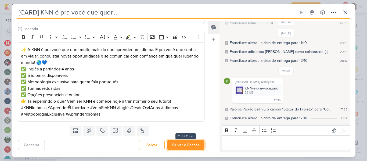
click at [196, 147] on button "Salvar e Fechar" at bounding box center [186, 145] width 38 height 10
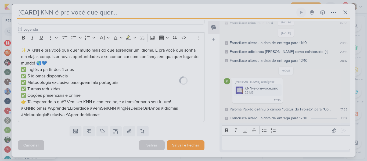
scroll to position [152, 0]
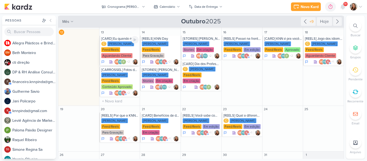
click at [117, 44] on div "[PERSON_NAME]" at bounding box center [120, 43] width 27 height 5
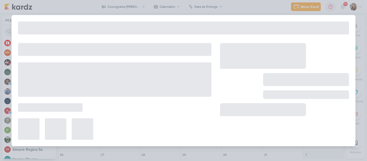
type input "[CARD] Eu quando meu professor não quer arredondar minha nota de 4,5 para 8 - c…"
type input "13 de outubro de 2025 às 23:59"
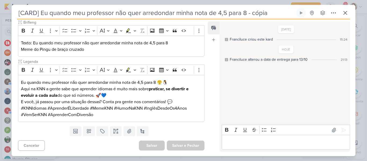
scroll to position [4, 0]
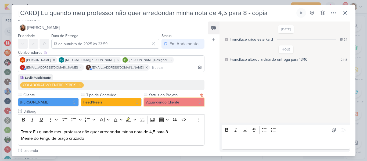
click at [154, 101] on button "Aguardando Cliente" at bounding box center [174, 102] width 61 height 9
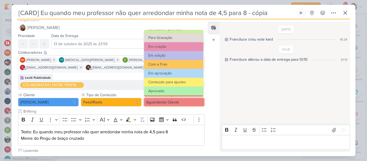
scroll to position [48, 0]
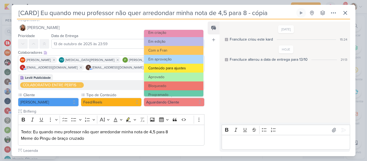
click at [191, 67] on button "Conteúdo para ajustes" at bounding box center [173, 68] width 59 height 9
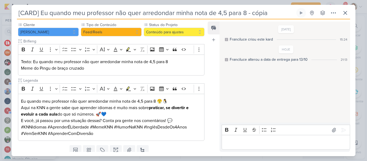
scroll to position [93, 0]
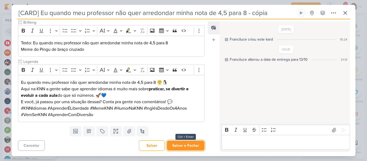
click at [190, 142] on button "Salvar e Fechar" at bounding box center [186, 145] width 38 height 10
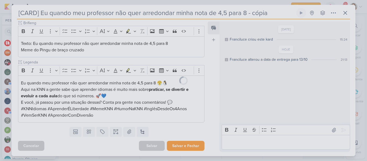
scroll to position [92, 0]
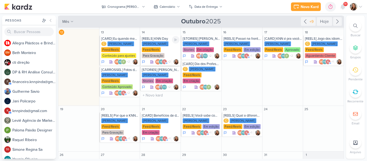
click at [153, 50] on div "Feed/Reels" at bounding box center [151, 49] width 19 height 5
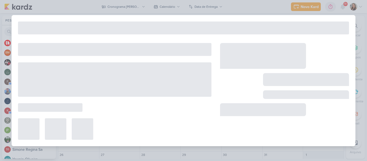
type input "[REELS] KNN Day"
type input "14 de outubro de 2025 às 23:59"
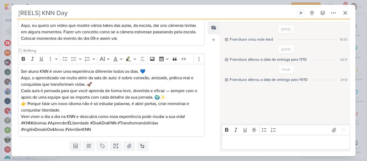
scroll to position [0, 0]
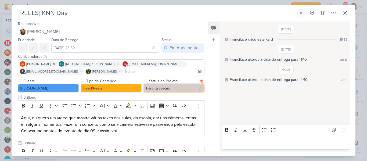
click at [151, 89] on button "Para Gravação" at bounding box center [174, 88] width 61 height 9
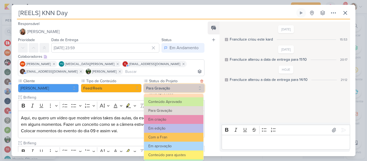
scroll to position [31, 0]
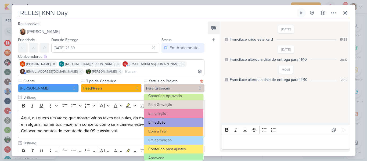
click at [185, 121] on button "Em edição" at bounding box center [173, 122] width 59 height 9
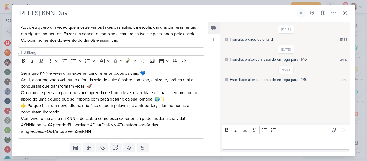
scroll to position [103, 0]
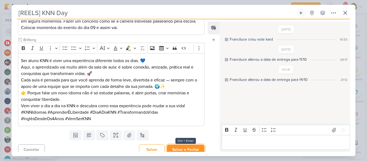
click at [187, 146] on button "Salvar e Fechar" at bounding box center [186, 150] width 38 height 10
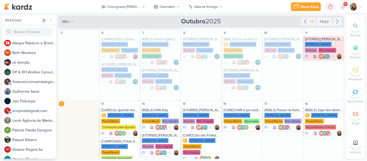
scroll to position [19, 0]
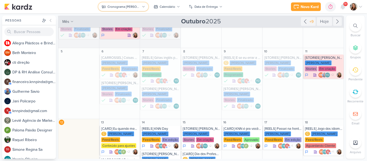
click at [139, 6] on div "Cronograma [PERSON_NAME]" at bounding box center [123, 6] width 33 height 5
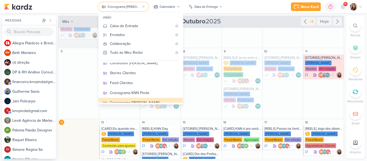
scroll to position [117, 0]
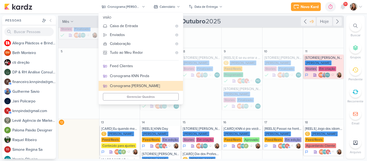
click at [246, 13] on div "Novo Kard Ctrl + k 0h0m Sessão desligada... Hoje 0h0m Semana 0h0m Mês 0h0m" at bounding box center [183, 6] width 358 height 13
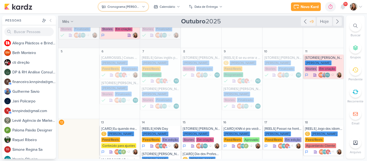
click at [120, 8] on div "Cronograma [PERSON_NAME]" at bounding box center [123, 6] width 33 height 5
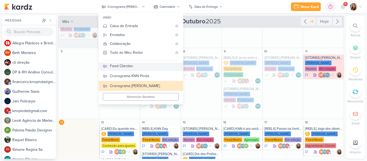
click at [157, 68] on div "Feed Clientes" at bounding box center [144, 66] width 69 height 6
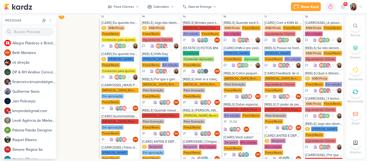
scroll to position [352, 0]
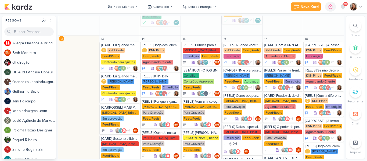
click at [358, 8] on icon at bounding box center [360, 7] width 4 height 4
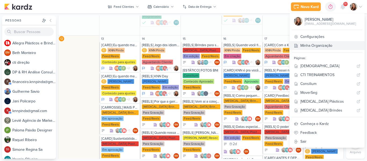
click at [332, 45] on link "Minha Organização" at bounding box center [327, 45] width 75 height 9
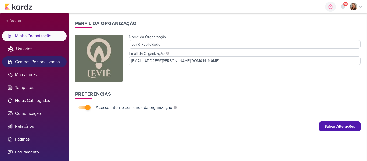
click at [41, 63] on li "Campos Personalizados" at bounding box center [34, 61] width 64 height 11
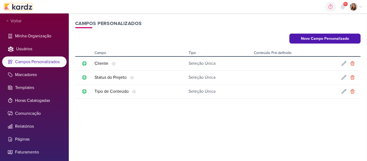
click at [13, 6] on img at bounding box center [18, 6] width 28 height 6
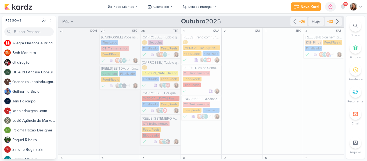
click at [353, 9] on img at bounding box center [354, 7] width 8 height 8
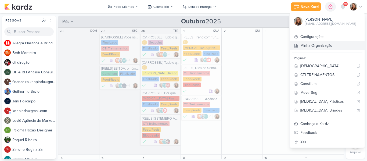
click at [331, 44] on link "Minha Organização" at bounding box center [327, 45] width 75 height 9
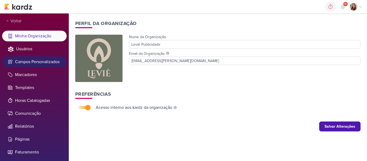
click at [58, 62] on li "Campos Personalizados" at bounding box center [34, 61] width 64 height 11
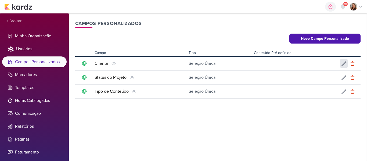
click at [342, 63] on icon at bounding box center [343, 63] width 5 height 5
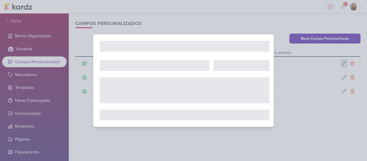
type input "Cliente"
select select "single-select"
select select "1"
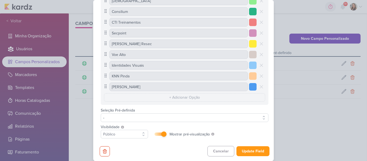
scroll to position [71, 0]
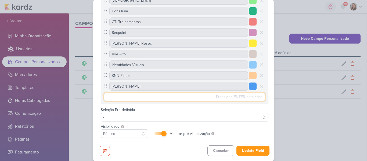
click at [228, 98] on div "Pressione ENTER para criar O conteúdo desse campo deve ser menor que 50 caracte…" at bounding box center [184, 97] width 161 height 8
type input "Casaboa"
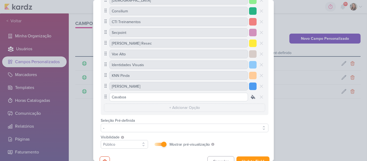
click at [250, 95] on icon at bounding box center [252, 96] width 5 height 5
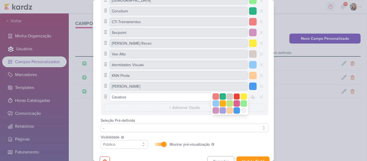
click at [234, 97] on div at bounding box center [236, 96] width 6 height 6
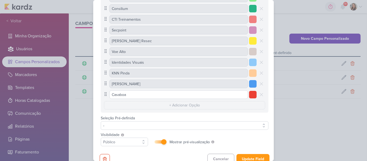
scroll to position [84, 0]
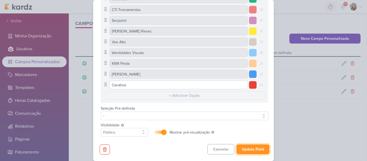
click at [252, 149] on button "Update Field" at bounding box center [252, 149] width 33 height 10
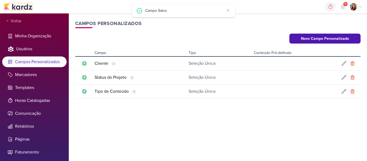
click at [17, 7] on img at bounding box center [18, 6] width 28 height 6
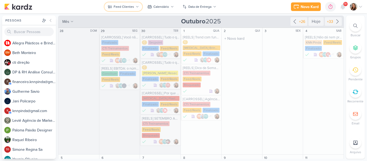
click at [138, 5] on button "Feed Clientes" at bounding box center [123, 6] width 38 height 9
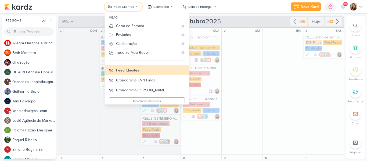
scroll to position [117, 0]
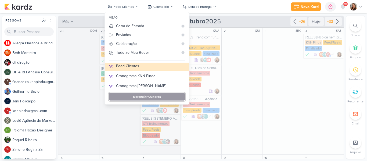
click at [161, 95] on button "Gerenciar Quadros" at bounding box center [147, 97] width 76 height 8
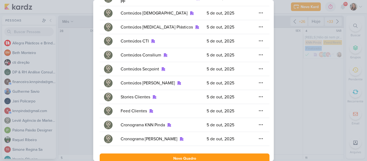
scroll to position [59, 0]
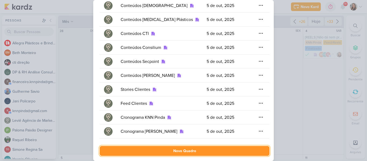
click at [200, 147] on button "Novo Quadro" at bounding box center [185, 151] width 170 height 10
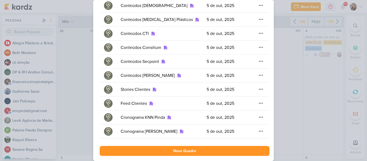
scroll to position [0, 0]
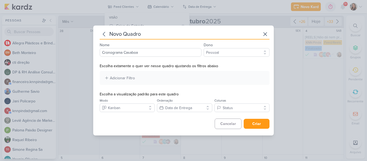
type input "Cronograma Casaboa"
click at [225, 52] on select "Pessoal Leviê Publicidade" at bounding box center [237, 52] width 66 height 9
select select "App\Models\Organization"
click at [204, 48] on select "Pessoal Leviê Publicidade" at bounding box center [237, 52] width 66 height 9
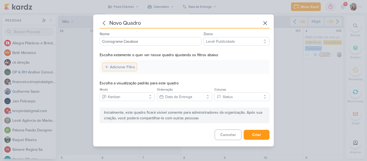
click at [128, 68] on div "Adicionar Filtro" at bounding box center [122, 67] width 25 height 6
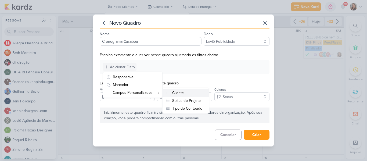
click at [174, 94] on div "Cliente" at bounding box center [178, 93] width 12 height 6
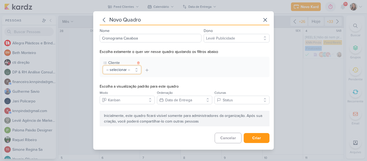
click at [136, 68] on button "-- selecionar --" at bounding box center [122, 70] width 38 height 8
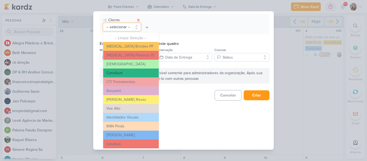
scroll to position [43, 0]
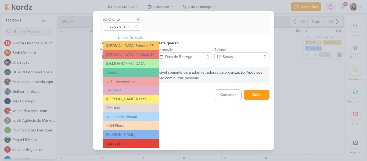
click at [131, 143] on button "Casaboa" at bounding box center [131, 143] width 56 height 9
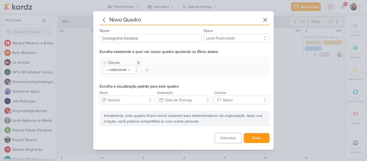
scroll to position [0, 0]
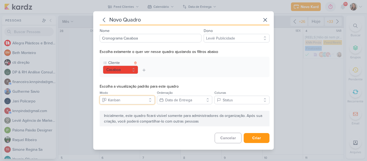
click at [140, 102] on button "Kanban" at bounding box center [127, 100] width 55 height 9
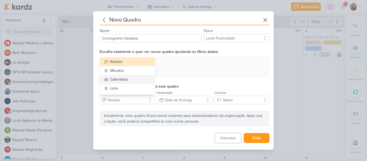
click at [129, 80] on button "Calendário" at bounding box center [127, 79] width 55 height 9
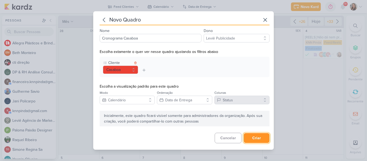
click at [258, 136] on button "Criar" at bounding box center [257, 138] width 26 height 10
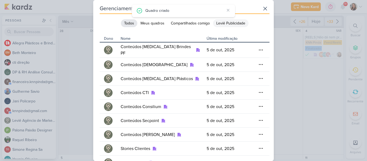
click at [225, 23] on button "Leviê Publicidade" at bounding box center [230, 23] width 35 height 8
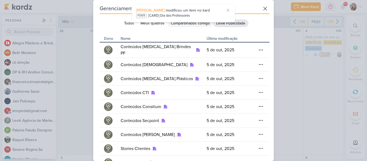
click at [205, 24] on button "Compartilhados comigo" at bounding box center [190, 23] width 45 height 8
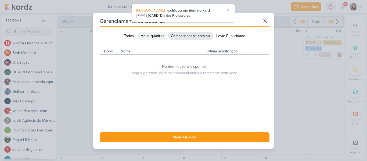
click at [158, 34] on button "Meus quadros" at bounding box center [152, 36] width 30 height 8
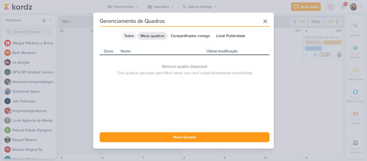
click at [129, 36] on button "Todos" at bounding box center [129, 36] width 16 height 8
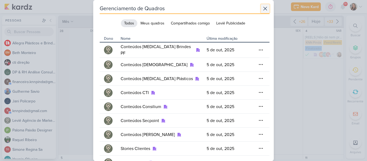
click at [265, 8] on icon at bounding box center [265, 8] width 6 height 6
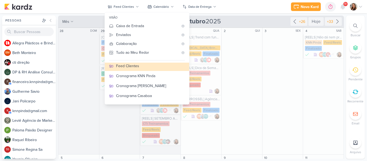
scroll to position [127, 0]
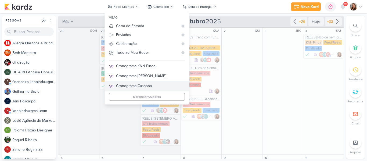
click at [160, 89] on div "Cronograma Casaboa" at bounding box center [150, 86] width 69 height 6
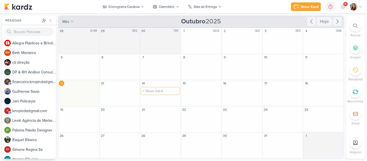
click at [164, 89] on input "text" at bounding box center [160, 91] width 38 height 7
type input "[REELS] Vamos onde o vento nos levar"
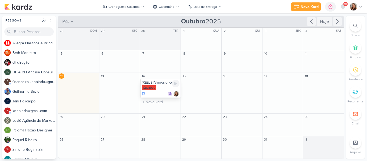
click at [154, 84] on div "[REELS] Vamos onde o vento nos levar" at bounding box center [161, 82] width 38 height 4
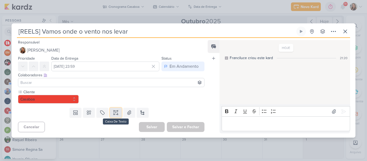
click at [118, 114] on button at bounding box center [116, 113] width 12 height 10
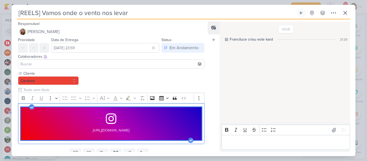
scroll to position [22, 0]
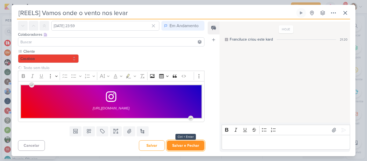
click at [185, 143] on button "Salvar e Fechar" at bounding box center [186, 145] width 38 height 10
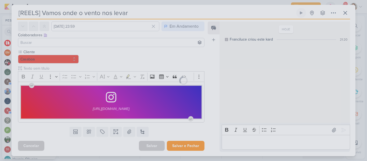
scroll to position [0, 0]
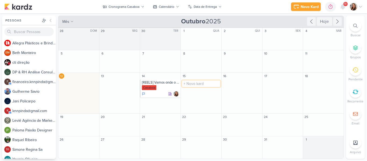
click at [195, 86] on input "text" at bounding box center [201, 83] width 38 height 7
paste input "https://www.instagram.com/p/DOwQEVNj-ZL/?hl=pt-br"
type input "[REELS] Bom trabalho"
click at [199, 87] on div "Casaboa" at bounding box center [202, 87] width 38 height 5
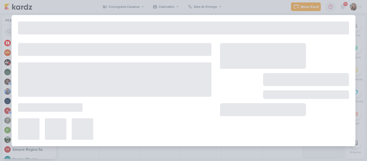
type input "[REELS] Bom trabalho"
type input "15 de outubro de 2025 às 23:59"
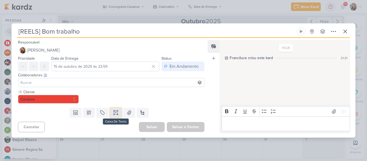
click at [110, 111] on button at bounding box center [116, 113] width 12 height 10
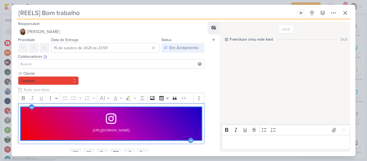
scroll to position [22, 0]
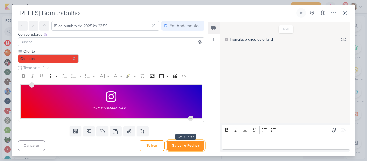
click at [195, 146] on button "Salvar e Fechar" at bounding box center [186, 145] width 38 height 10
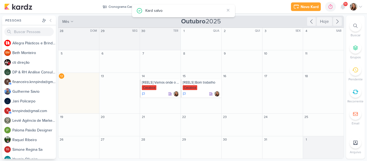
scroll to position [0, 0]
click at [236, 86] on input "text" at bounding box center [242, 83] width 38 height 7
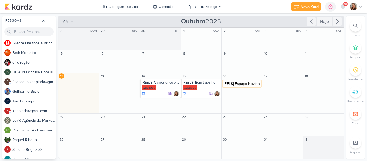
type input "[REELS] Espaço Novinho"
click at [273, 85] on input "text" at bounding box center [283, 83] width 38 height 7
click at [274, 85] on input "[CARROSSEL] Há" at bounding box center [283, 83] width 38 height 7
click at [286, 84] on input "[CARROSSEL] Há" at bounding box center [283, 83] width 38 height 7
click at [291, 82] on input "[CARD] Há" at bounding box center [283, 83] width 38 height 7
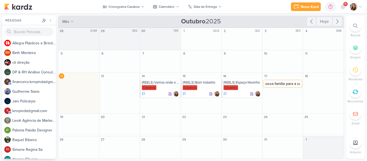
type input "[CARD] Há mais de 10 anos da nossa família para a sua"
click at [286, 83] on div "[CARD] Há mais de 10 anos da nossa família para a sua" at bounding box center [283, 82] width 38 height 4
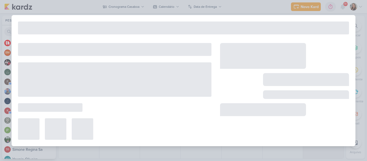
type input "[CARD] Há mais de 10 anos da nossa família para a sua"
type input "17 de outubro de 2025 às 23:59"
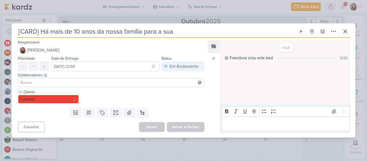
drag, startPoint x: 179, startPoint y: 33, endPoint x: 42, endPoint y: 31, distance: 137.3
click at [42, 31] on input "[CARD] Há mais de 10 anos da nossa família para a sua" at bounding box center [156, 32] width 278 height 10
click at [343, 33] on icon at bounding box center [345, 31] width 6 height 6
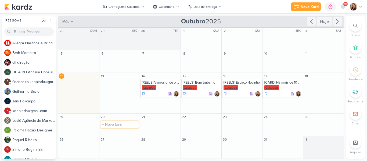
click at [123, 121] on input "text" at bounding box center [119, 124] width 38 height 7
click at [119, 124] on input "[CARD]" at bounding box center [119, 124] width 38 height 7
paste input "Comida de verdade, com gosto de lar."
type input "[CARD] Comida de verdade, com gosto de lar."
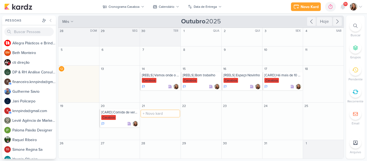
click at [157, 115] on input "text" at bounding box center [160, 113] width 38 height 7
paste input "Variedade no Café e no Almoço"
type input "[CARD] Variedade no Café e no Almoço"
click at [201, 116] on input "text" at bounding box center [201, 113] width 38 height 7
click at [210, 113] on input "[" at bounding box center [201, 113] width 38 height 7
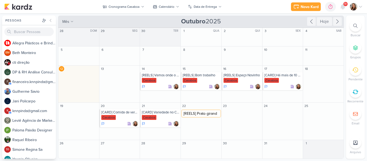
type input "[REELS] Prato girando"
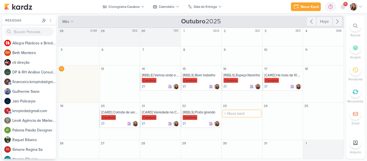
click at [239, 114] on input "text" at bounding box center [242, 113] width 38 height 7
type input "[REELS] Aceitamos VR"
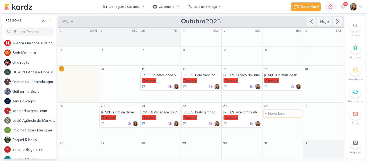
click at [280, 113] on input "text" at bounding box center [283, 113] width 38 height 7
type input "[REELS] Tenho um convite pra você"
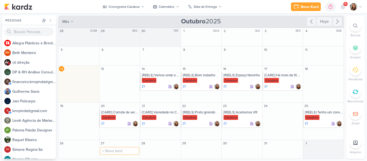
click at [123, 149] on input "text" at bounding box center [119, 150] width 38 height 7
type input "[REELS] Moments"
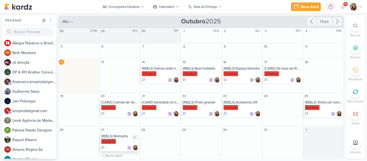
click at [117, 142] on div "Casaboa" at bounding box center [120, 141] width 38 height 5
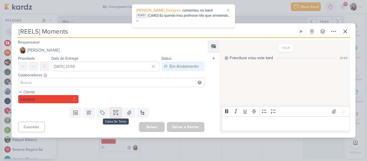
click at [114, 113] on icon at bounding box center [115, 112] width 5 height 5
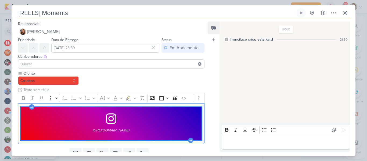
scroll to position [22, 0]
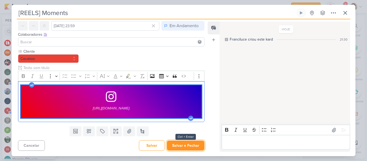
click at [178, 144] on button "Salvar e Fechar" at bounding box center [186, 145] width 38 height 10
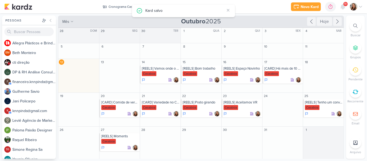
scroll to position [0, 0]
click at [158, 136] on input "text" at bounding box center [160, 137] width 38 height 7
type input "[CARROSSEL] O que pedir na sua primeira vez no Casaboa"
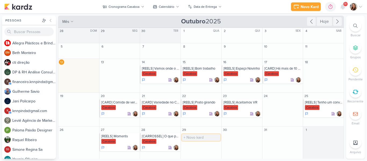
click at [195, 135] on input "text" at bounding box center [201, 137] width 38 height 7
click at [205, 135] on input "[" at bounding box center [201, 137] width 38 height 7
type input "[REELS] Comemoração"
click at [198, 143] on div "Casaboa" at bounding box center [202, 141] width 38 height 5
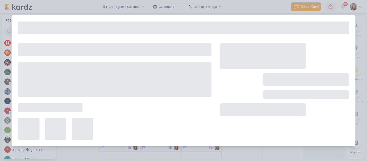
type input "[REELS] Comemoração"
type input "[DATE] 23:59"
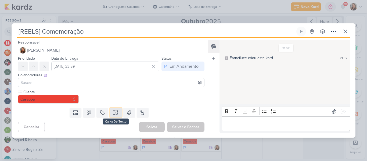
click at [118, 112] on button at bounding box center [116, 113] width 12 height 10
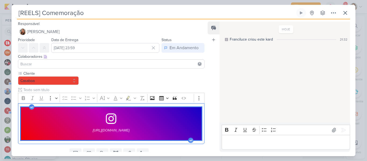
scroll to position [22, 0]
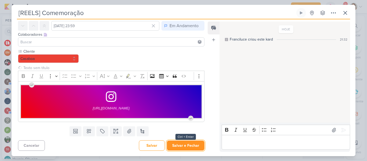
click at [186, 146] on button "Salvar e Fechar" at bounding box center [186, 145] width 38 height 10
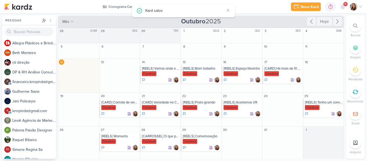
scroll to position [0, 0]
click at [239, 136] on input "text" at bounding box center [242, 137] width 38 height 7
type input "[REELS] Batata Frita dnv"
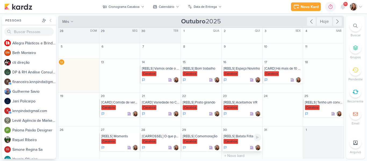
click at [242, 141] on div "Casaboa" at bounding box center [242, 141] width 38 height 5
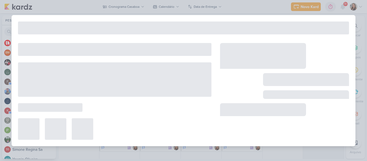
type input "[REELS] Batata Frita dnv"
type input "[DATE] 23:59"
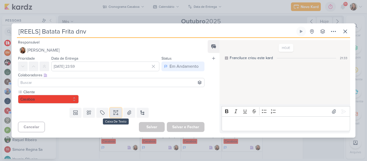
click at [118, 113] on button at bounding box center [116, 113] width 12 height 10
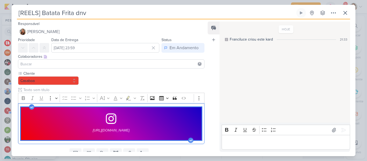
scroll to position [22, 0]
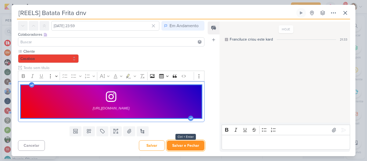
click at [181, 140] on button "Salvar e Fechar" at bounding box center [186, 145] width 38 height 10
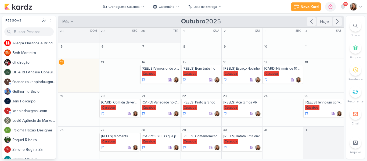
scroll to position [2, 0]
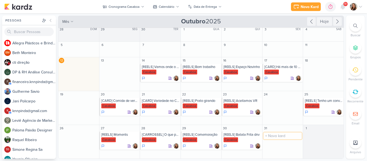
click at [281, 133] on input "text" at bounding box center [283, 135] width 38 height 7
drag, startPoint x: 274, startPoint y: 136, endPoint x: 280, endPoint y: 136, distance: 6.7
click at [280, 136] on input "[CARD]" at bounding box center [283, 135] width 38 height 7
type input "[REELS] Procurando meu cliente favorito"
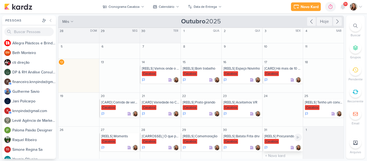
click at [288, 138] on div "[REELS] Procurando meu cliente favorito" at bounding box center [283, 136] width 38 height 4
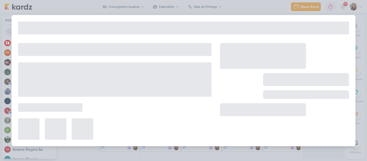
type input "[REELS] Procurando meu cliente favorito"
type input "[DATE] 23:59"
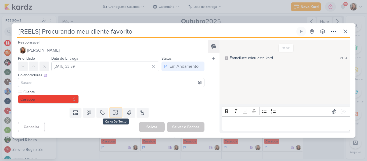
click at [111, 113] on button at bounding box center [116, 113] width 12 height 10
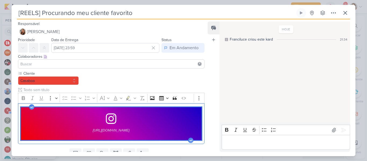
scroll to position [22, 0]
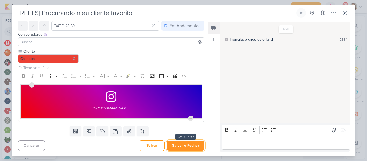
click at [188, 147] on button "Salvar e Fechar" at bounding box center [186, 145] width 38 height 10
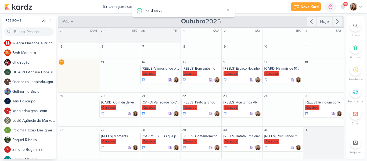
scroll to position [0, 0]
click at [334, 21] on icon at bounding box center [337, 21] width 6 height 6
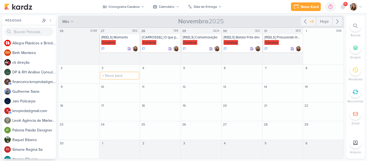
click at [115, 75] on input "text" at bounding box center [119, 75] width 38 height 7
type input "[CARROSSEL] Não arrasta pro lado"
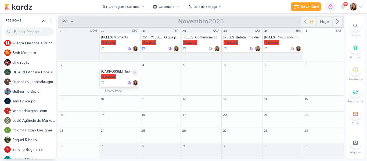
click at [125, 81] on div at bounding box center [120, 82] width 38 height 5
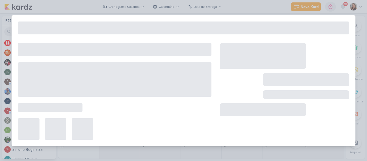
type input "[CARROSSEL] Não arrasta pro lado"
type input "3 de novembro de 2025 às 23:59"
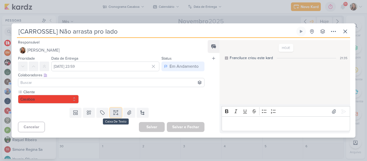
click at [113, 115] on button at bounding box center [116, 113] width 12 height 10
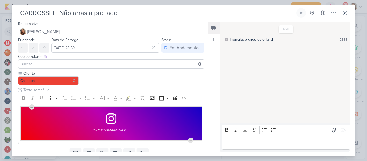
click at [205, 100] on div "Responsável [PERSON_NAME] Nenhum contato encontrado create new contact Novo Con…" at bounding box center [184, 87] width 344 height 137
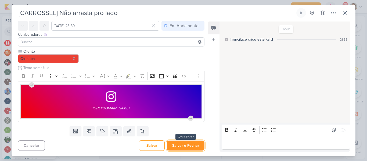
click at [181, 147] on button "Salvar e Fechar" at bounding box center [186, 145] width 38 height 10
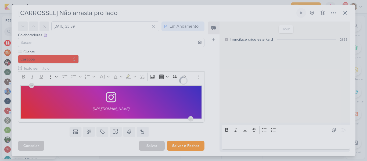
scroll to position [0, 0]
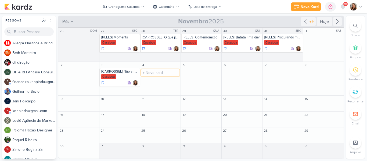
click at [164, 75] on input "text" at bounding box center [160, 72] width 38 height 7
type input "[REELS] Mágica"
click at [162, 76] on div "Casaboa" at bounding box center [161, 76] width 38 height 5
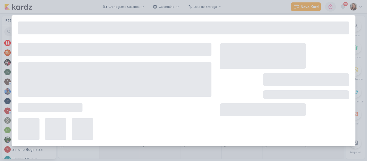
type input "[REELS] Mágica"
type input "[DATE] 23:59"
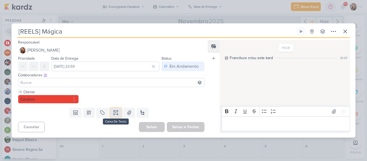
click at [118, 112] on button at bounding box center [116, 113] width 12 height 10
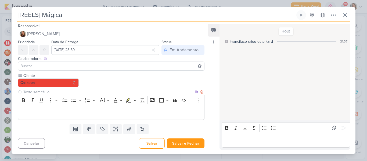
click at [96, 91] on input "text" at bounding box center [107, 92] width 171 height 6
type input "Brifieng"
click at [99, 112] on p "Editor editing area: main" at bounding box center [111, 112] width 181 height 6
click at [134, 111] on p "Editor editing area: main" at bounding box center [111, 112] width 181 height 6
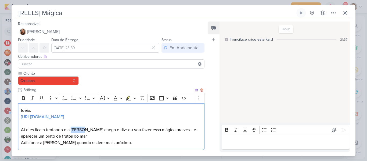
drag, startPoint x: 71, startPoint y: 129, endPoint x: 84, endPoint y: 130, distance: 12.5
click at [84, 130] on p "Aí eles ficam tentando e a Yasmin chega e diz: eu vou fazer essa mágica pra vcs…" at bounding box center [111, 136] width 181 height 19
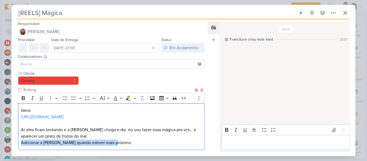
drag, startPoint x: 21, startPoint y: 142, endPoint x: 139, endPoint y: 144, distance: 117.9
click at [139, 144] on p "Aí eles ficam tentando e a Fran chega e diz: eu vou fazer essa mágica pra vcs… …" at bounding box center [111, 136] width 181 height 19
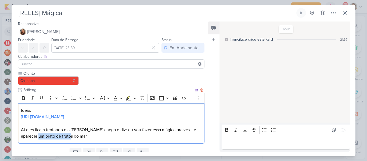
drag, startPoint x: 33, startPoint y: 136, endPoint x: 73, endPoint y: 139, distance: 40.1
click at [73, 139] on p "Aí eles ficam tentando e a Fran chega e diz: eu vou fazer essa mágica pra vcs… …" at bounding box center [111, 133] width 181 height 13
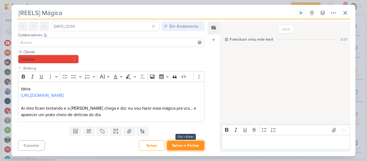
click at [184, 143] on button "Salvar e Fechar" at bounding box center [186, 145] width 38 height 10
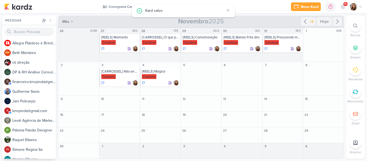
scroll to position [0, 0]
click at [192, 74] on input "text" at bounding box center [201, 72] width 38 height 7
type input "[REELS] Pedido de casamento"
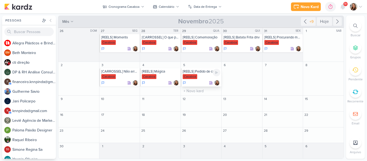
click at [192, 75] on div "Casaboa" at bounding box center [190, 76] width 15 height 5
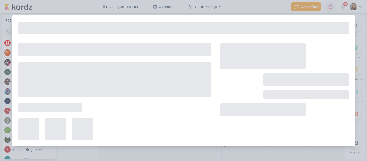
type input "[REELS] Pedido de casamento"
type input "[DATE] 23:59"
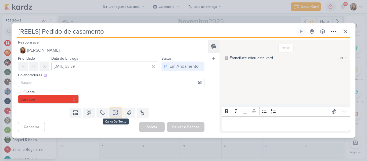
click at [116, 112] on icon at bounding box center [116, 112] width 0 height 1
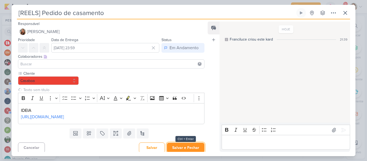
click at [188, 151] on button "Salvar e Fechar" at bounding box center [186, 148] width 38 height 10
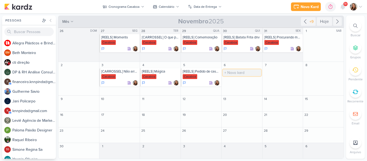
click at [234, 73] on input "text" at bounding box center [242, 72] width 38 height 7
type input "[REELS] Também servimos café"
click at [236, 77] on div "Casaboa" at bounding box center [230, 76] width 15 height 5
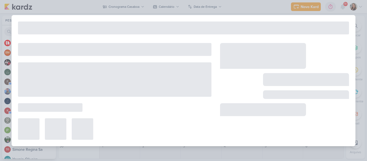
type input "[REELS] Também servimos café"
type input "[DATE] 23:59"
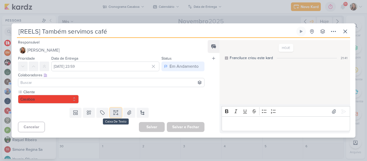
click at [113, 116] on button at bounding box center [116, 113] width 12 height 10
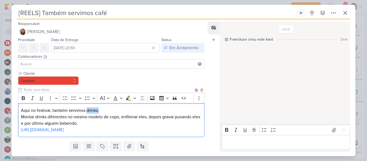
drag, startPoint x: 101, startPoint y: 110, endPoint x: 86, endPoint y: 111, distance: 14.8
click at [86, 111] on p "Aqui no festival, também servimos drinks. Montar drinks diferentes no mesmo mod…" at bounding box center [111, 116] width 181 height 19
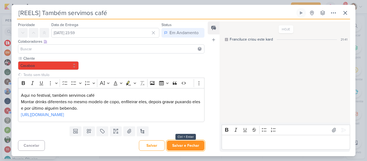
click at [183, 148] on button "Salvar e Fechar" at bounding box center [186, 145] width 38 height 10
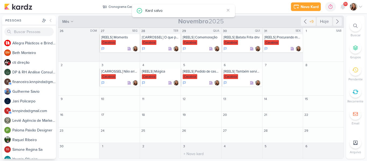
scroll to position [0, 0]
click at [282, 71] on input "text" at bounding box center [283, 72] width 38 height 7
type input "[CARROSSEL] Tá te devendo"
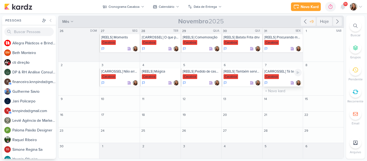
click at [280, 72] on div "[CARROSSEL] Tá te devendo" at bounding box center [283, 71] width 38 height 4
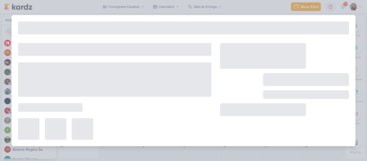
type input "[CARROSSEL] Tá te devendo"
type input "7 de novembro de 2025 às 23:59"
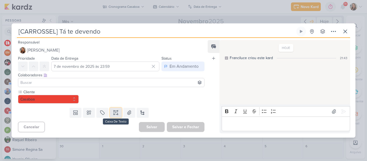
click at [118, 112] on button at bounding box center [116, 113] width 12 height 10
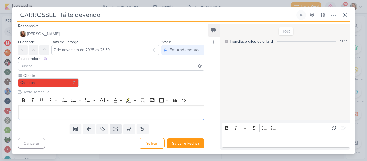
scroll to position [26, 0]
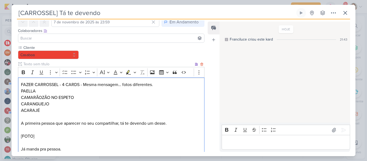
click at [66, 90] on p "PAELLA" at bounding box center [111, 91] width 181 height 6
click at [63, 85] on p "FAZER CARROSSEL - 4 CARDS - Mesma mensagem… fotos diferentes." at bounding box center [111, 84] width 181 height 6
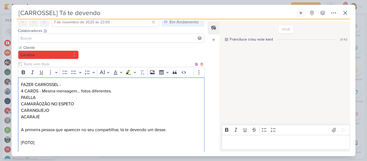
click at [36, 99] on p "PAELLA" at bounding box center [111, 97] width 181 height 6
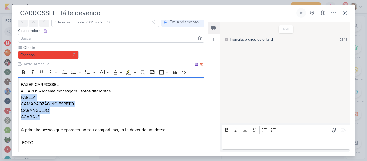
drag, startPoint x: 21, startPoint y: 98, endPoint x: 48, endPoint y: 117, distance: 33.0
click at [48, 117] on div "FAZER CARROSSEL - 4 CARDS - Mesma mensagem… fotos diferentes. PAELLA CAMARÃOZÃO…" at bounding box center [111, 120] width 186 height 86
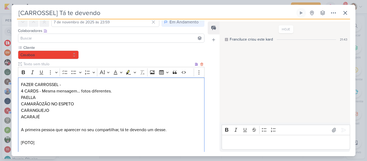
click at [20, 129] on div "FAZER CARROSSEL - 4 CARDS - Mesma mensagem… fotos diferentes. PAELLA CAMARÃOZÃO…" at bounding box center [111, 120] width 186 height 86
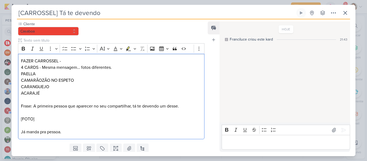
scroll to position [50, 0]
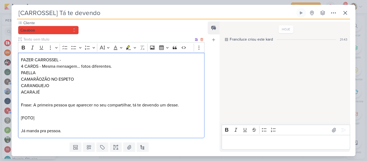
click at [61, 121] on p "[FOTO]" at bounding box center [111, 118] width 181 height 6
click at [21, 111] on p "Editor editing area: main" at bounding box center [111, 111] width 181 height 6
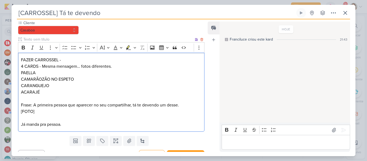
click at [24, 118] on p "Editor editing area: main" at bounding box center [111, 118] width 181 height 6
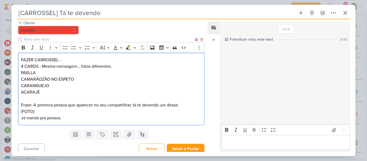
click at [20, 118] on div "FAZER CARROSSEL - 4 CARDS - Mesma mensagem… fotos diferentes. PAELLA CAMARÃOZÃO…" at bounding box center [111, 89] width 186 height 73
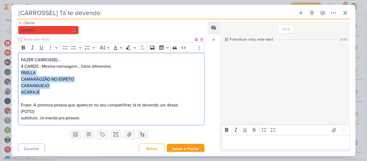
drag, startPoint x: 21, startPoint y: 72, endPoint x: 53, endPoint y: 93, distance: 38.2
click at [53, 93] on div "FAZER CARROSSEL - 4 CARDS - Mesma mensagem… fotos diferentes. PAELLA CAMARÃOZÃO…" at bounding box center [111, 89] width 186 height 73
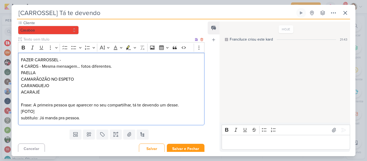
scroll to position [34, 0]
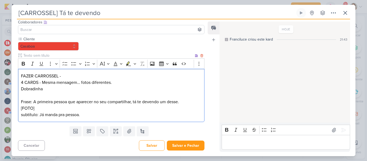
click at [51, 90] on p "Dobradinha" at bounding box center [111, 89] width 181 height 6
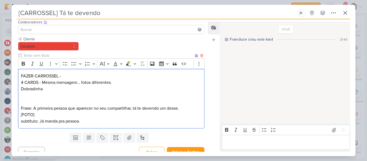
scroll to position [41, 0]
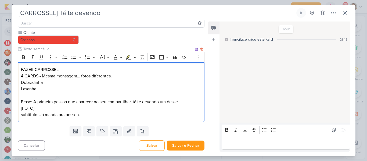
click at [50, 89] on p "Lasanha" at bounding box center [111, 89] width 181 height 6
click at [48, 88] on p "Lasanha" at bounding box center [111, 89] width 181 height 6
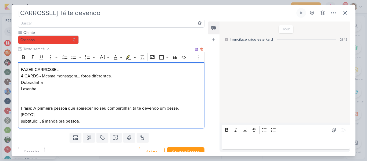
scroll to position [47, 0]
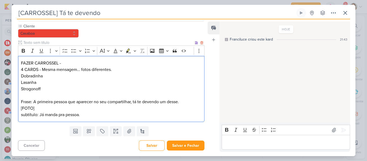
click at [48, 88] on p "Strogonoff" at bounding box center [111, 89] width 181 height 6
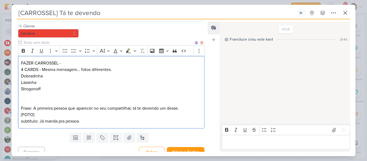
scroll to position [50, 0]
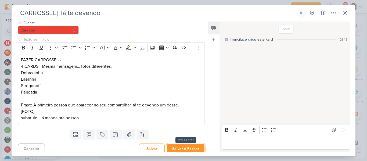
click at [175, 146] on button "Salvar e Fechar" at bounding box center [186, 149] width 38 height 10
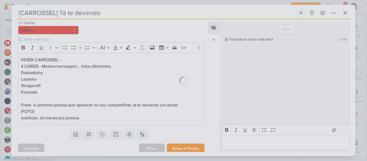
scroll to position [0, 0]
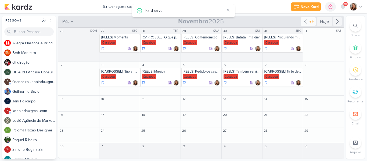
click at [309, 21] on div "+9" at bounding box center [311, 22] width 6 height 6
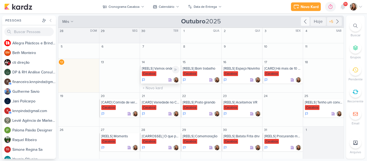
click at [162, 69] on div "[REELS] Vamos onde o vento nos levar" at bounding box center [161, 68] width 38 height 4
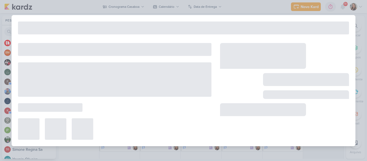
type input "[REELS] Vamos onde o vento nos levar"
type input "14 de outubro de 2025 às 23:59"
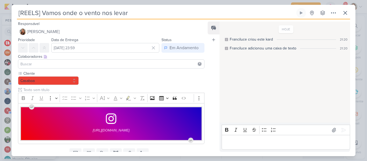
click at [157, 66] on input at bounding box center [111, 64] width 184 height 6
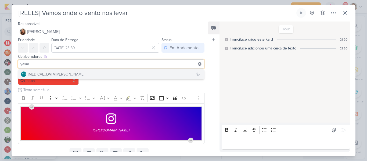
type input "yasm"
click at [113, 77] on button "YO [MEDICAL_DATA][PERSON_NAME]" at bounding box center [111, 74] width 186 height 10
type input "beth"
click at [96, 78] on button "BM [GEOGRAPHIC_DATA]" at bounding box center [111, 74] width 186 height 10
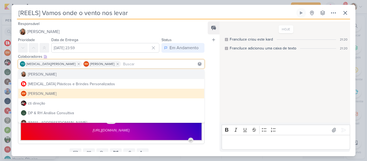
click at [211, 73] on div "Feed Atrelar email Solte o email para atrelar ao kard" at bounding box center [214, 86] width 12 height 130
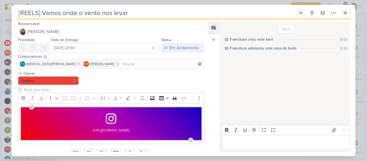
scroll to position [22, 0]
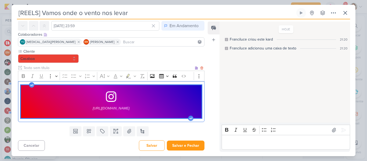
click at [200, 108] on div "https://www.instagram.com/p/DPKAHBODyGg/?hl=pt-br" at bounding box center [111, 101] width 186 height 41
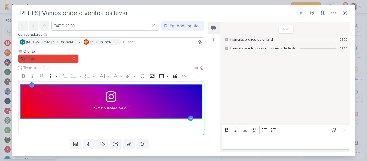
click at [129, 109] on span "https://www.instagram.com/p/DPKAHBODyGg/?hl=pt-br" at bounding box center [111, 108] width 37 height 6
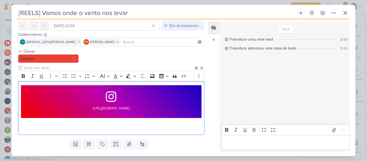
click at [46, 129] on p "Editor editing area: main" at bounding box center [111, 131] width 181 height 6
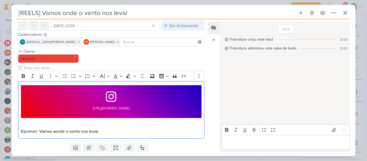
scroll to position [39, 0]
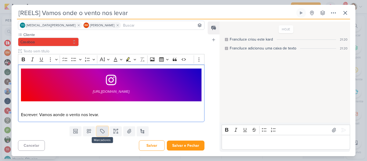
click at [103, 132] on icon at bounding box center [102, 130] width 5 height 5
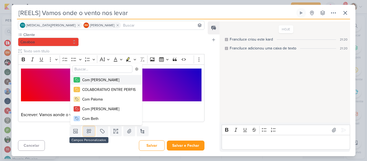
click at [90, 132] on icon at bounding box center [89, 131] width 4 height 4
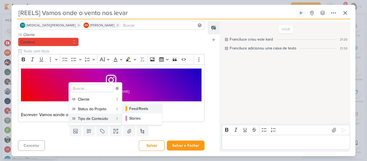
click at [144, 111] on div "Feed/Reels" at bounding box center [142, 109] width 26 height 6
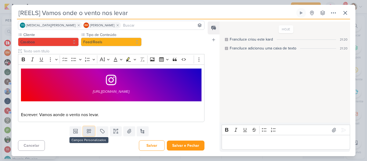
click at [88, 131] on icon at bounding box center [88, 130] width 5 height 5
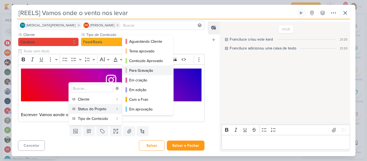
click at [132, 73] on button "Para Gravação" at bounding box center [147, 71] width 51 height 10
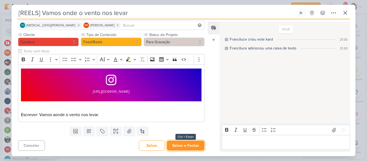
click at [182, 146] on button "Salvar e Fechar" at bounding box center [186, 145] width 38 height 10
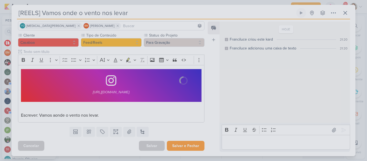
scroll to position [38, 0]
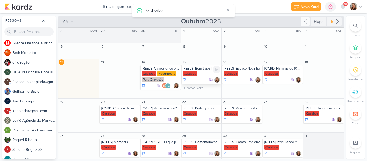
click at [204, 72] on div "Casaboa" at bounding box center [202, 73] width 38 height 5
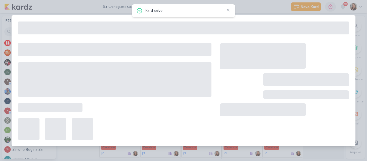
type input "[REELS] Bom trabalho"
type input "15 de outubro de 2025 às 23:59"
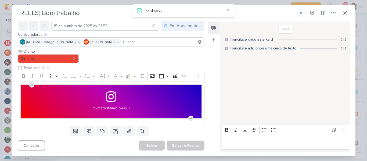
scroll to position [0, 0]
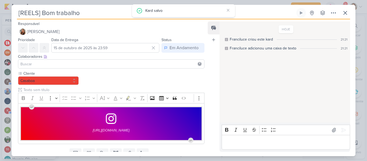
click at [73, 65] on input at bounding box center [111, 64] width 184 height 6
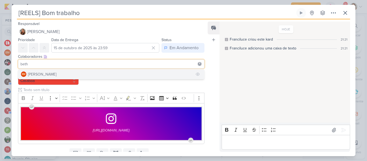
type input "beth"
click at [71, 74] on button "BM [GEOGRAPHIC_DATA]" at bounding box center [111, 74] width 186 height 10
type input "yasm"
click at [65, 74] on button "YO [MEDICAL_DATA][PERSON_NAME]" at bounding box center [111, 74] width 186 height 10
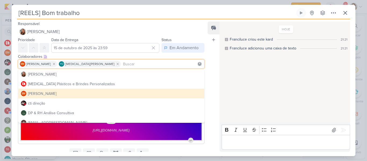
click at [207, 61] on div "Responsável [PERSON_NAME] Nenhum contato encontrado create new contact Novo Con…" at bounding box center [184, 87] width 344 height 137
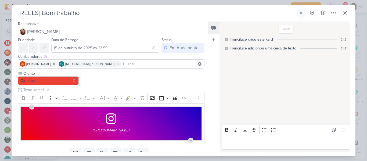
scroll to position [22, 0]
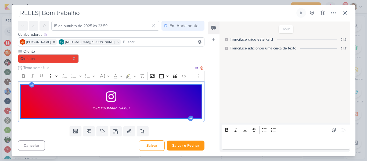
click at [201, 116] on div "https://www.instagram.com/p/DOwQEVNj-ZL/?hl=pt-br" at bounding box center [111, 101] width 186 height 41
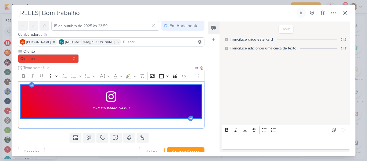
click at [115, 107] on span "https://www.instagram.com/p/DOwQEVNj-ZL/?hl=pt-br" at bounding box center [111, 108] width 37 height 6
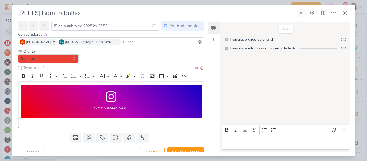
click at [72, 124] on p "Editor editing area: main" at bounding box center [111, 125] width 181 height 6
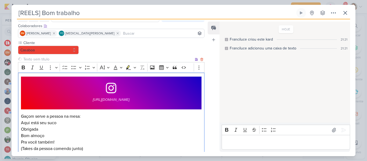
scroll to position [37, 0]
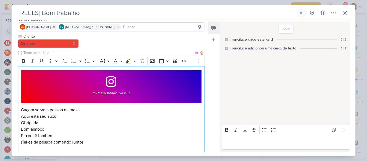
click at [69, 135] on p "Pra você também!" at bounding box center [111, 135] width 181 height 6
click at [94, 150] on p "(Takes da pessoa comendo junto)" at bounding box center [111, 151] width 181 height 13
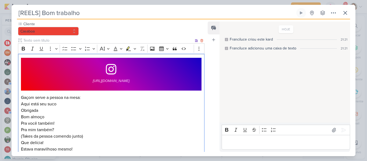
scroll to position [56, 0]
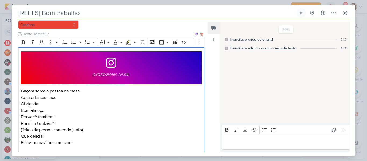
click at [91, 139] on p "Estava maravilhoso mesmo! ⁠⁠⁠⁠⁠⁠⁠" at bounding box center [111, 148] width 181 height 19
click at [92, 149] on p "Estava maravilhoso mesmo! Bom trabalho" at bounding box center [111, 148] width 181 height 19
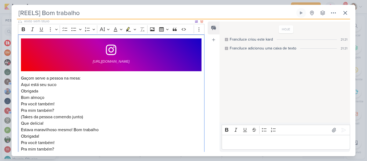
scroll to position [75, 0]
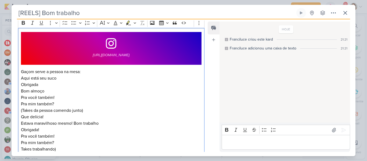
click at [21, 149] on p "⁠⁠⁠⁠⁠⁠⁠Takes trabalhando)" at bounding box center [111, 152] width 181 height 13
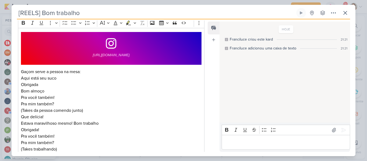
click at [207, 50] on div "Responsável [PERSON_NAME] Nenhum contato encontrado create new contact Novo Con…" at bounding box center [184, 87] width 344 height 137
click at [204, 49] on div "Cliente Casaboa" at bounding box center [109, 79] width 195 height 169
click at [215, 100] on div "Feed Atrelar email Solte o email para atrelar ao kard" at bounding box center [214, 86] width 12 height 130
click at [207, 99] on div "Responsável [PERSON_NAME] Nenhum contato encontrado create new contact Novo Con…" at bounding box center [184, 87] width 344 height 137
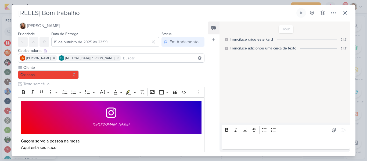
scroll to position [116, 0]
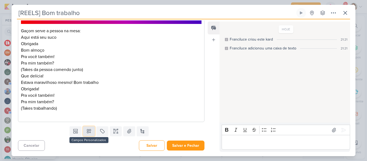
click at [86, 132] on icon at bounding box center [88, 130] width 5 height 5
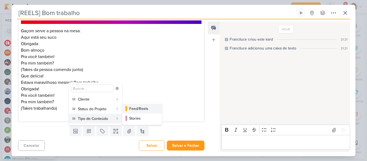
click at [128, 109] on button "Feed/Reels" at bounding box center [142, 109] width 40 height 10
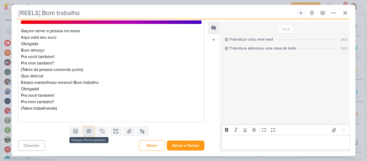
click at [91, 132] on button at bounding box center [89, 131] width 12 height 10
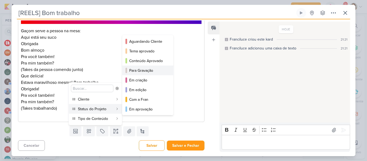
click at [149, 73] on div "Para Gravação" at bounding box center [148, 71] width 38 height 6
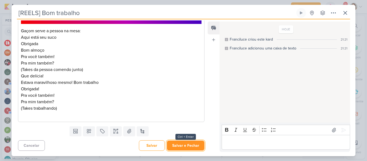
click at [174, 149] on button "Salvar e Fechar" at bounding box center [186, 145] width 38 height 10
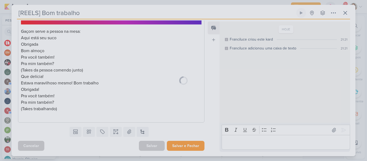
scroll to position [116, 0]
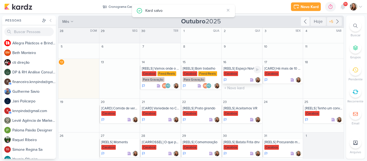
click at [231, 74] on div "Casaboa" at bounding box center [230, 73] width 15 height 5
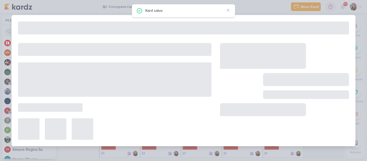
type input "[REELS] Espaço Novinho"
type input "16 de outubro de 2025 às 23:59"
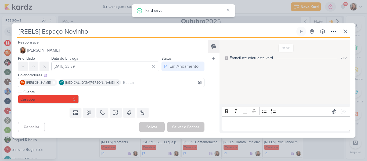
scroll to position [0, 0]
click at [77, 85] on input at bounding box center [111, 82] width 184 height 6
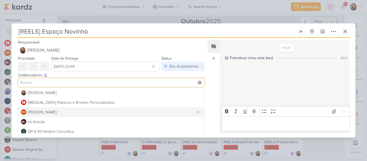
click at [67, 109] on button "BM [GEOGRAPHIC_DATA]" at bounding box center [111, 112] width 186 height 10
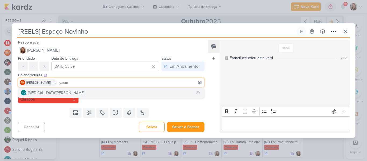
type input "yasm"
click at [56, 94] on button "YO [MEDICAL_DATA][PERSON_NAME]" at bounding box center [111, 93] width 186 height 10
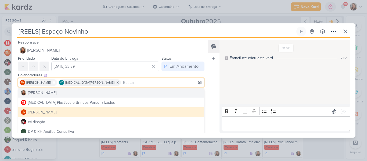
click at [212, 87] on div "Feed Atrelar email Solte o email para atrelar ao kard" at bounding box center [214, 86] width 12 height 93
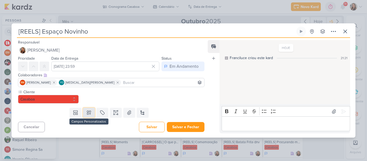
click at [92, 111] on button at bounding box center [89, 113] width 12 height 10
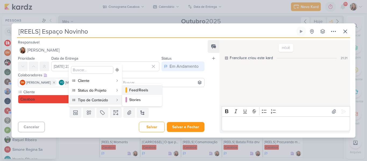
click at [130, 93] on div "Feed/Reels" at bounding box center [142, 90] width 26 height 6
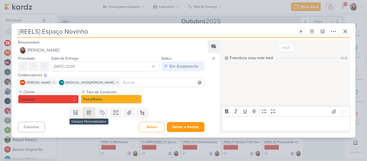
click at [87, 111] on icon at bounding box center [88, 112] width 5 height 5
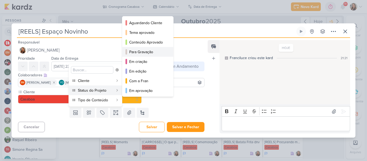
click at [139, 52] on div "Para Gravação" at bounding box center [148, 52] width 38 height 6
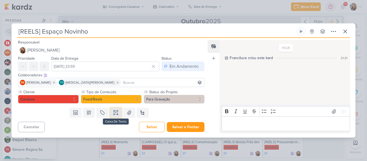
click at [115, 115] on icon at bounding box center [115, 112] width 5 height 5
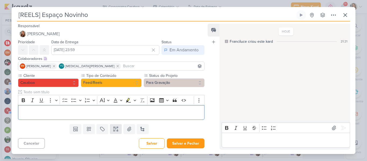
scroll to position [26, 0]
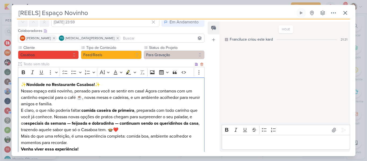
click at [28, 84] on strong "Novidade no Restaurante Casaboa!" at bounding box center [60, 84] width 68 height 5
click at [95, 85] on p "Novidade no Restaurante Casaboa! ✨" at bounding box center [111, 84] width 181 height 6
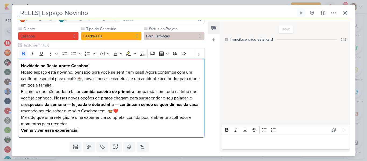
scroll to position [46, 0]
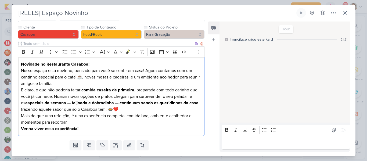
click at [83, 77] on p "Nosso espaço está novinho, pensado para você se sentir em casa! Agora contamos …" at bounding box center [111, 76] width 181 height 19
click at [89, 88] on strong "comida caseira de primeira" at bounding box center [107, 89] width 53 height 5
click at [70, 81] on p "Nosso espaço está novinho, pensado para você se sentir em casa! Agora contamos …" at bounding box center [111, 76] width 181 height 19
click at [73, 103] on strong "especiais da semana — feijoada e dobradinha — continuam sendo os queridinhos da…" at bounding box center [111, 102] width 173 height 5
click at [117, 104] on strong "especiais da semana, feijoada e dobradinha — continuam sendo os queridinhos da …" at bounding box center [110, 102] width 170 height 5
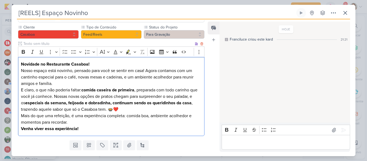
click at [121, 112] on p "E claro, o que não poderia faltar: comida caseira de primeira , preparada com t…" at bounding box center [111, 100] width 181 height 26
click at [118, 121] on p "Mais do que uma refeição, é uma experiência completa: comida boa, ambiente acol…" at bounding box center [111, 119] width 181 height 13
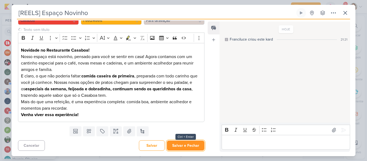
click at [187, 146] on button "Salvar e Fechar" at bounding box center [186, 145] width 38 height 10
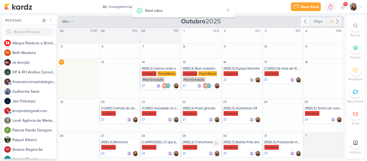
scroll to position [0, 0]
click at [275, 75] on div "Casaboa" at bounding box center [271, 73] width 15 height 5
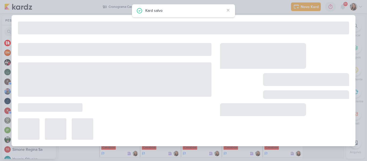
type input "[CARD] Há mais de 10 anos da nossa família para a sua"
type input "17 de outubro de 2025 às 23:59"
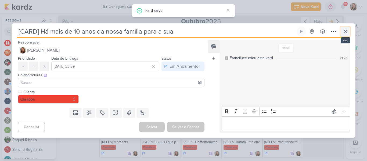
click at [342, 32] on icon at bounding box center [345, 31] width 6 height 6
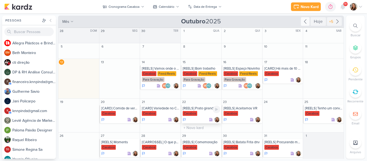
click at [199, 114] on div "Casaboa" at bounding box center [202, 113] width 38 height 5
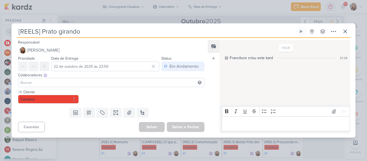
click at [88, 84] on input at bounding box center [111, 82] width 184 height 6
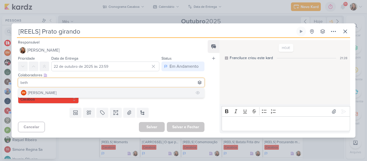
type input "beth"
click at [79, 89] on button "BM [GEOGRAPHIC_DATA]" at bounding box center [111, 93] width 186 height 10
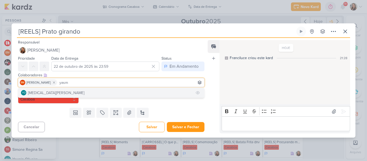
type input "yasm"
click at [76, 94] on button "YO [MEDICAL_DATA][PERSON_NAME]" at bounding box center [111, 93] width 186 height 10
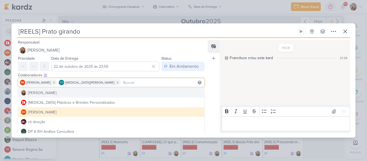
click at [229, 99] on div "HOJE Franciluce criou este kard 21:28" at bounding box center [284, 72] width 130 height 63
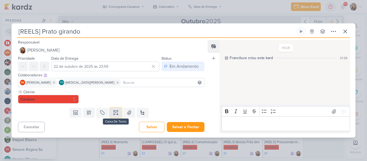
click at [114, 114] on icon at bounding box center [115, 112] width 5 height 5
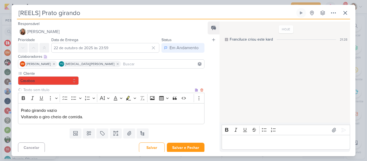
click at [88, 92] on input "text" at bounding box center [107, 90] width 171 height 6
type input "Brifieng"
click at [93, 130] on button at bounding box center [89, 133] width 12 height 10
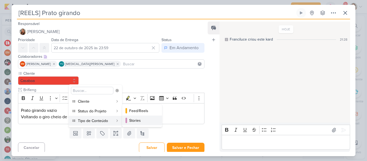
click at [139, 119] on div "Stories" at bounding box center [142, 121] width 26 height 6
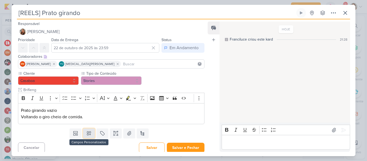
click at [92, 135] on button at bounding box center [89, 133] width 12 height 10
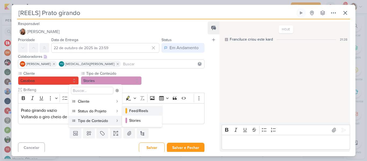
click at [138, 113] on div "Feed/Reels" at bounding box center [142, 111] width 26 height 6
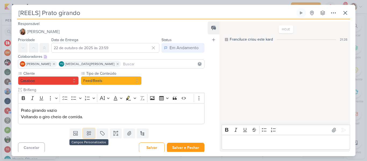
click at [90, 133] on icon at bounding box center [88, 133] width 5 height 5
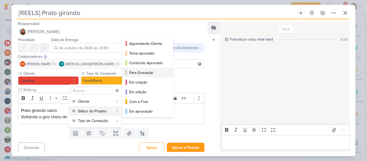
click at [132, 76] on button "Para Gravação" at bounding box center [147, 73] width 51 height 10
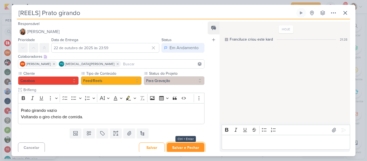
click at [187, 150] on button "Salvar e Fechar" at bounding box center [186, 148] width 38 height 10
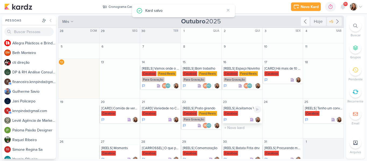
click at [238, 114] on div "Casaboa" at bounding box center [242, 113] width 38 height 5
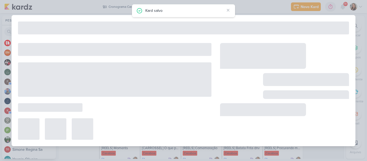
type input "[REELS] Aceitamos VR"
type input "23 de outubro de 2025 às 23:59"
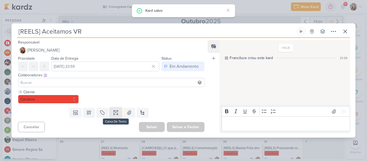
click at [111, 114] on button at bounding box center [116, 113] width 12 height 10
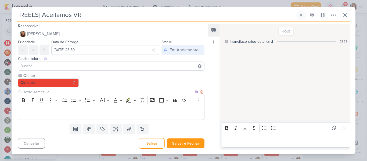
click at [78, 92] on input "text" at bounding box center [107, 92] width 171 height 6
type input "Brifieng"
click at [77, 117] on div "Editor editing area: main" at bounding box center [111, 112] width 186 height 15
click at [84, 128] on button at bounding box center [89, 129] width 12 height 10
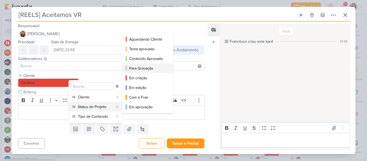
click at [143, 72] on button "Para Gravação" at bounding box center [147, 68] width 51 height 10
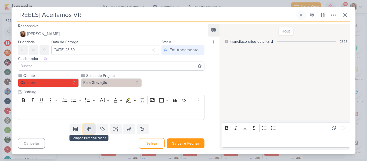
click at [93, 130] on button at bounding box center [89, 129] width 12 height 10
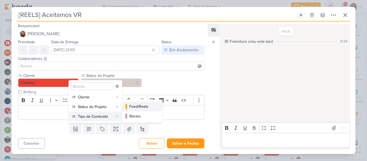
click at [137, 107] on div "Feed/Reels" at bounding box center [142, 107] width 26 height 6
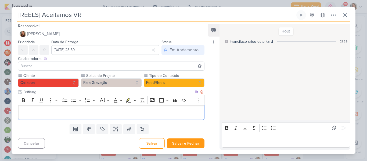
click at [133, 112] on p "Editor editing area: main" at bounding box center [111, 112] width 181 height 6
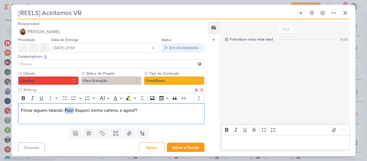
drag, startPoint x: 73, startPoint y: 110, endPoint x: 66, endPoint y: 110, distance: 7.0
click at [66, 110] on p "Filmar alguém falando: Putz! Esqueci minha carteira, e agora??" at bounding box center [111, 113] width 181 height 13
click at [71, 110] on p "Filmar alguém falando: Ferou! Esqueci minha carteira, e agora??" at bounding box center [111, 113] width 181 height 13
click at [65, 110] on p "Filmar alguém falando: Ferrou! Esqueci minha carteira, e agora??" at bounding box center [111, 113] width 181 height 13
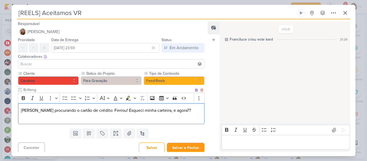
click at [154, 110] on p "Pessoa procurando o cartão de crédito: Ferrou! Esqueci minha carteira, e agora??" at bounding box center [111, 113] width 181 height 13
drag, startPoint x: 128, startPoint y: 111, endPoint x: 154, endPoint y: 110, distance: 26.1
click at [154, 110] on p "Pessoa procurando o cartão de crédito: Ferrou! Esqueci minha carteira, e agora??" at bounding box center [111, 113] width 181 height 13
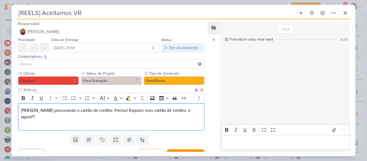
click at [200, 108] on div "Pessoa procurando o cartão de crédito: Ferrou! Esqueci meu cartão de crédito, e…" at bounding box center [111, 117] width 186 height 28
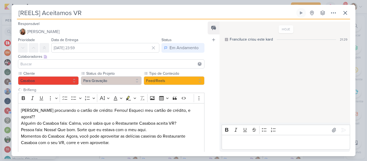
click at [164, 61] on input at bounding box center [111, 64] width 184 height 6
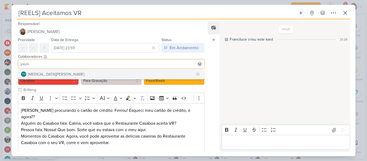
type input "yasm"
click at [137, 73] on button "YO [MEDICAL_DATA][PERSON_NAME]" at bounding box center [111, 74] width 186 height 10
type input "beth"
click at [115, 75] on button "BM [GEOGRAPHIC_DATA]" at bounding box center [111, 74] width 186 height 10
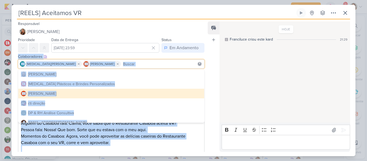
drag, startPoint x: 218, startPoint y: 54, endPoint x: 204, endPoint y: 52, distance: 13.8
click at [204, 52] on div "Responsável [PERSON_NAME] Nenhum contato encontrado create new contact Novo Con…" at bounding box center [184, 87] width 344 height 137
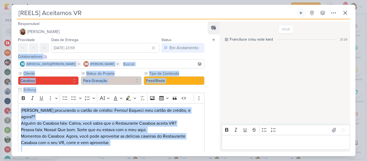
click at [204, 52] on div "Prioridade Data de Entrega 23 de outubro de 2025 às 23:59 Outubro 2025 Dom Seg …" at bounding box center [109, 45] width 195 height 16
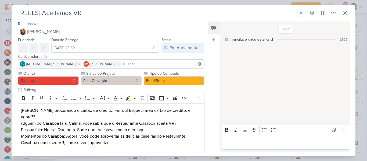
scroll to position [28, 0]
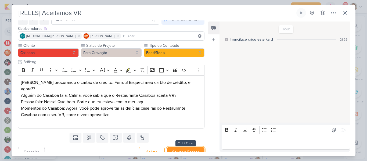
click at [191, 147] on button "Salvar e Fechar" at bounding box center [186, 152] width 38 height 10
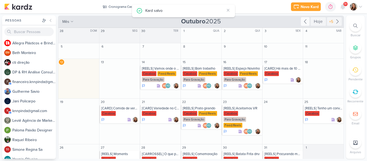
scroll to position [19, 0]
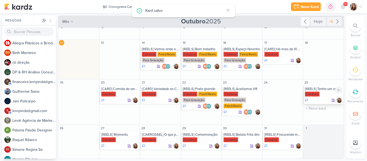
click at [325, 89] on div "[REELS] Tenho um convite pra você" at bounding box center [324, 89] width 38 height 4
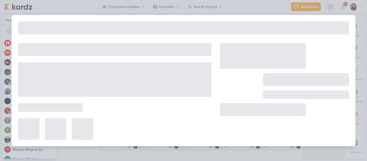
type input "[REELS] Tenho um convite pra você"
type input "25 de outubro de 2025 às 23:59"
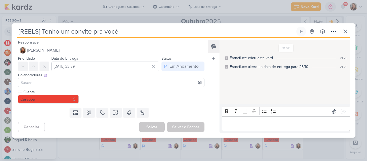
click at [153, 84] on input at bounding box center [111, 82] width 184 height 6
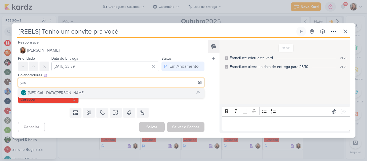
type input "yas"
click at [151, 93] on button "YO [MEDICAL_DATA][PERSON_NAME]" at bounding box center [111, 93] width 186 height 10
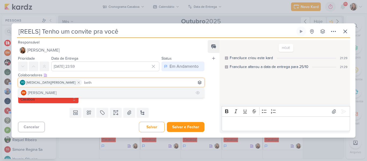
type input "beth"
click at [110, 95] on button "BM [GEOGRAPHIC_DATA]" at bounding box center [111, 93] width 186 height 10
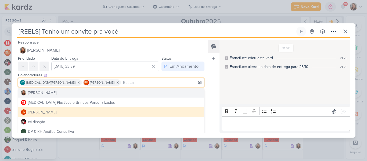
click at [211, 86] on div "Feed Atrelar email Solte o email para atrelar ao kard" at bounding box center [214, 86] width 12 height 93
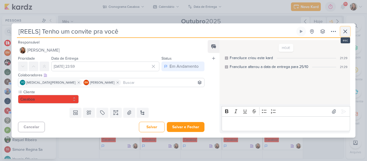
click at [348, 31] on icon at bounding box center [345, 31] width 6 height 6
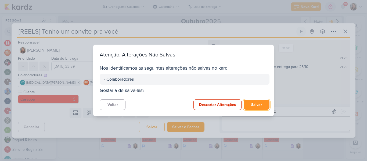
click at [245, 108] on button "Salvar" at bounding box center [257, 105] width 26 height 10
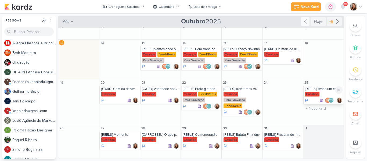
click at [312, 96] on div "Casaboa" at bounding box center [312, 94] width 15 height 5
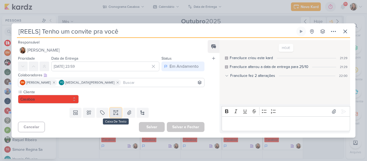
click at [114, 113] on icon at bounding box center [115, 112] width 5 height 5
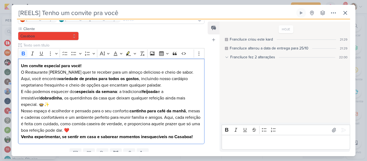
scroll to position [50, 0]
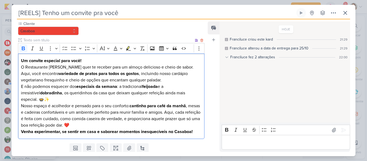
click at [24, 60] on strong "Um convite especial para você!" at bounding box center [51, 60] width 60 height 5
click at [85, 62] on strong "Temos um convite especial para você!" at bounding box center [57, 60] width 73 height 5
drag, startPoint x: 186, startPoint y: 93, endPoint x: 197, endPoint y: 93, distance: 10.8
click at [197, 93] on p "E não podemos esquecer dos especiais da semana : a tradicional feijoada e a irr…" at bounding box center [111, 92] width 181 height 19
click at [109, 128] on p "Venha experimentar, se sentir em casa e saborear momentos inesquecíveis no Casa…" at bounding box center [111, 131] width 181 height 6
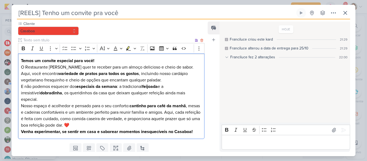
click at [106, 121] on p "Nosso espaço é acolhedor e pensado para o seu conforto: cantinho para café da m…" at bounding box center [111, 116] width 181 height 26
click at [204, 100] on div "Responsável [PERSON_NAME] Nenhum contato encontrado create new contact Novo Con…" at bounding box center [109, 85] width 195 height 131
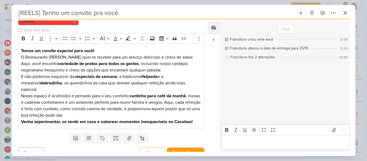
scroll to position [60, 0]
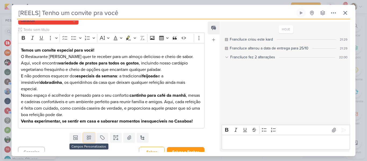
click at [90, 136] on icon at bounding box center [89, 138] width 4 height 4
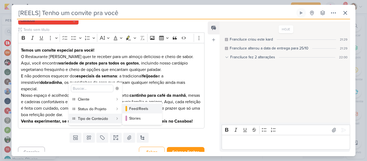
click at [131, 108] on div "Feed/Reels" at bounding box center [142, 109] width 26 height 6
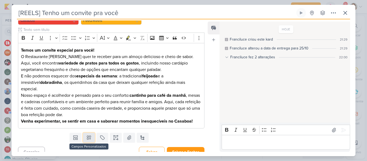
click at [92, 133] on button at bounding box center [89, 138] width 12 height 10
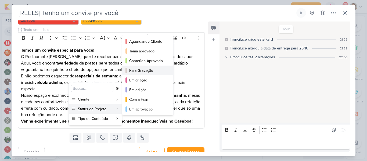
click at [146, 74] on button "Para Gravação" at bounding box center [147, 71] width 51 height 10
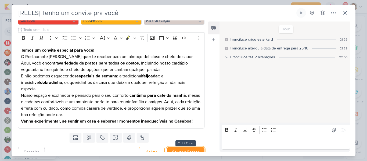
click at [178, 147] on button "Salvar e Fechar" at bounding box center [186, 152] width 38 height 10
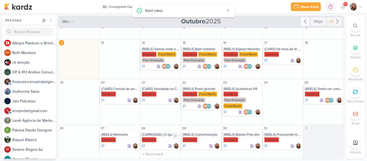
scroll to position [0, 0]
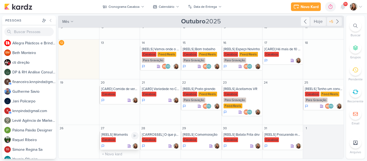
click at [122, 136] on div "[REELS] Moments" at bounding box center [120, 134] width 38 height 4
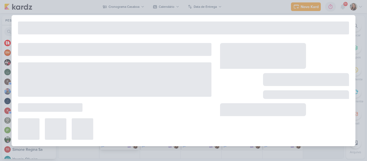
type input "[REELS] Moments"
type input "[DATE] 23:59"
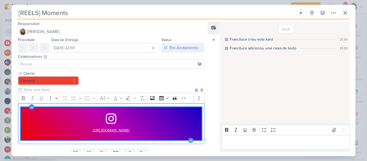
click at [117, 131] on span "[URL][DOMAIN_NAME]" at bounding box center [111, 130] width 37 height 6
click at [200, 140] on div "https://www.instagram.com/p/DPE0Zbfjxh3/?hl=pt-br media widget. Press Enter to …" at bounding box center [111, 123] width 186 height 41
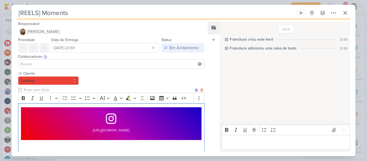
scroll to position [5, 0]
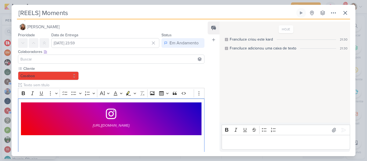
click at [158, 59] on input at bounding box center [111, 59] width 184 height 6
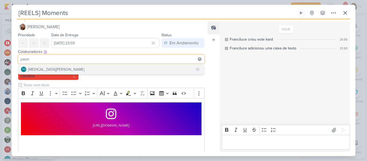
type input "yasm"
click at [120, 70] on button "YO [MEDICAL_DATA][PERSON_NAME]" at bounding box center [111, 69] width 186 height 10
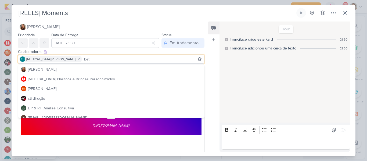
type input "beth"
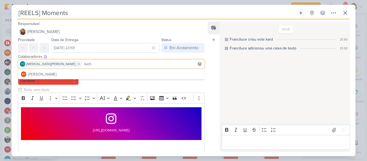
scroll to position [19, 0]
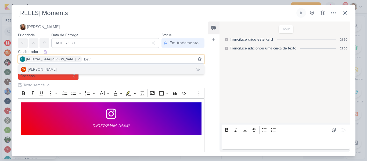
type input "beth"
click at [102, 67] on button "BM [GEOGRAPHIC_DATA]" at bounding box center [111, 69] width 186 height 10
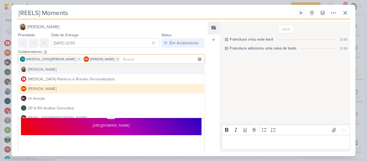
click at [212, 66] on div "Feed Atrelar email Solte o email para atrelar ao kard" at bounding box center [214, 86] width 12 height 130
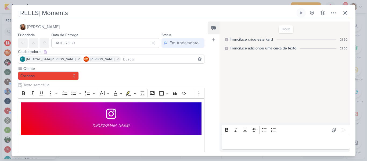
scroll to position [39, 0]
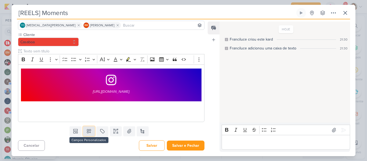
click at [88, 131] on icon at bounding box center [89, 131] width 4 height 4
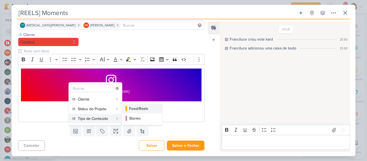
click at [138, 111] on button "Feed/Reels" at bounding box center [142, 109] width 40 height 10
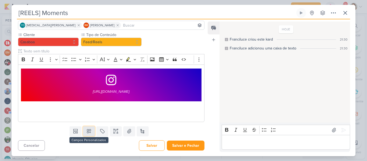
click at [86, 132] on icon at bounding box center [88, 130] width 5 height 5
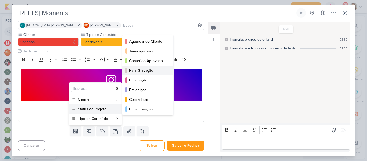
click at [139, 73] on div "Para Gravação" at bounding box center [148, 71] width 38 height 6
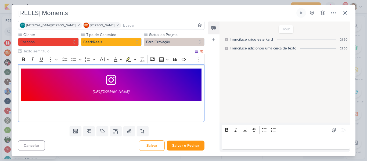
click at [107, 116] on p "Editor editing area: main" at bounding box center [111, 114] width 181 height 6
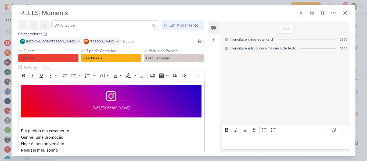
scroll to position [77, 0]
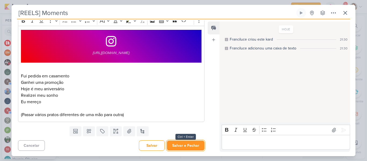
click at [181, 143] on button "Salvar e Fechar" at bounding box center [186, 145] width 38 height 10
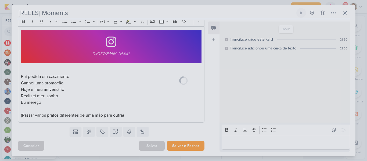
scroll to position [77, 0]
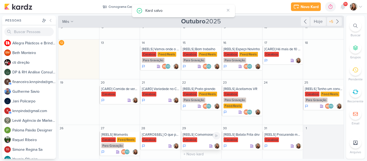
click at [200, 136] on div "[REELS] Comemoração" at bounding box center [202, 134] width 38 height 4
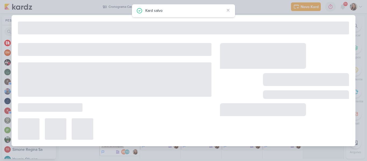
type input "[REELS] Comemoração"
type input "[DATE] 23:59"
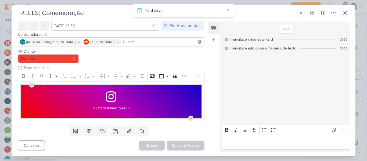
scroll to position [0, 0]
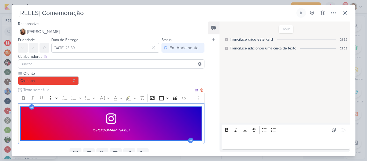
click at [120, 131] on span "[URL][DOMAIN_NAME]" at bounding box center [111, 130] width 37 height 6
click at [201, 129] on div "[URL][DOMAIN_NAME] media widget. Press Enter to type after or press Shift + Ent…" at bounding box center [111, 123] width 186 height 41
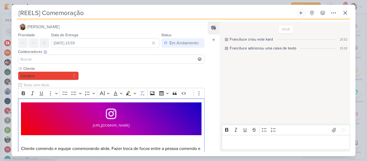
scroll to position [45, 0]
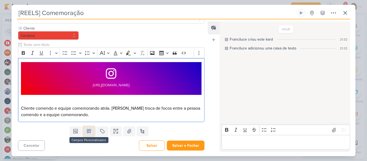
click at [87, 130] on icon at bounding box center [89, 131] width 4 height 4
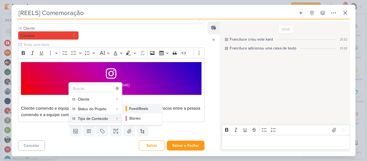
click at [134, 111] on div "Feed/Reels" at bounding box center [142, 109] width 26 height 6
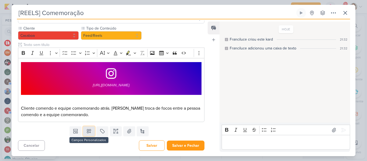
click at [92, 130] on button at bounding box center [89, 131] width 12 height 10
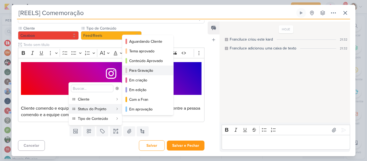
click at [134, 73] on div "Para Gravação" at bounding box center [148, 71] width 38 height 6
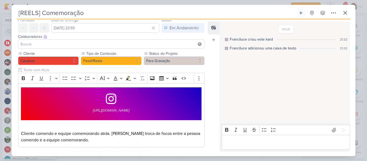
scroll to position [15, 0]
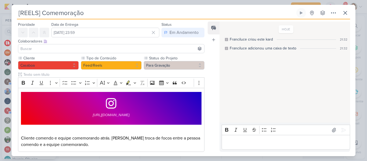
click at [174, 50] on input at bounding box center [111, 48] width 184 height 6
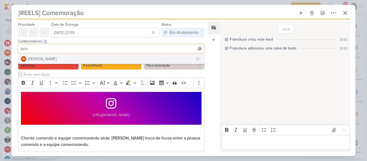
type input "beth"
click at [128, 57] on button "BM [GEOGRAPHIC_DATA]" at bounding box center [111, 59] width 186 height 10
type input "yasm"
click at [79, 62] on button "YO [MEDICAL_DATA][PERSON_NAME]" at bounding box center [111, 59] width 186 height 10
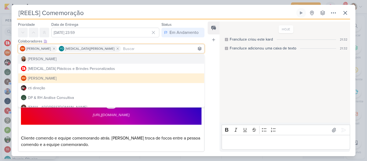
drag, startPoint x: 209, startPoint y: 67, endPoint x: 204, endPoint y: 63, distance: 6.2
click at [204, 63] on div "Responsável [PERSON_NAME] Nenhum contato encontrado create new contact Novo Con…" at bounding box center [184, 87] width 344 height 137
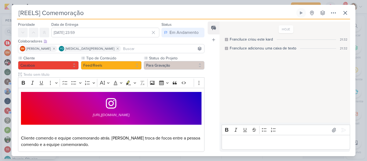
click at [204, 63] on div "Cliente [GEOGRAPHIC_DATA] Tipo de Conteúdo" at bounding box center [109, 104] width 195 height 99
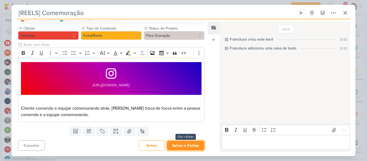
click at [179, 145] on button "Salvar e Fechar" at bounding box center [186, 145] width 38 height 10
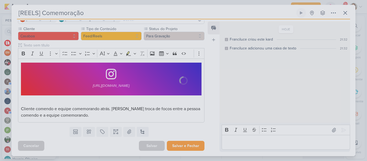
scroll to position [45, 0]
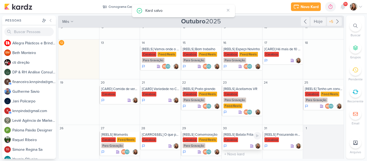
click at [244, 138] on div "Casaboa" at bounding box center [242, 139] width 38 height 5
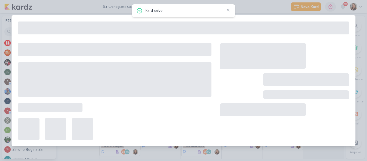
type input "[REELS] Batata Frita dnv"
type input "[DATE] 23:59"
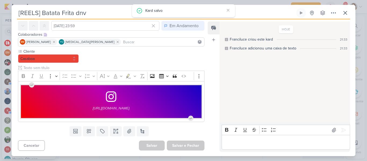
scroll to position [0, 0]
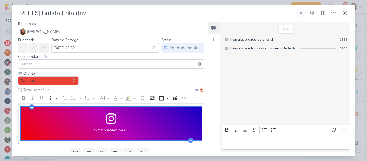
click at [200, 118] on div "[URL][DOMAIN_NAME]" at bounding box center [111, 123] width 186 height 41
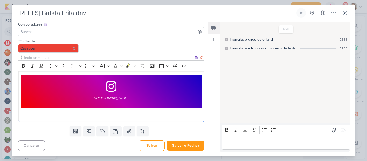
scroll to position [22, 0]
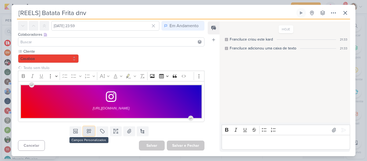
click at [87, 131] on icon at bounding box center [88, 130] width 5 height 5
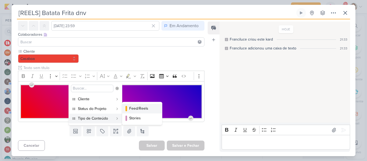
click at [132, 111] on div "Feed/Reels" at bounding box center [142, 109] width 26 height 6
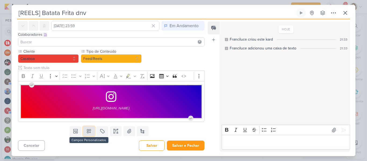
click at [86, 135] on button at bounding box center [89, 131] width 12 height 10
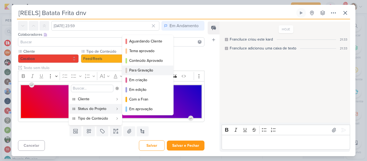
drag, startPoint x: 103, startPoint y: 109, endPoint x: 139, endPoint y: 69, distance: 54.2
click at [122, 104] on div "Status do Projeto Aguardando Cliente Tema aprovado Conteúdo Aprovado Com a Fran" at bounding box center [95, 109] width 53 height 10
click at [139, 69] on div "Para Gravação" at bounding box center [148, 70] width 38 height 6
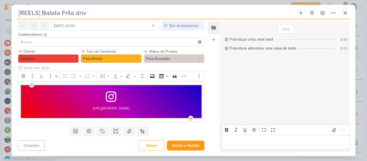
click at [118, 44] on input at bounding box center [111, 42] width 184 height 6
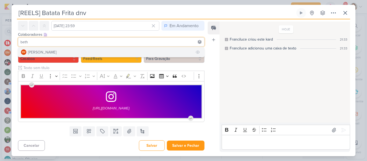
type input "beth"
click at [98, 50] on button "BM [GEOGRAPHIC_DATA]" at bounding box center [111, 52] width 186 height 10
type input "yasm"
click at [89, 52] on button "YO [MEDICAL_DATA][PERSON_NAME]" at bounding box center [111, 52] width 186 height 10
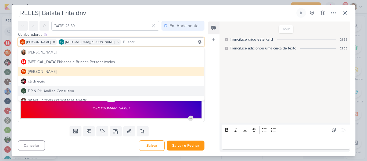
click at [217, 107] on div "Feed Atrelar email Solte o email para atrelar ao kard" at bounding box center [214, 86] width 12 height 130
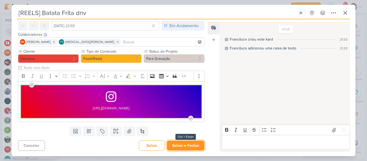
click at [181, 143] on button "Salvar e Fechar" at bounding box center [186, 145] width 38 height 10
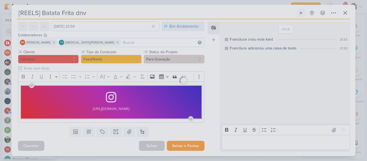
scroll to position [21, 0]
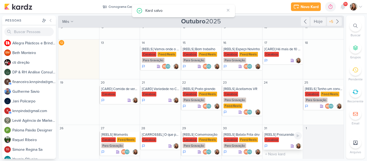
click at [282, 136] on div "[REELS] Procurando meu cliente favorito" at bounding box center [283, 134] width 38 height 4
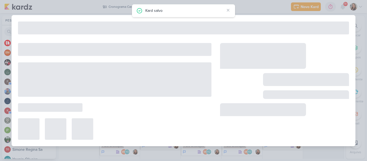
type input "[REELS] Procurando meu cliente favorito"
type input "[DATE] 23:59"
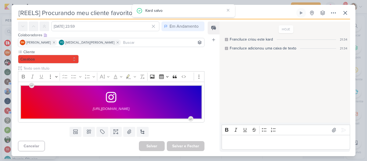
scroll to position [0, 0]
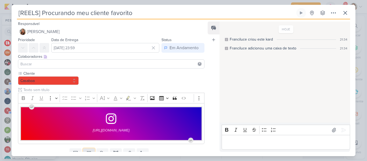
click at [88, 150] on icon at bounding box center [88, 152] width 5 height 5
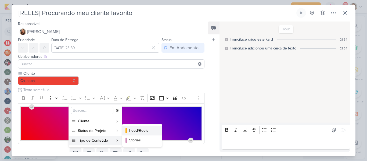
click at [132, 131] on div "Feed/Reels" at bounding box center [142, 131] width 26 height 6
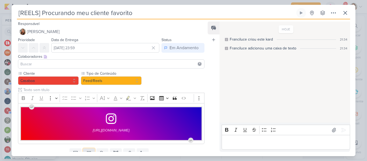
click at [89, 151] on icon at bounding box center [88, 152] width 5 height 5
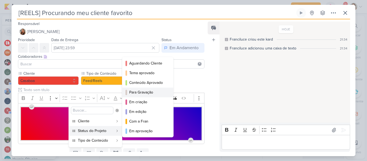
click at [147, 90] on div "Para Gravação" at bounding box center [148, 92] width 38 height 6
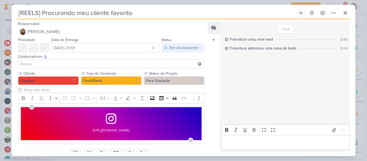
click at [135, 66] on input at bounding box center [111, 64] width 184 height 6
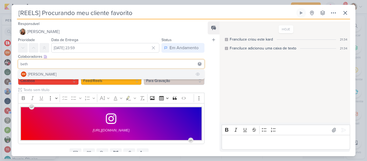
type input "beth"
click at [115, 75] on button "BM [GEOGRAPHIC_DATA]" at bounding box center [111, 74] width 186 height 10
type input "yasm"
click at [106, 74] on button "YO [MEDICAL_DATA][PERSON_NAME]" at bounding box center [111, 74] width 186 height 10
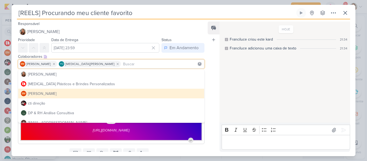
scroll to position [22, 0]
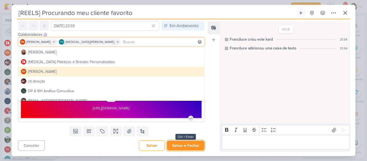
click at [192, 144] on button "Salvar e Fechar" at bounding box center [186, 145] width 38 height 10
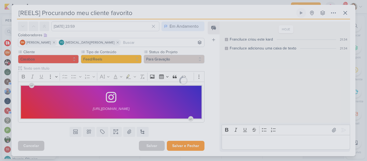
scroll to position [21, 0]
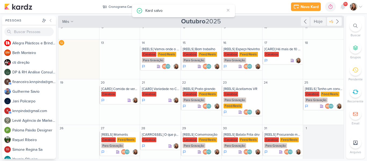
click at [331, 25] on div "+5" at bounding box center [334, 21] width 15 height 9
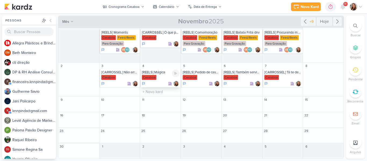
click at [163, 76] on div "Casaboa" at bounding box center [161, 77] width 38 height 5
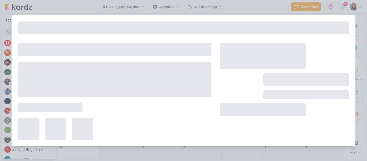
type input "[REELS] Mágica"
type input "[DATE] 23:59"
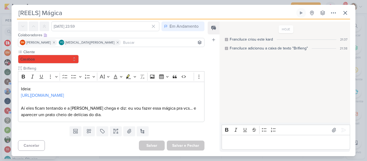
scroll to position [0, 0]
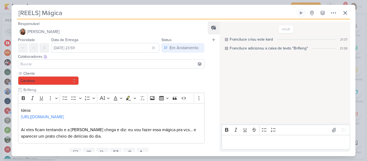
click at [172, 64] on input at bounding box center [111, 64] width 184 height 6
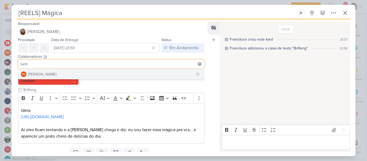
type input "beth"
click at [137, 71] on button "BM [GEOGRAPHIC_DATA]" at bounding box center [111, 74] width 186 height 10
type input "yasm"
click at [119, 70] on button "YO [MEDICAL_DATA][PERSON_NAME]" at bounding box center [111, 74] width 186 height 10
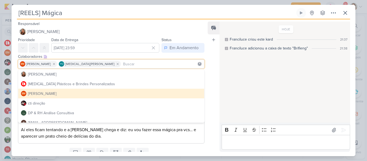
scroll to position [21, 0]
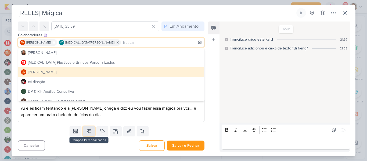
click at [92, 133] on button at bounding box center [89, 131] width 12 height 10
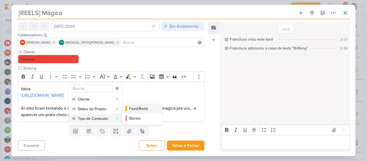
click at [132, 111] on div "Feed/Reels" at bounding box center [142, 109] width 26 height 6
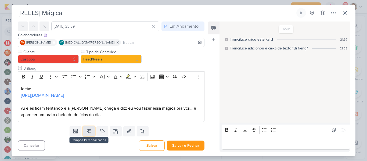
click at [92, 129] on button at bounding box center [89, 131] width 12 height 10
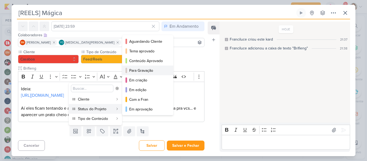
click at [130, 73] on div "Para Gravação" at bounding box center [148, 71] width 38 height 6
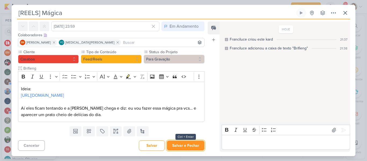
click at [174, 143] on button "Salvar e Fechar" at bounding box center [186, 145] width 38 height 10
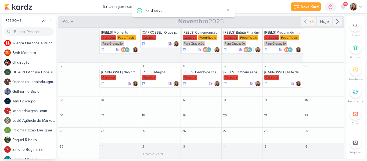
scroll to position [11, 0]
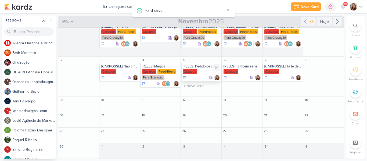
click at [200, 75] on div at bounding box center [202, 77] width 38 height 5
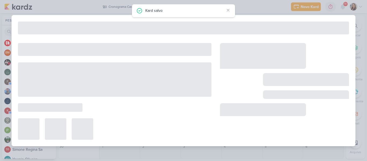
type input "[REELS] Pedido de casamento"
type input "[DATE] 23:59"
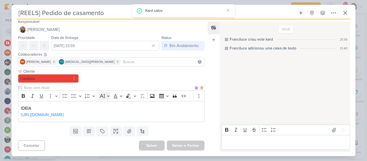
scroll to position [0, 0]
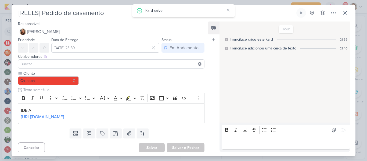
click at [62, 63] on input at bounding box center [111, 64] width 184 height 6
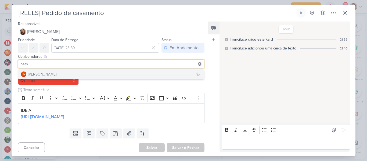
type input "beth"
click at [62, 70] on button "BM [GEOGRAPHIC_DATA]" at bounding box center [111, 74] width 186 height 10
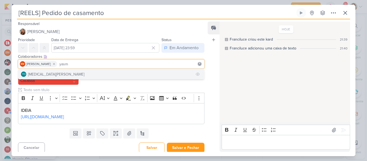
type input "yasm"
click at [53, 73] on div "[MEDICAL_DATA][PERSON_NAME]" at bounding box center [56, 74] width 56 height 6
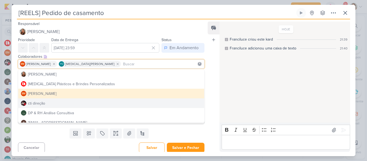
click at [215, 100] on div "Feed Atrelar email Solte o email para atrelar ao kard" at bounding box center [214, 86] width 12 height 130
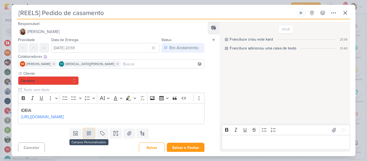
click at [84, 136] on button at bounding box center [89, 133] width 12 height 10
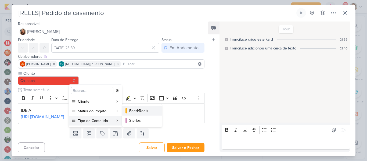
click at [132, 113] on div "Feed/Reels" at bounding box center [142, 111] width 26 height 6
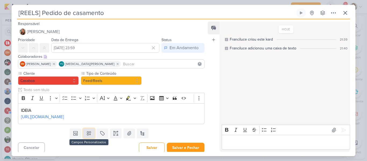
click at [92, 132] on button at bounding box center [89, 133] width 12 height 10
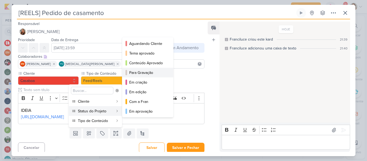
click at [135, 75] on div "Para Gravação" at bounding box center [148, 73] width 38 height 6
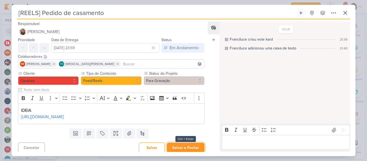
click at [178, 150] on button "Salvar e Fechar" at bounding box center [186, 148] width 38 height 10
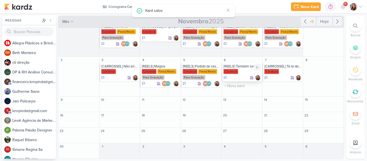
click at [247, 70] on div "Casaboa" at bounding box center [242, 71] width 38 height 5
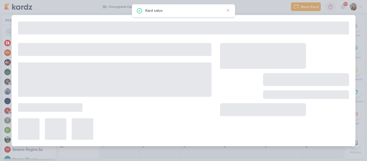
type input "[REELS] Também servimos café"
type input "[DATE] 23:59"
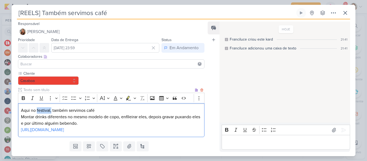
drag, startPoint x: 50, startPoint y: 111, endPoint x: 37, endPoint y: 111, distance: 13.4
click at [37, 111] on p "Aqui no festival, também servimos café Montar drinks diferentes no mesmo modelo…" at bounding box center [111, 116] width 181 height 19
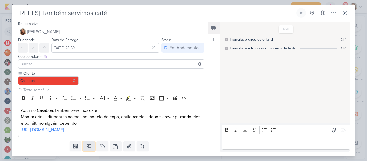
click at [87, 145] on icon at bounding box center [88, 145] width 5 height 5
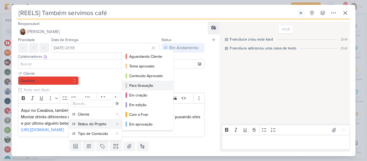
click at [143, 87] on div "Para Gravação" at bounding box center [148, 86] width 38 height 6
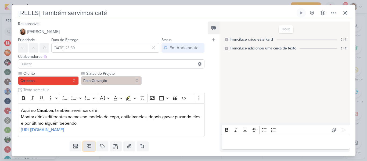
click at [86, 147] on icon at bounding box center [88, 145] width 5 height 5
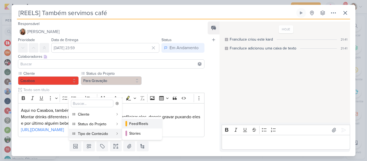
click at [128, 126] on button "Feed/Reels" at bounding box center [142, 124] width 40 height 10
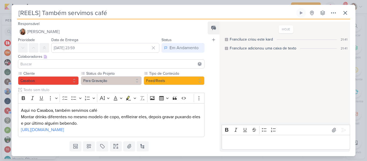
click at [121, 66] on input at bounding box center [111, 64] width 184 height 6
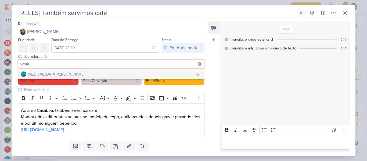
type input "yasm"
click at [108, 75] on button "YO [MEDICAL_DATA][PERSON_NAME]" at bounding box center [111, 74] width 186 height 10
type input "beth"
click at [99, 74] on button "BM [GEOGRAPHIC_DATA]" at bounding box center [111, 74] width 186 height 10
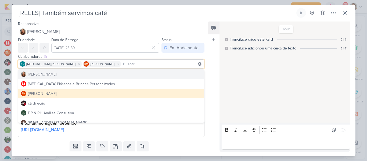
scroll to position [15, 0]
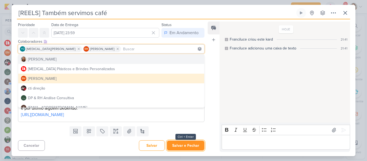
click at [183, 145] on button "Salvar e Fechar" at bounding box center [186, 145] width 38 height 10
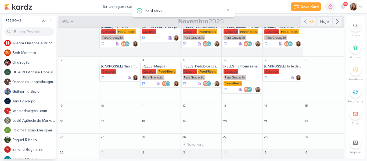
scroll to position [17, 0]
